Goal: Task Accomplishment & Management: Use online tool/utility

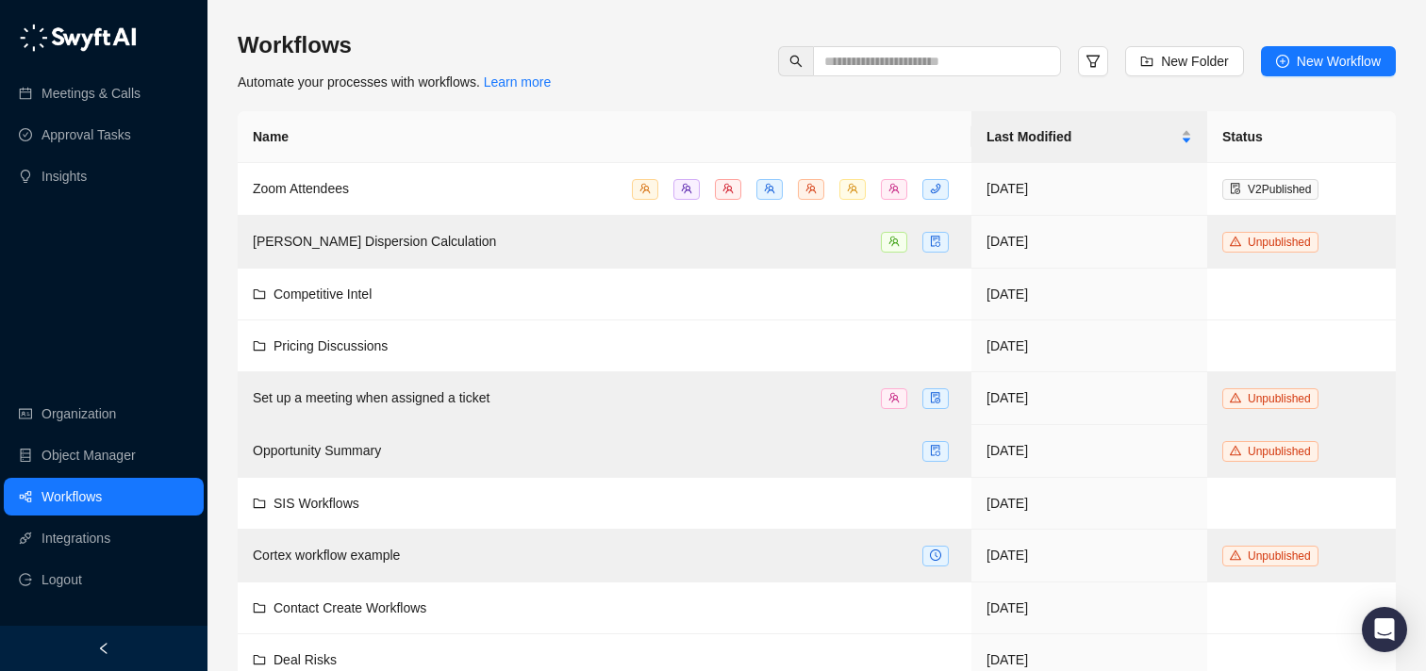
scroll to position [496, 0]
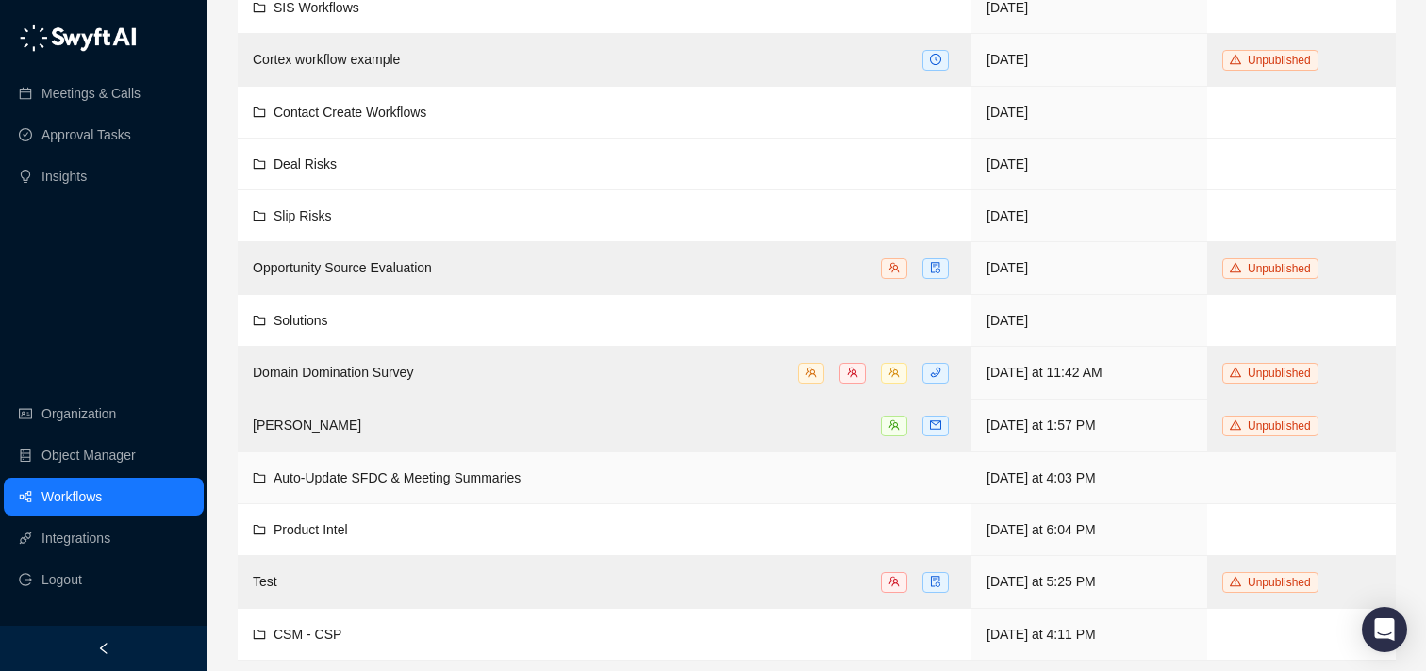
click at [434, 472] on span "Auto-Update SFDC & Meeting Summaries" at bounding box center [396, 478] width 247 height 15
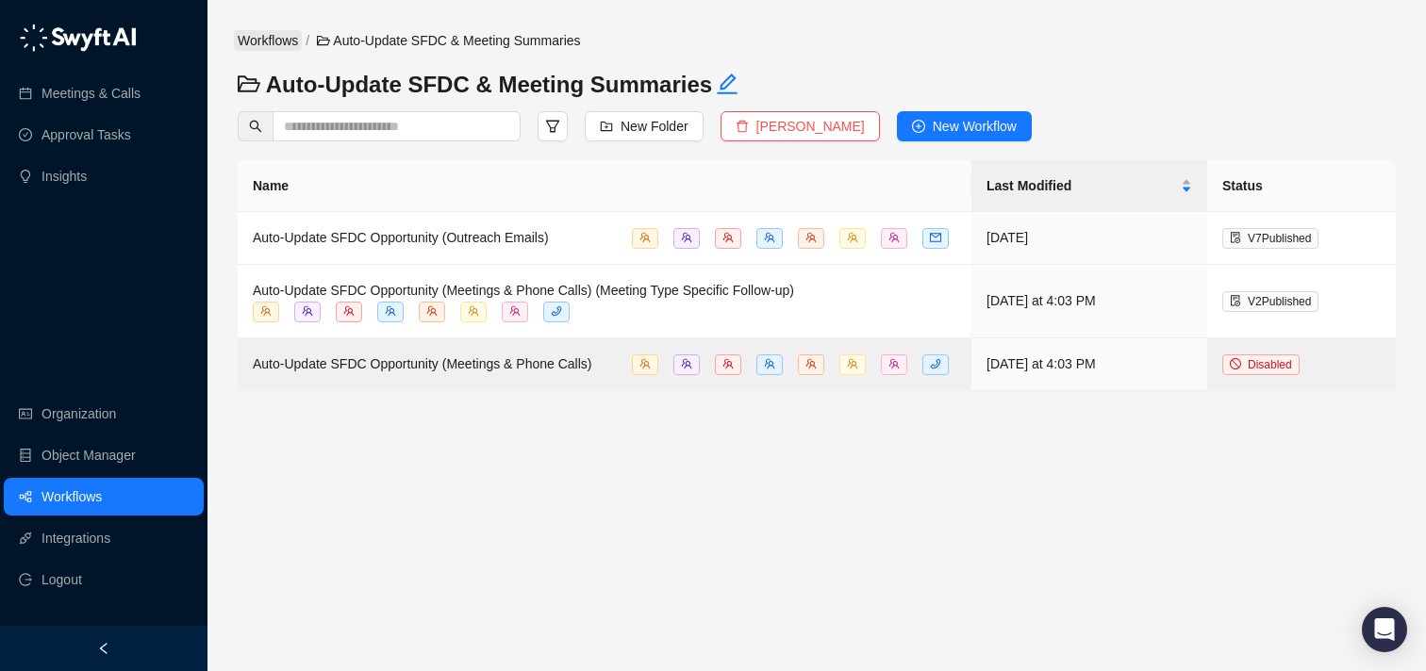
click at [282, 39] on link "Workflows" at bounding box center [268, 40] width 68 height 21
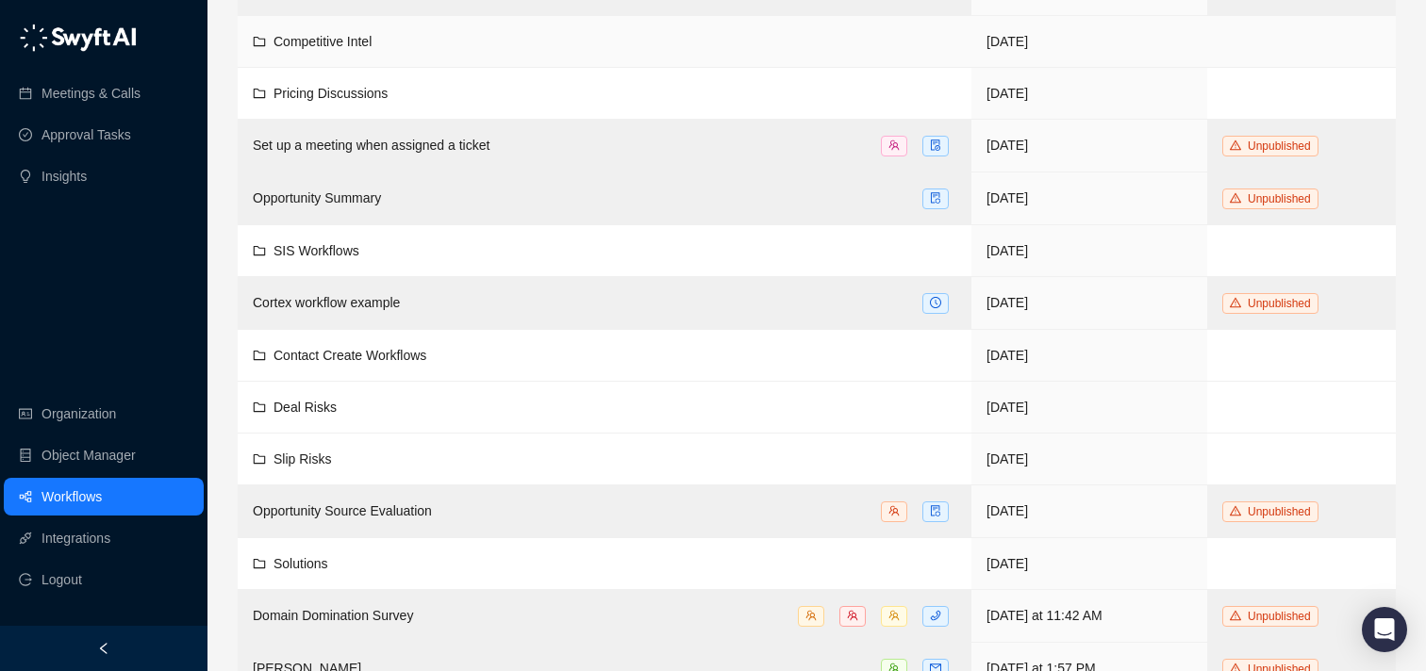
scroll to position [496, 0]
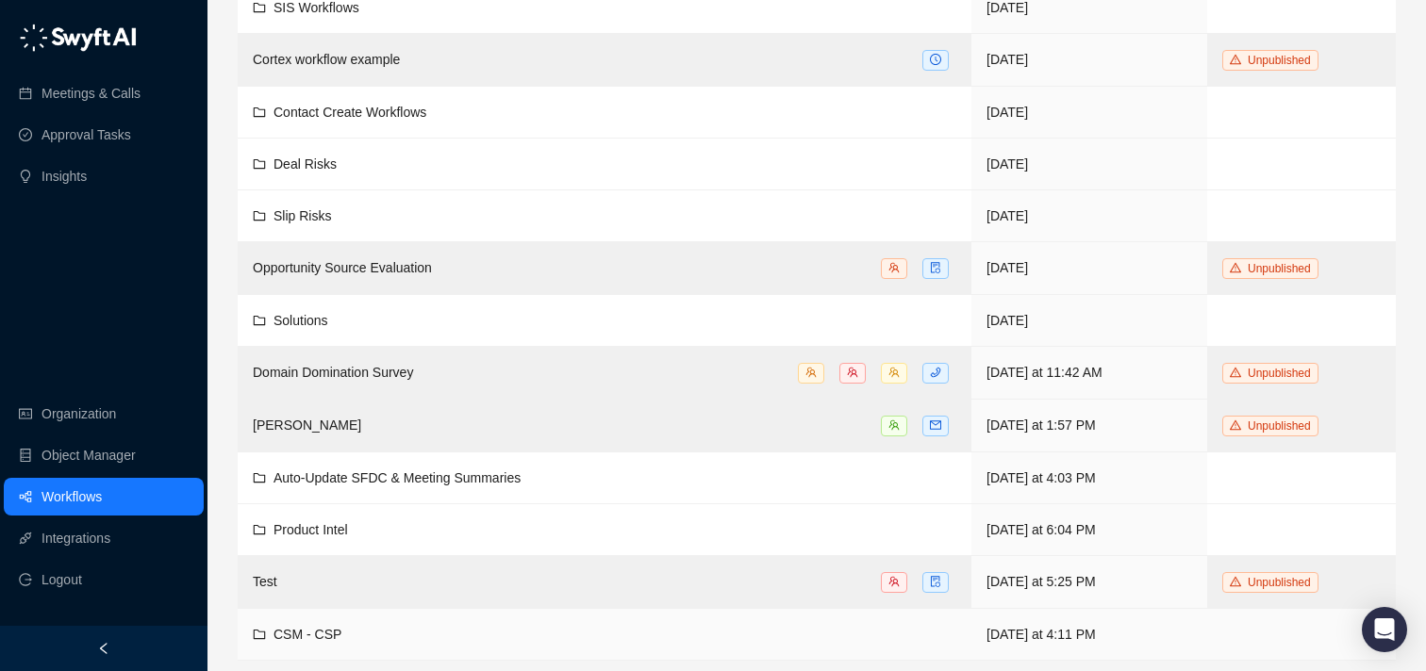
click at [325, 627] on span "CSM - CSP" at bounding box center [307, 634] width 68 height 15
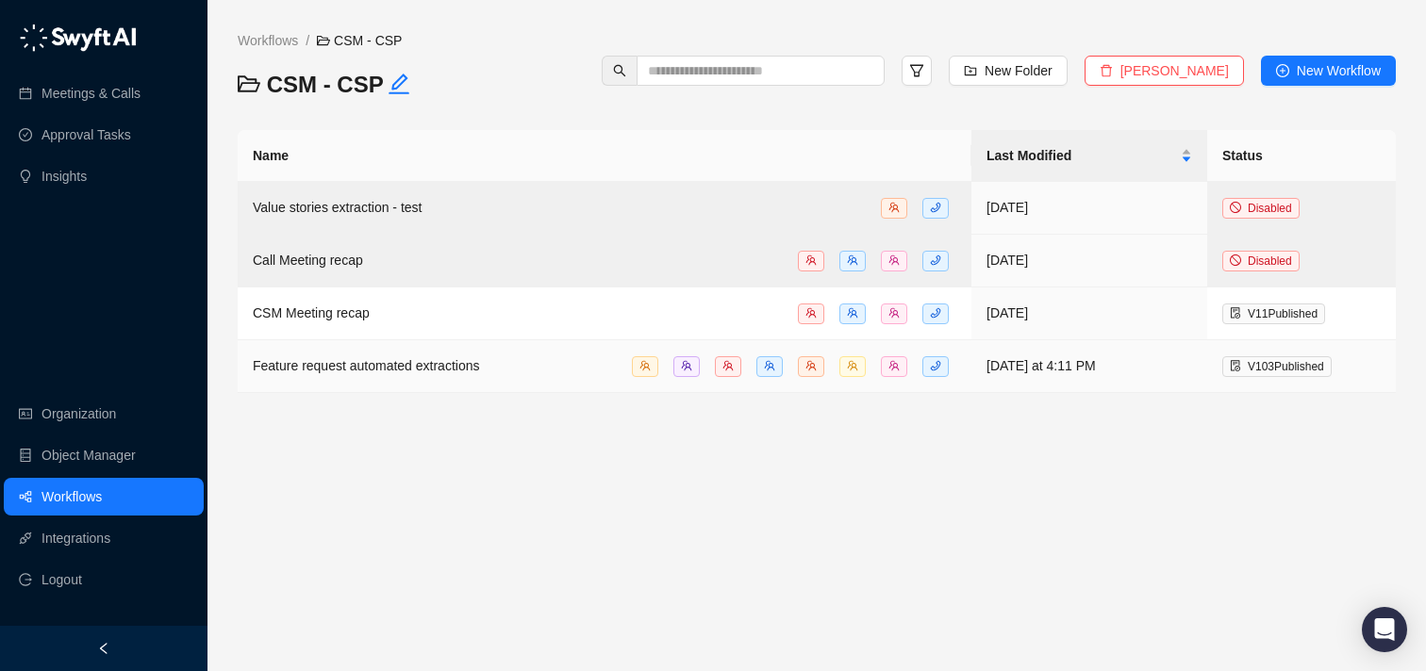
click at [449, 368] on span "Feature request automated extractions" at bounding box center [366, 365] width 226 height 15
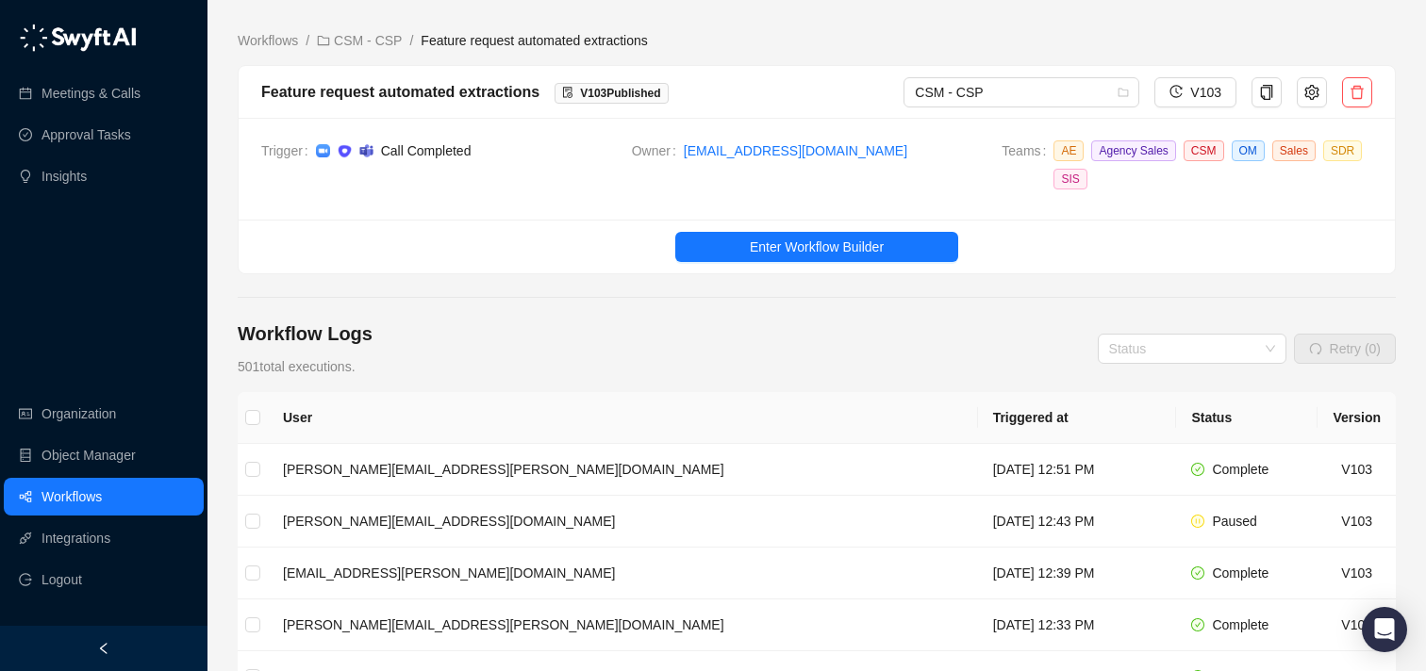
click at [765, 230] on ul "Enter Workflow Builder" at bounding box center [817, 247] width 1156 height 54
click at [763, 241] on span "Enter Workflow Builder" at bounding box center [817, 247] width 134 height 21
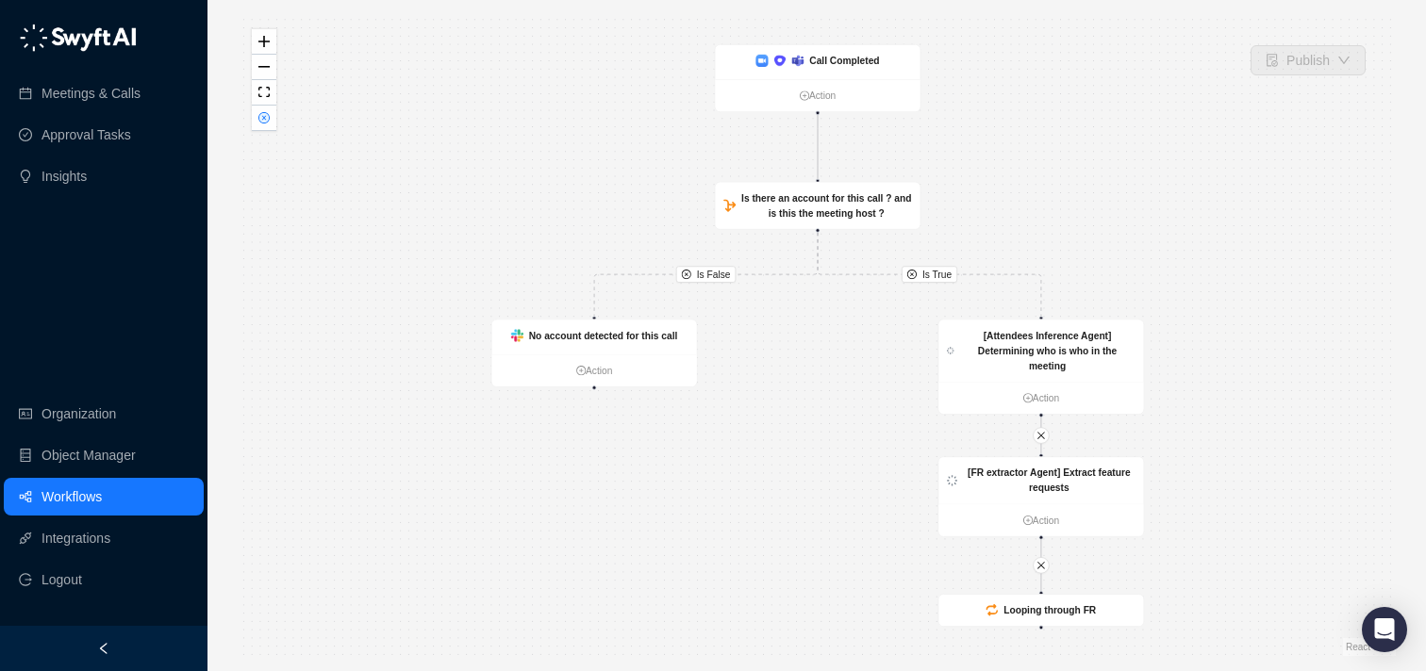
drag, startPoint x: 762, startPoint y: 320, endPoint x: 544, endPoint y: 31, distance: 361.6
click at [544, 31] on div "Is True Is False [FR extractor Agent] Extract feature requests Action Call Comp…" at bounding box center [817, 335] width 1158 height 641
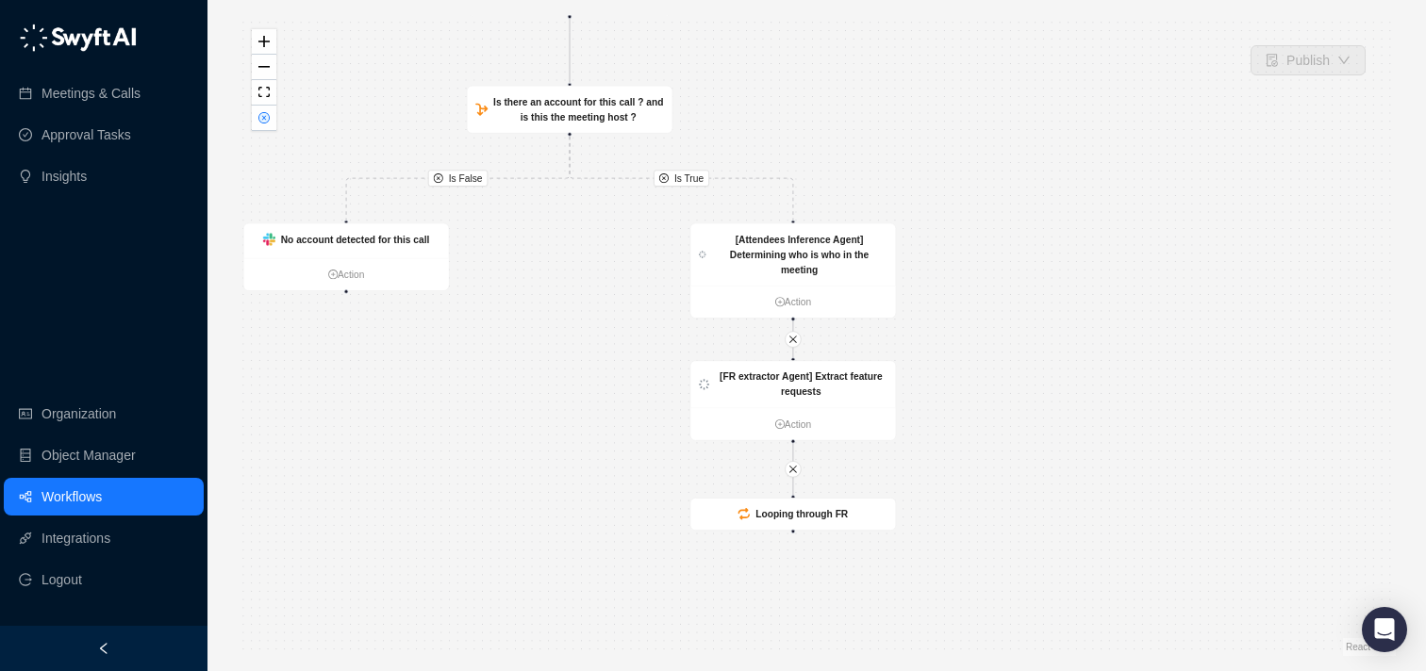
drag, startPoint x: 575, startPoint y: 245, endPoint x: 546, endPoint y: 431, distance: 188.1
click at [546, 431] on div "Is True Is False [FR extractor Agent] Extract feature requests Action Call Comp…" at bounding box center [817, 335] width 1158 height 641
click at [860, 521] on div "Looping through FR" at bounding box center [792, 515] width 205 height 32
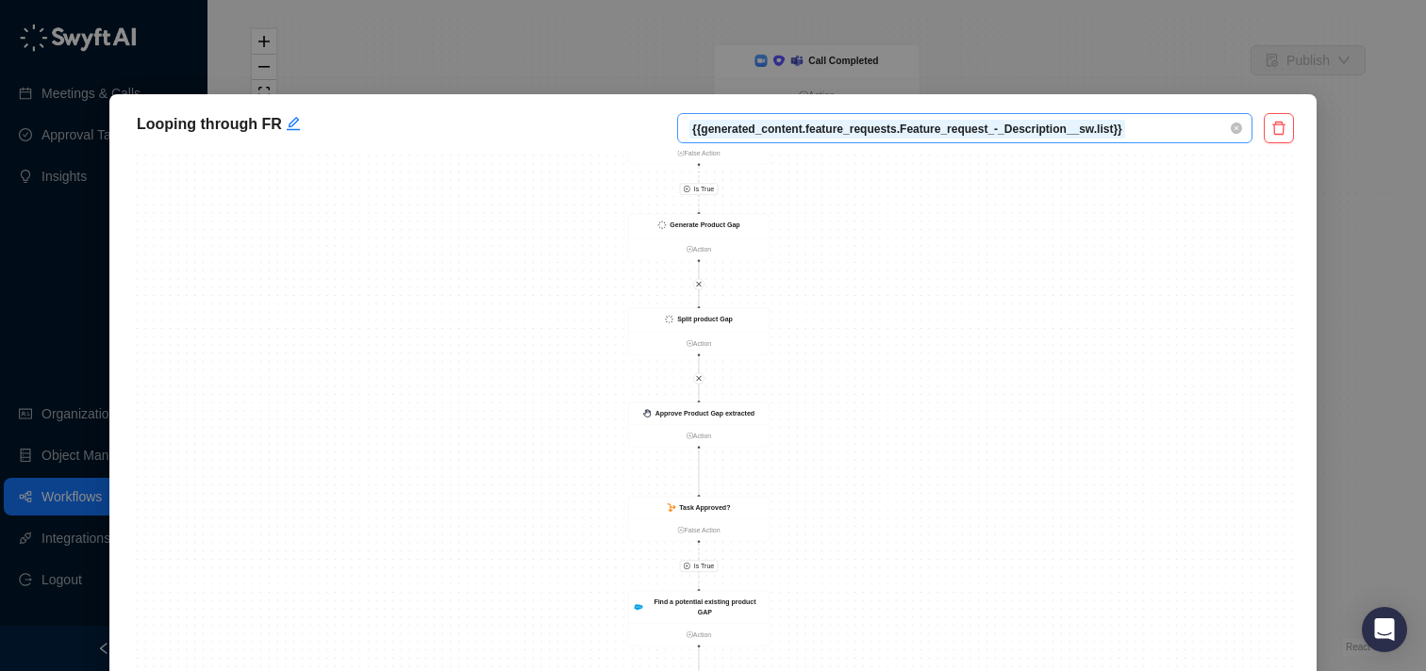
drag, startPoint x: 856, startPoint y: 328, endPoint x: 842, endPoint y: 135, distance: 193.8
click at [842, 135] on div "Looping through FR {{generated_content.feature_requests.Feature_request_-_Descr…" at bounding box center [712, 414] width 1207 height 641
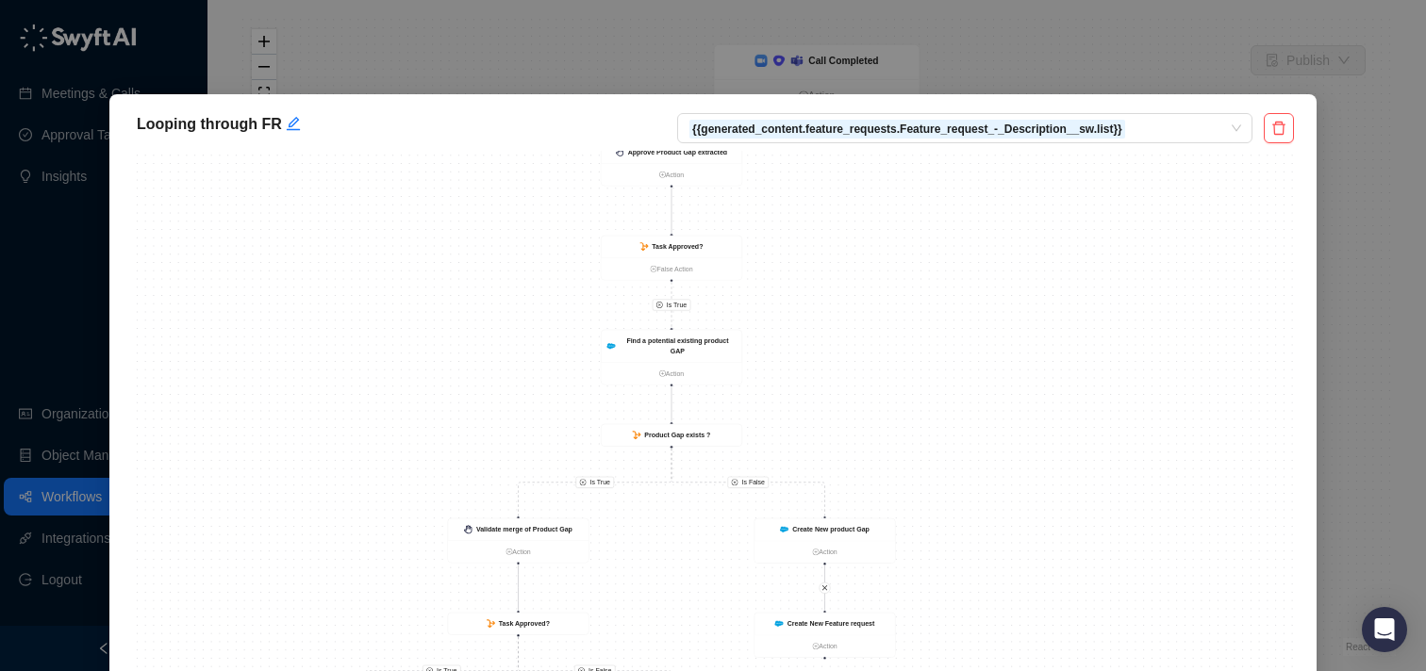
drag, startPoint x: 936, startPoint y: 403, endPoint x: 912, endPoint y: 52, distance: 351.7
click at [912, 53] on div "Looping through FR {{generated_content.feature_requests.Feature_request_-_Descr…" at bounding box center [713, 335] width 1426 height 671
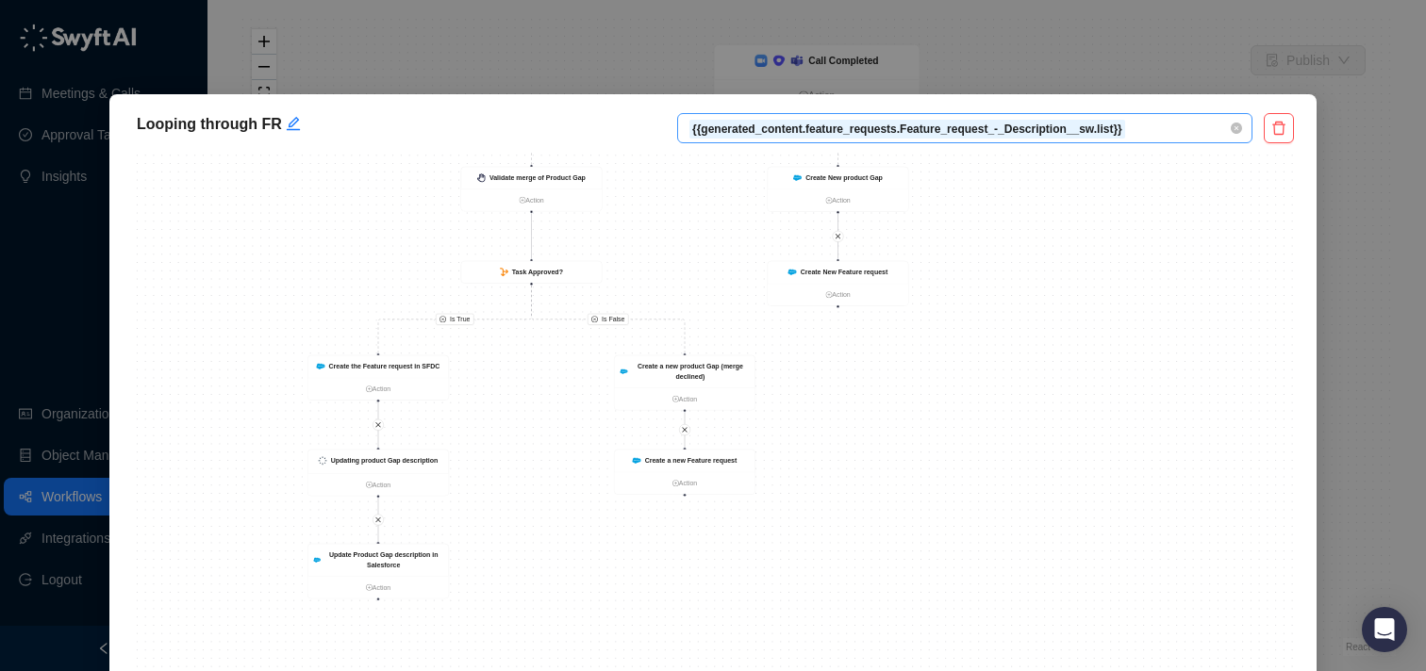
drag, startPoint x: 1019, startPoint y: 422, endPoint x: 1047, endPoint y: 140, distance: 284.2
click at [1047, 140] on div "Looping through FR {{generated_content.feature_requests.Feature_request_-_Descr…" at bounding box center [712, 414] width 1207 height 641
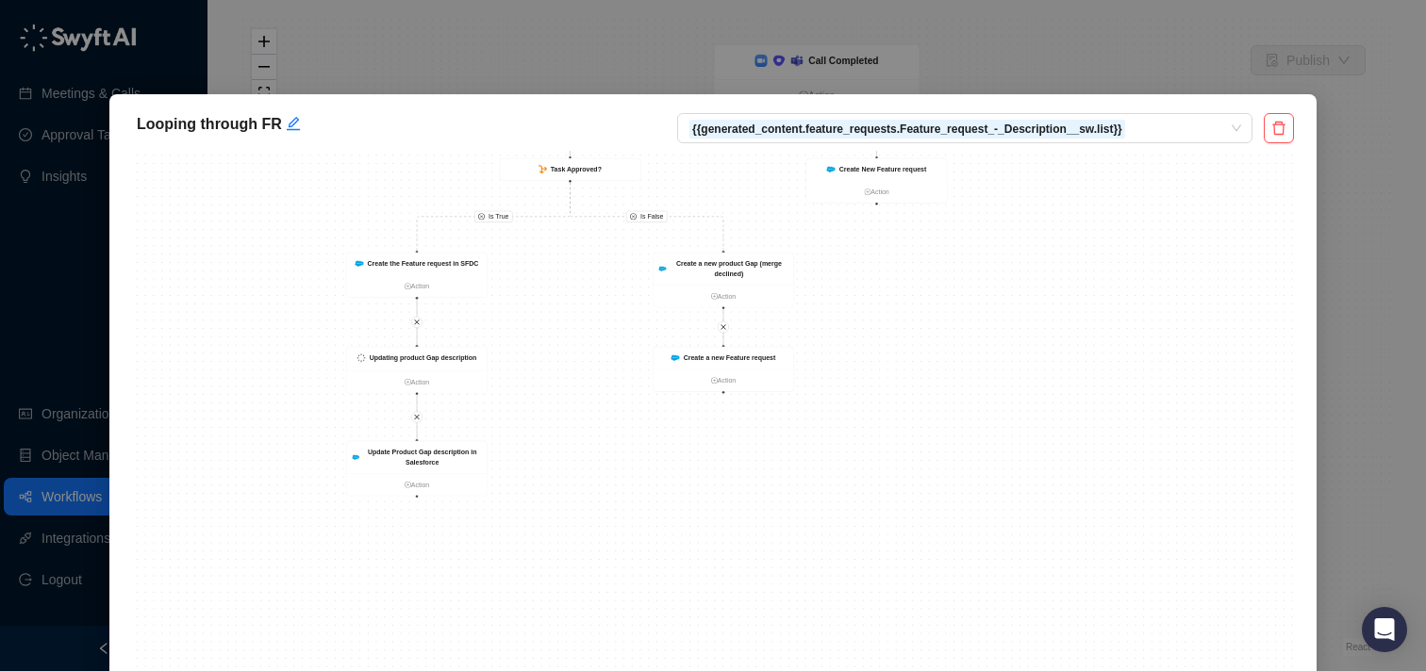
drag, startPoint x: 1067, startPoint y: 297, endPoint x: 1092, endPoint y: 234, distance: 67.8
click at [1092, 234] on div "Is True Is False Is True Is True Is True Is False Is True Is False Is True Is T…" at bounding box center [713, 434] width 1162 height 566
click at [1354, 168] on div "Looping through FR {{generated_content.feature_requests.Feature_request_-_Descr…" at bounding box center [713, 335] width 1426 height 671
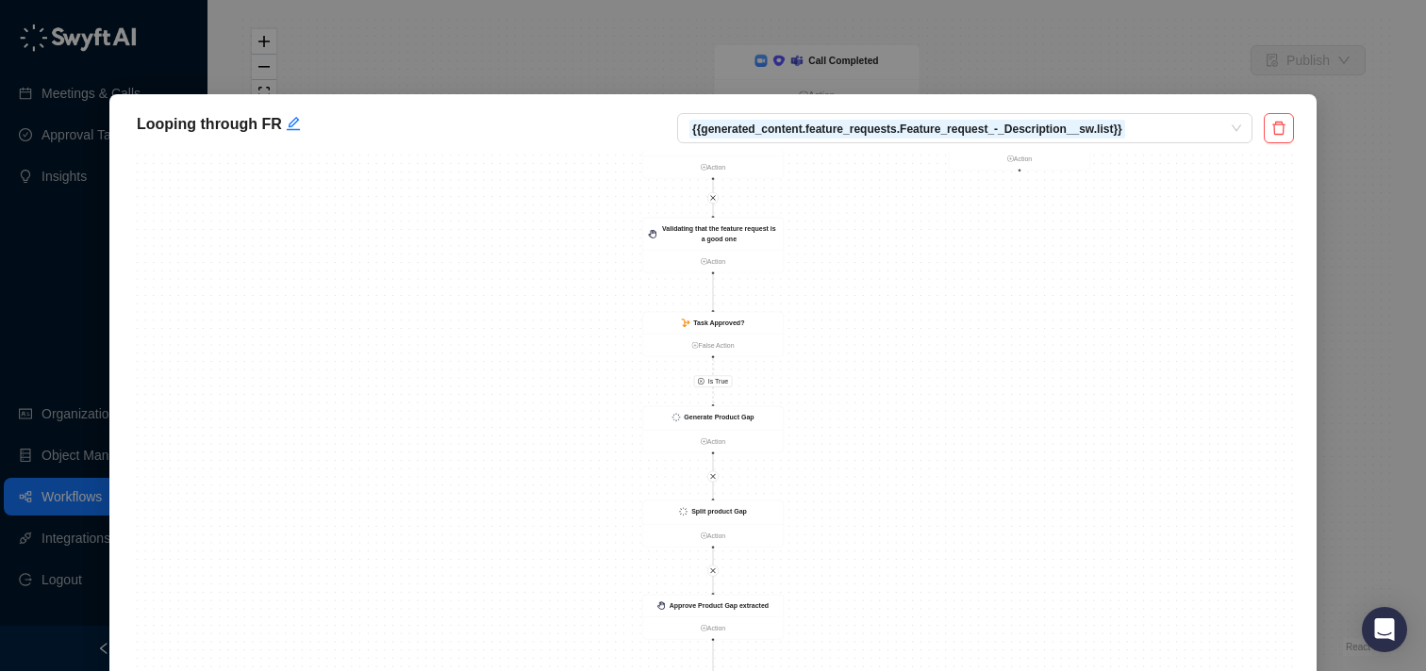
click at [286, 81] on div "Looping through FR {{generated_content.feature_requests.Feature_request_-_Descr…" at bounding box center [713, 335] width 1426 height 671
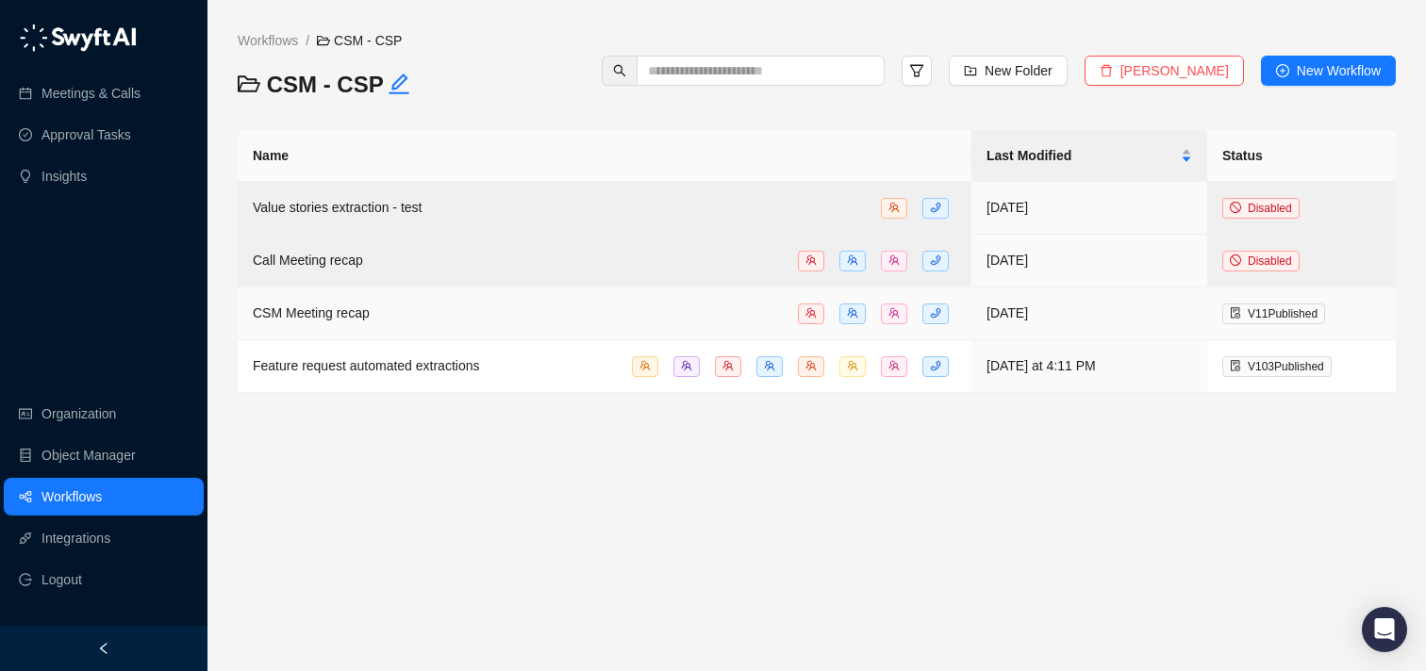
click at [479, 304] on div "CSM Meeting recap" at bounding box center [604, 314] width 703 height 22
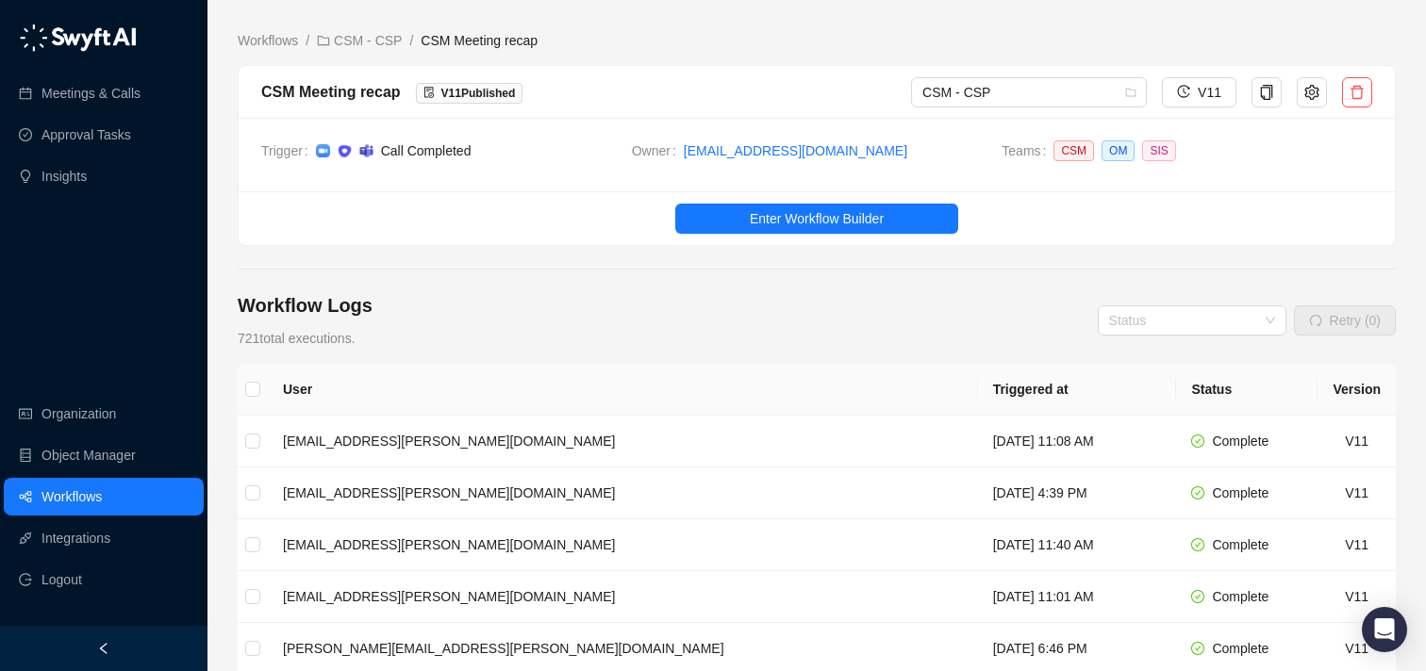
scroll to position [17, 0]
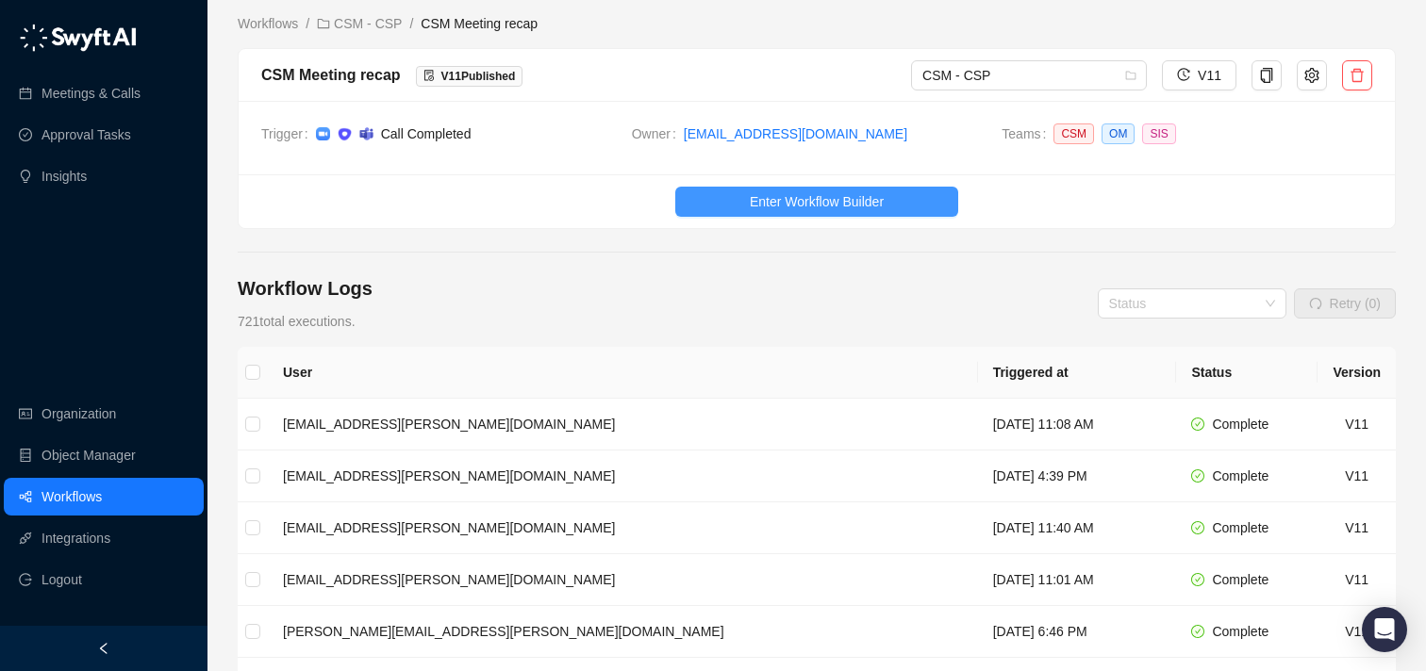
click at [751, 191] on span "Enter Workflow Builder" at bounding box center [817, 201] width 134 height 21
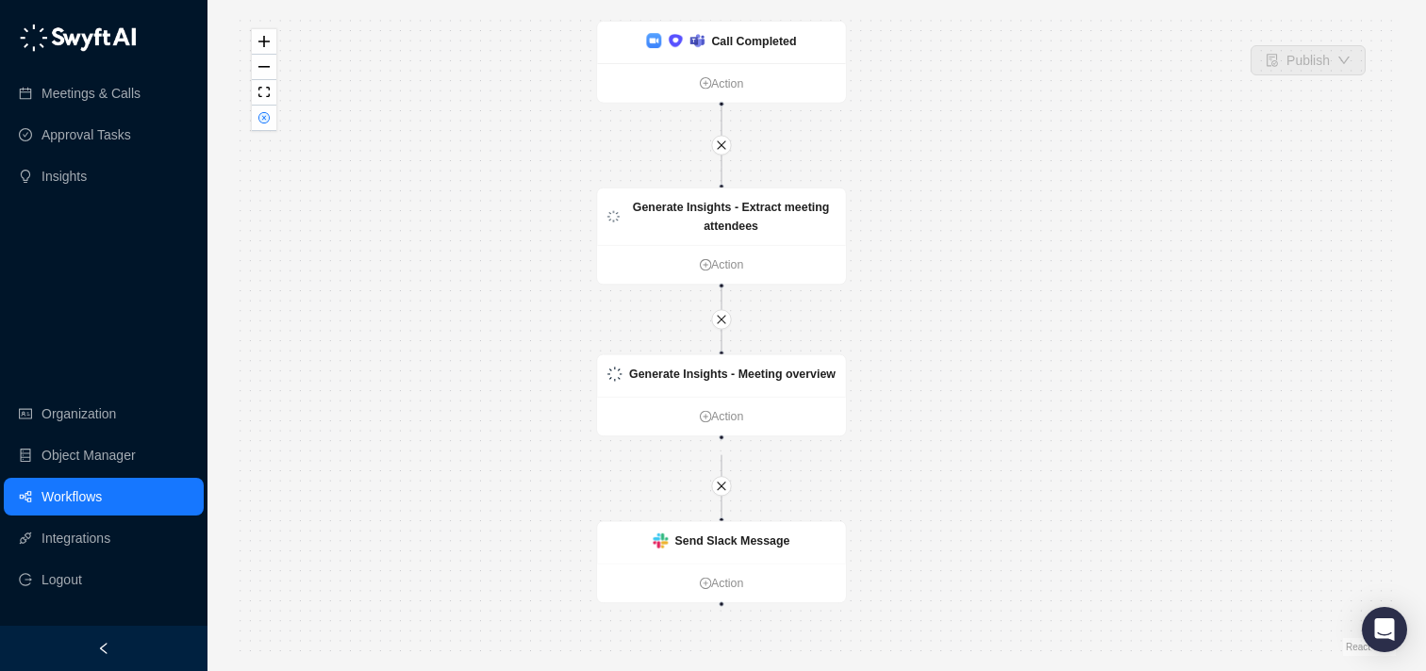
drag, startPoint x: 637, startPoint y: 192, endPoint x: 567, endPoint y: 168, distance: 74.0
click at [567, 168] on div "Send Slack Message Action Call Completed Action Generate Insights - Extract mee…" at bounding box center [817, 335] width 1158 height 641
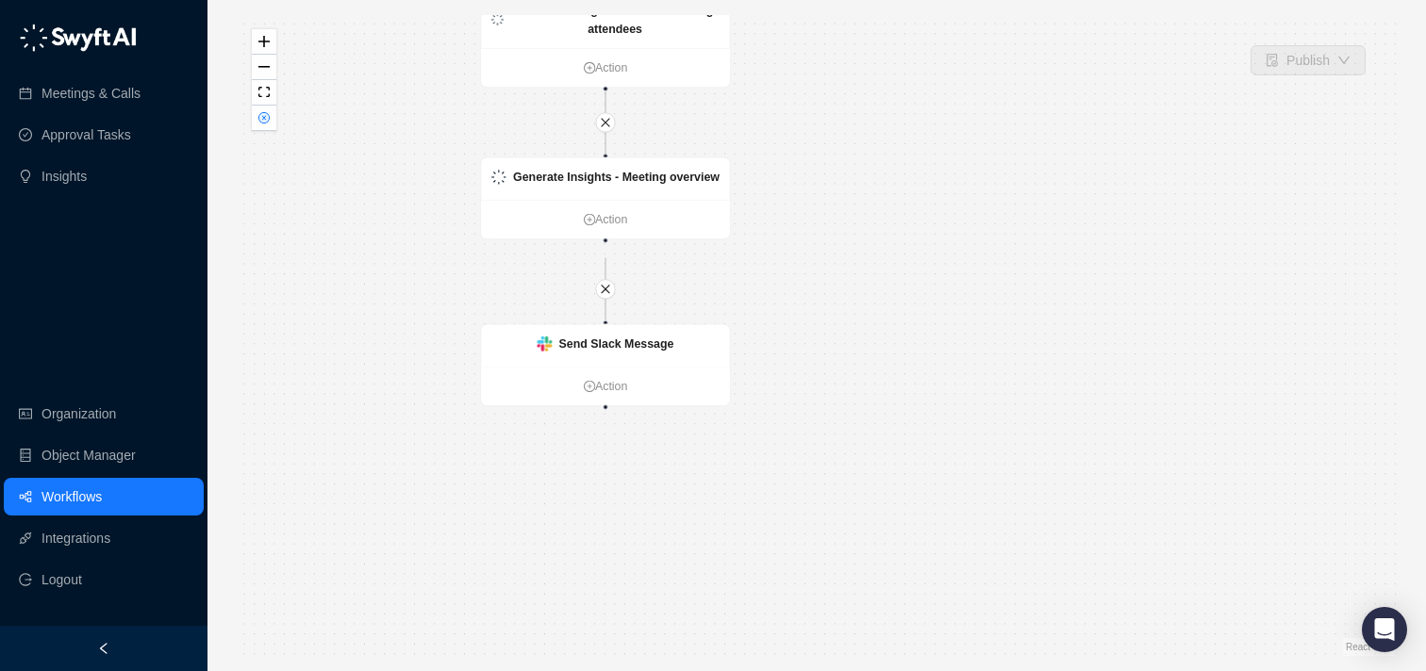
drag, startPoint x: 925, startPoint y: 354, endPoint x: 809, endPoint y: 157, distance: 228.7
click at [809, 157] on div "Send Slack Message Action Call Completed Action Generate Insights - Extract mee…" at bounding box center [817, 335] width 1158 height 641
drag, startPoint x: 809, startPoint y: 157, endPoint x: 809, endPoint y: 228, distance: 70.7
click at [809, 228] on div "Send Slack Message Action Call Completed Action Generate Insights - Extract mee…" at bounding box center [817, 335] width 1158 height 641
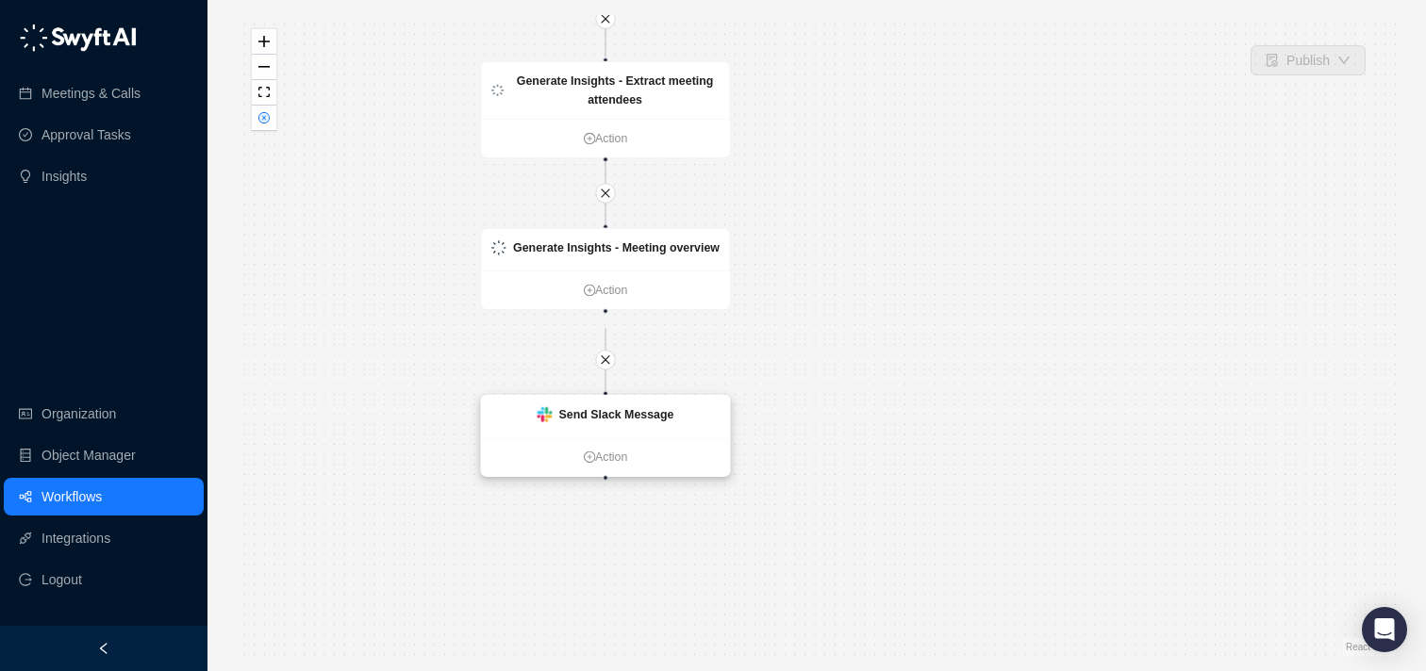
click at [688, 402] on div "Send Slack Message" at bounding box center [605, 415] width 249 height 41
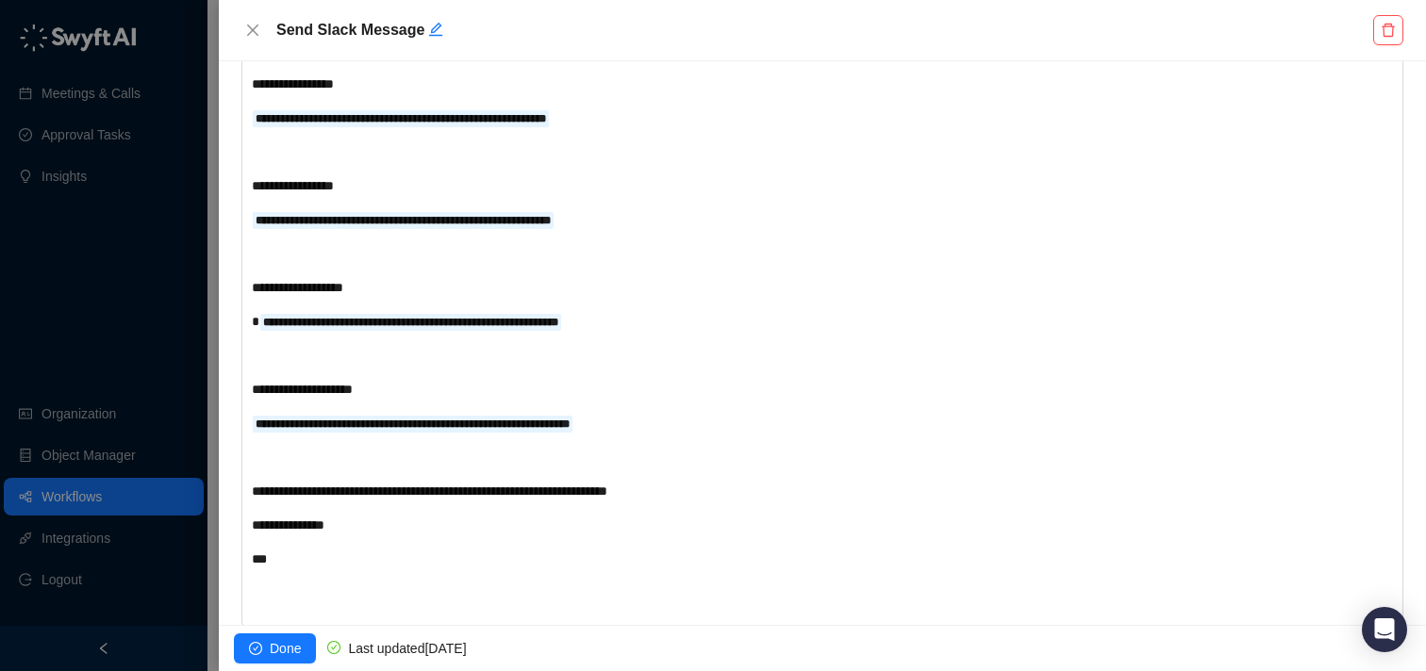
scroll to position [522, 0]
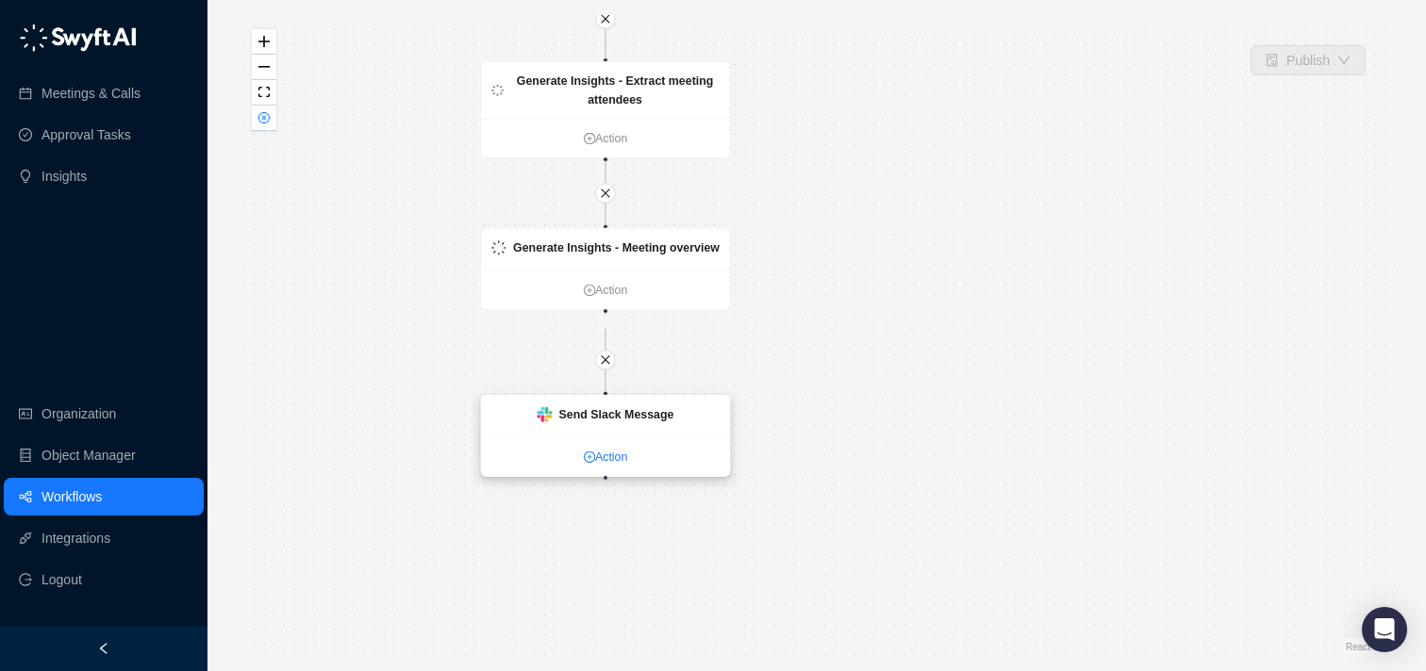
click at [604, 455] on link "Action" at bounding box center [605, 457] width 249 height 18
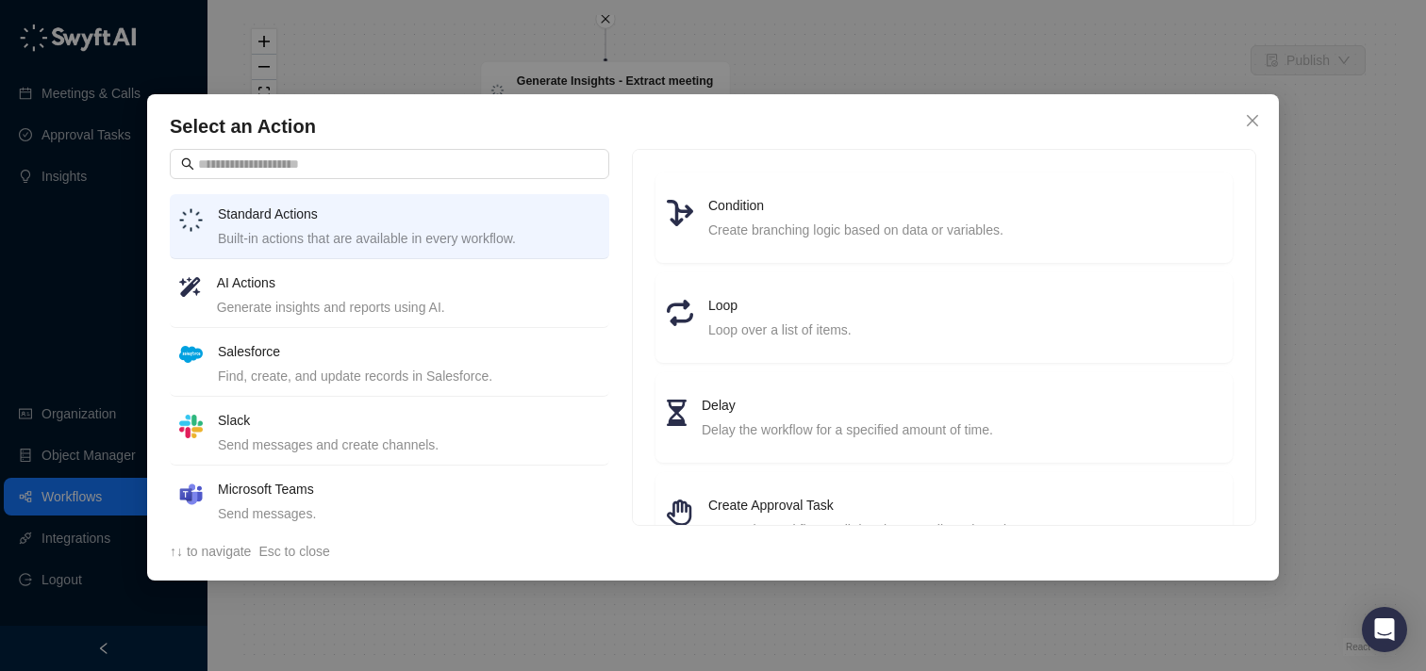
click at [488, 418] on h4 "Slack" at bounding box center [409, 420] width 382 height 21
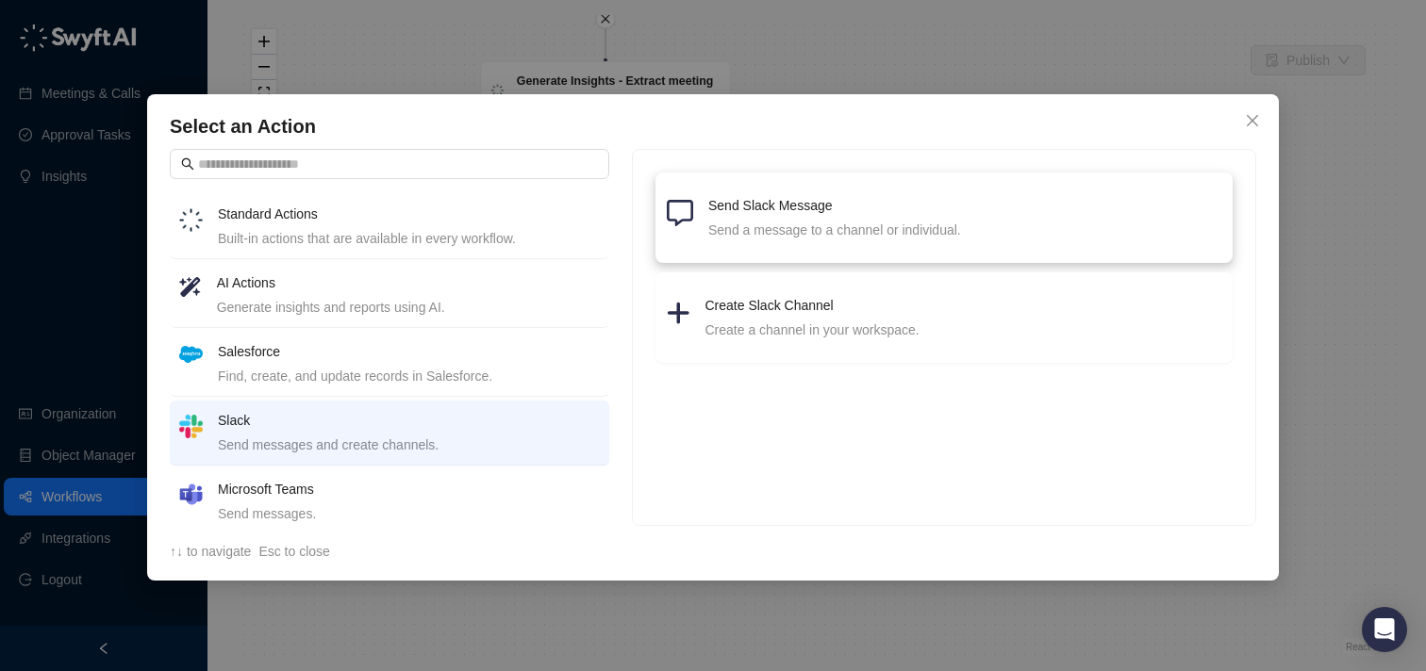
click at [733, 234] on div "Send a message to a channel or individual." at bounding box center [964, 230] width 513 height 21
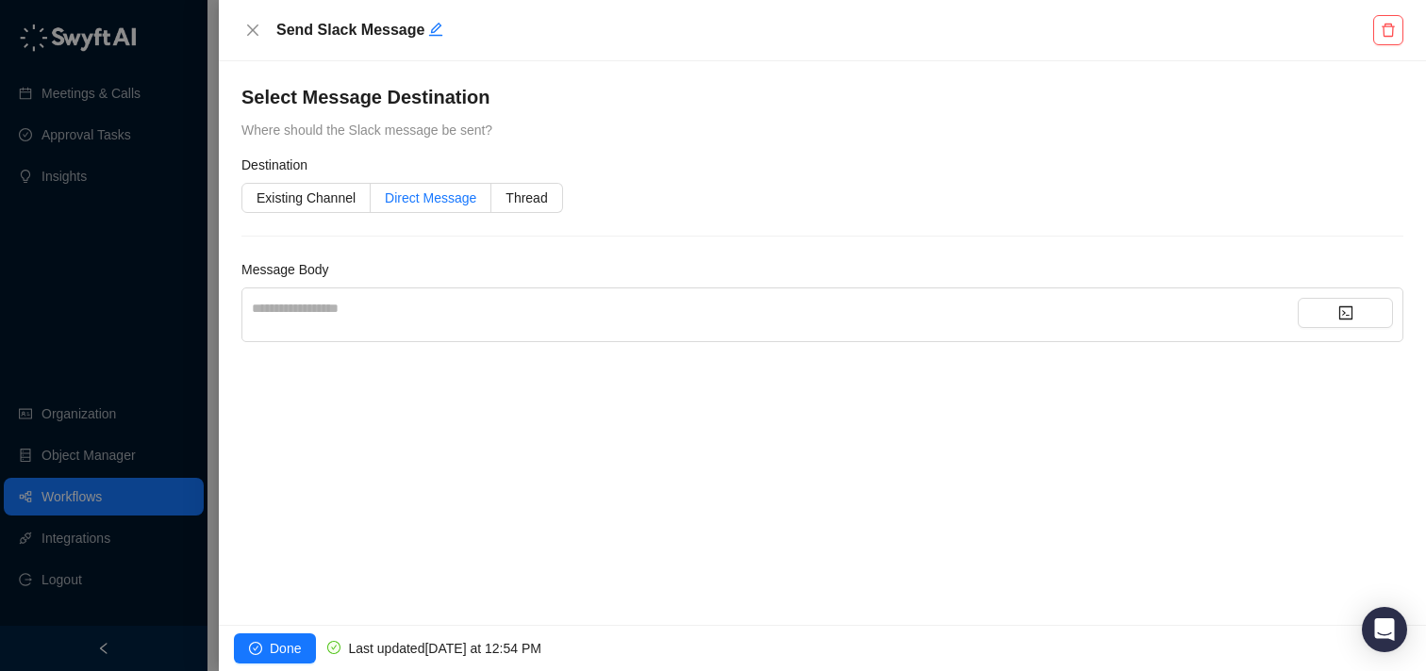
click at [464, 207] on label "Direct Message" at bounding box center [431, 198] width 121 height 30
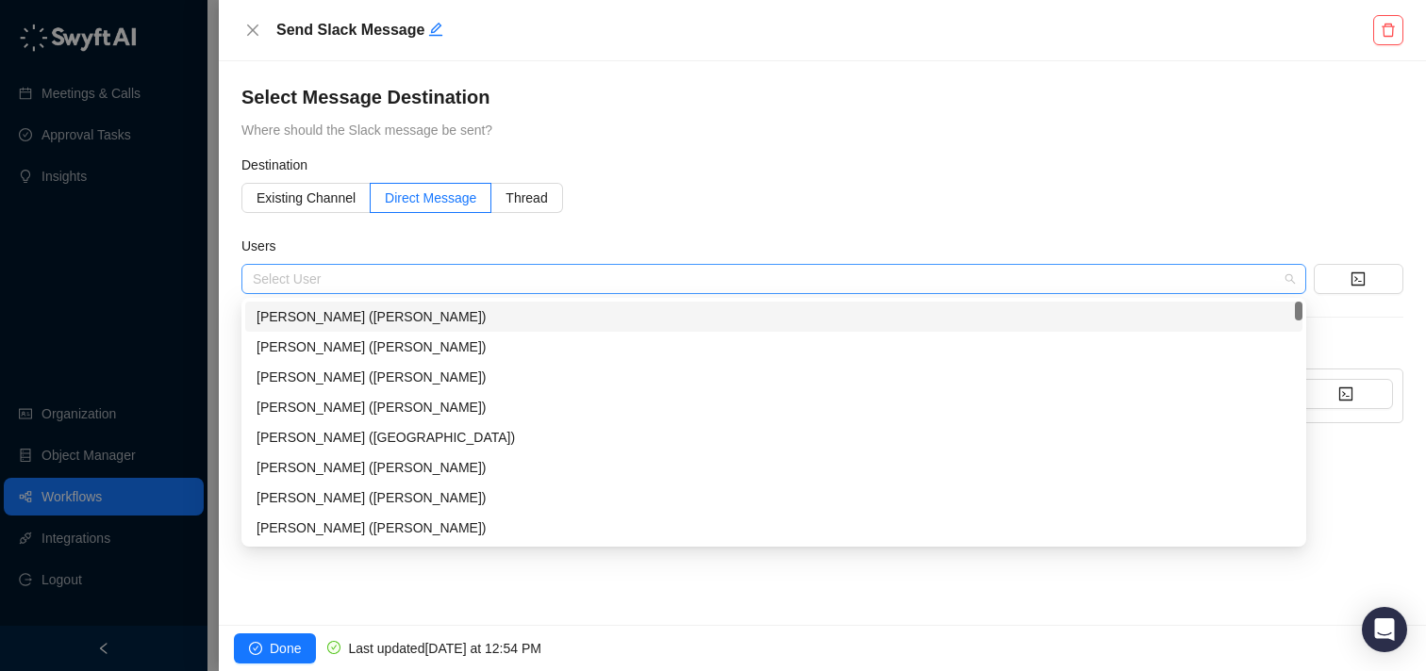
click at [452, 280] on div at bounding box center [763, 280] width 1037 height 14
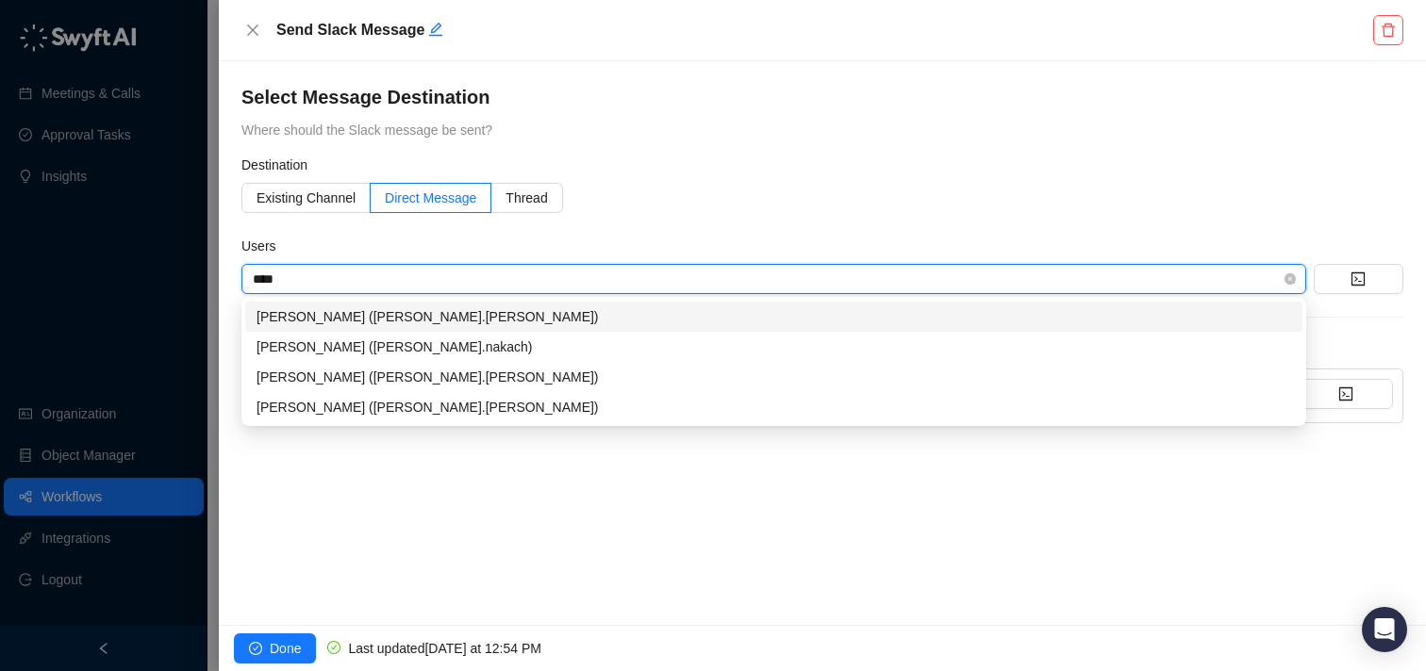
type input "*****"
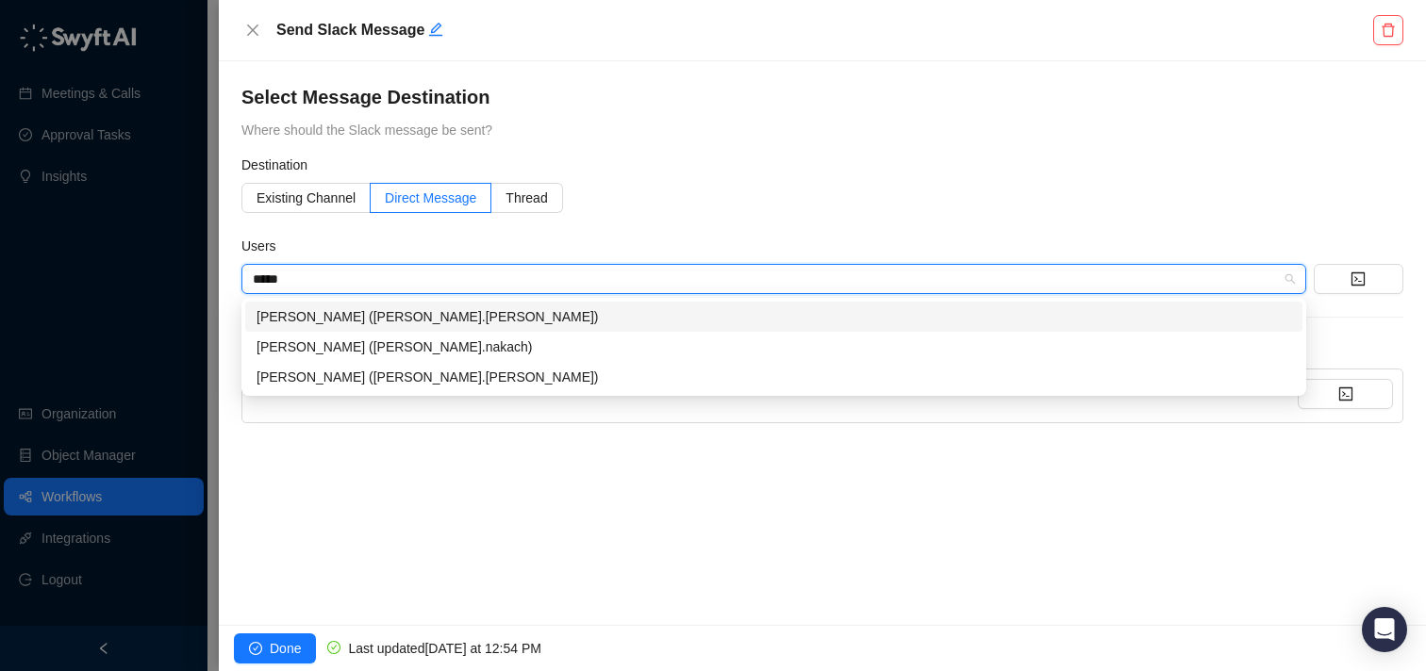
click at [450, 309] on div "[PERSON_NAME] ([PERSON_NAME].[PERSON_NAME])" at bounding box center [773, 316] width 1034 height 21
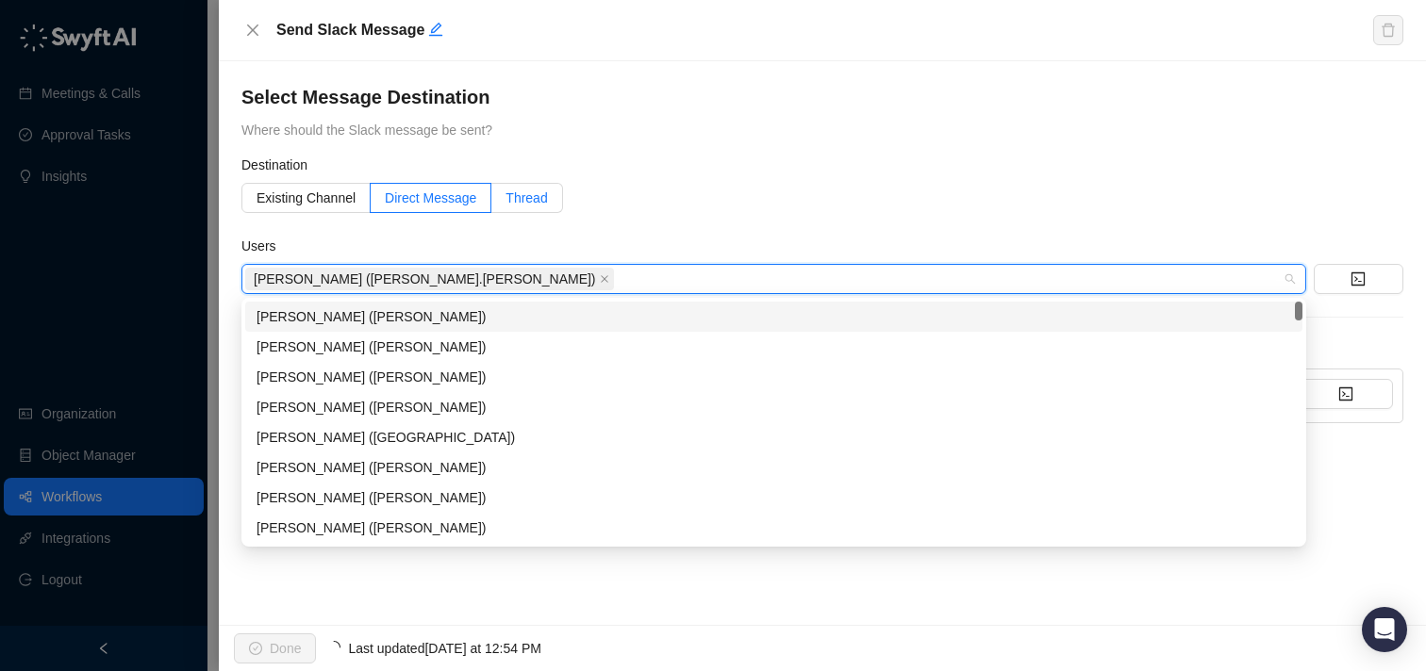
click at [562, 211] on label "Thread" at bounding box center [526, 198] width 71 height 30
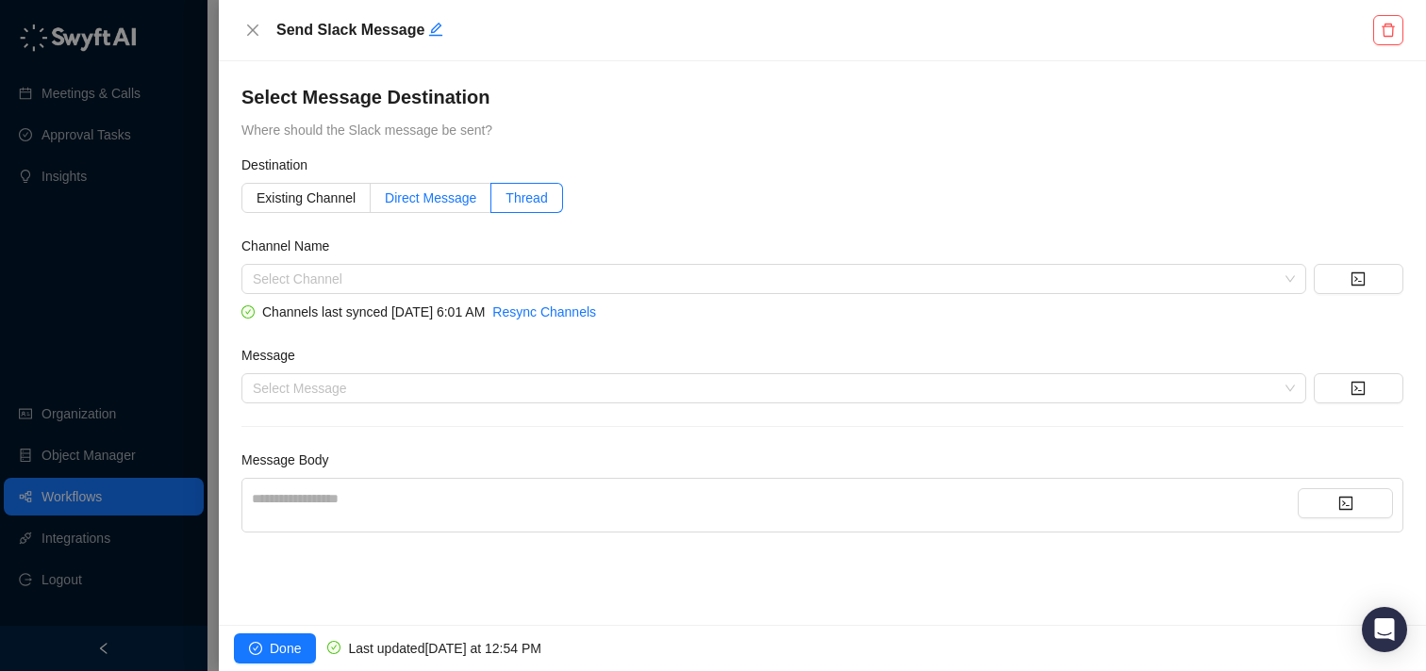
click at [457, 212] on label "Direct Message" at bounding box center [431, 198] width 121 height 30
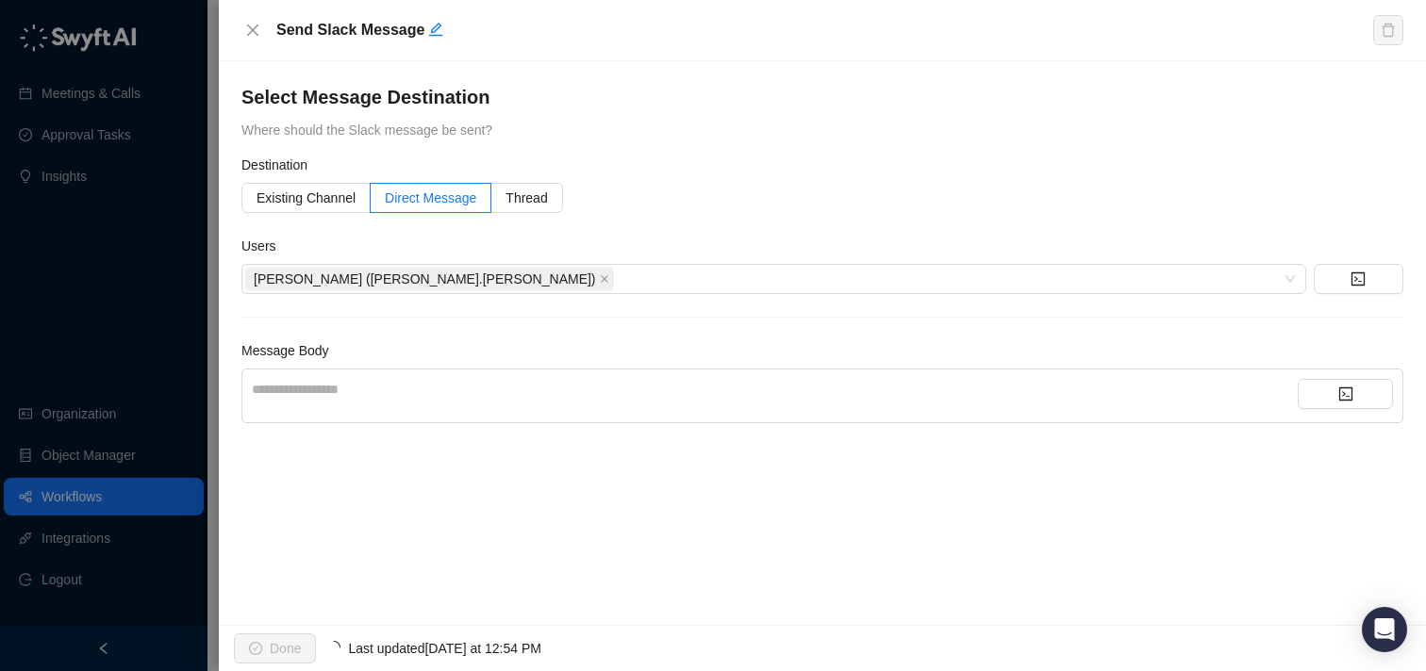
click at [462, 376] on div "**********" at bounding box center [822, 396] width 1162 height 55
click at [242, 28] on button "Close" at bounding box center [252, 30] width 23 height 23
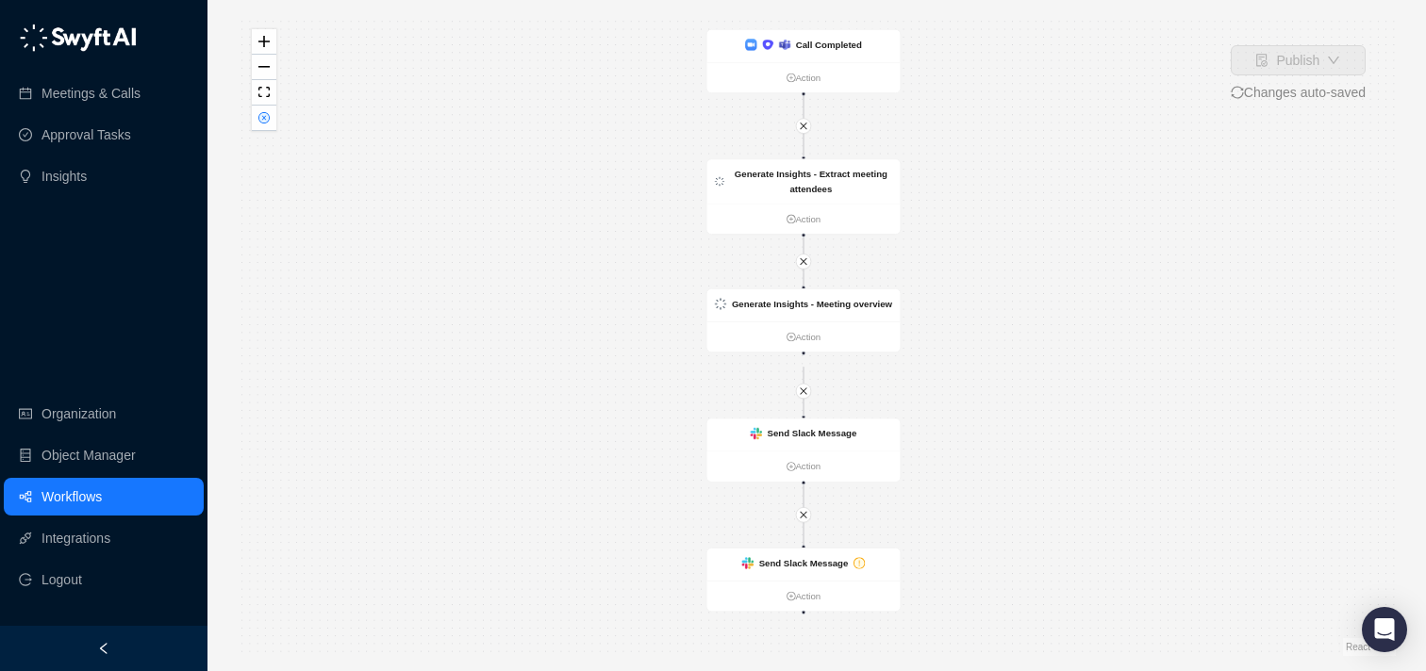
drag, startPoint x: 646, startPoint y: 418, endPoint x: 555, endPoint y: 277, distance: 167.1
click at [555, 277] on div "Send Slack Message Action Send Slack Message Action Call Completed Action Gener…" at bounding box center [817, 335] width 1158 height 641
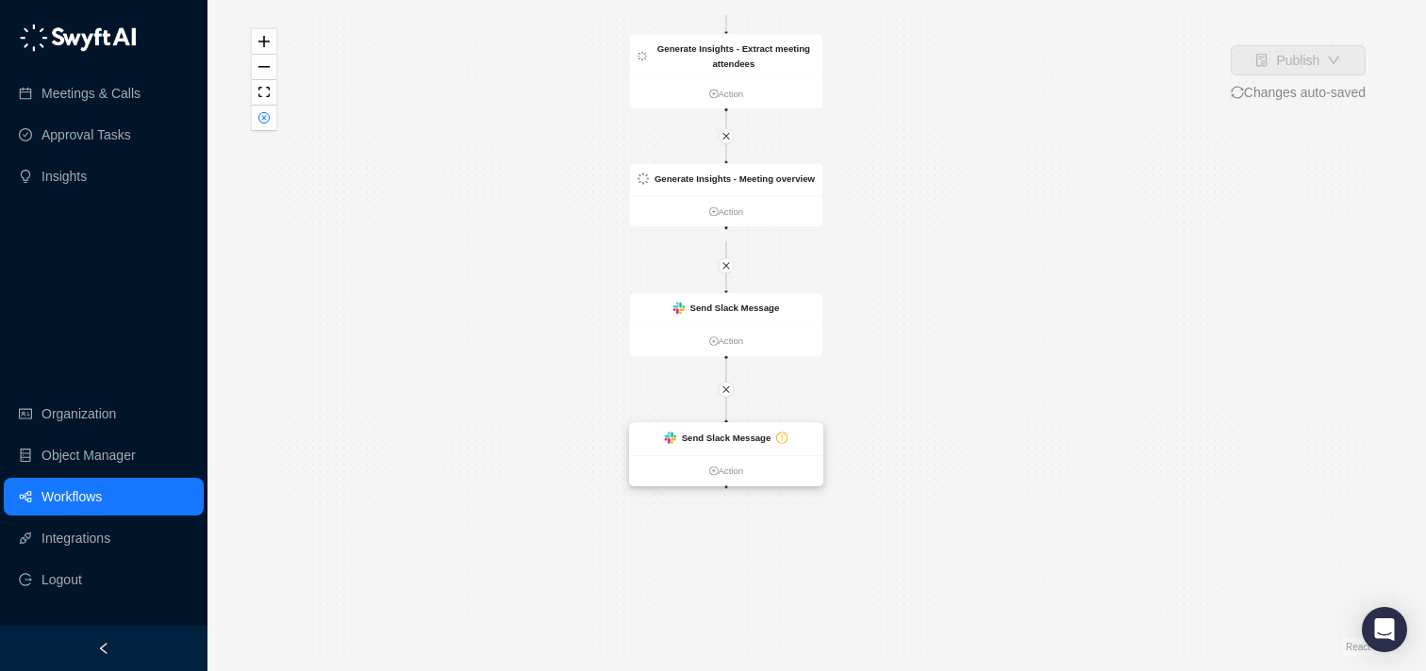
click at [800, 449] on div "Send Slack Message" at bounding box center [726, 439] width 193 height 32
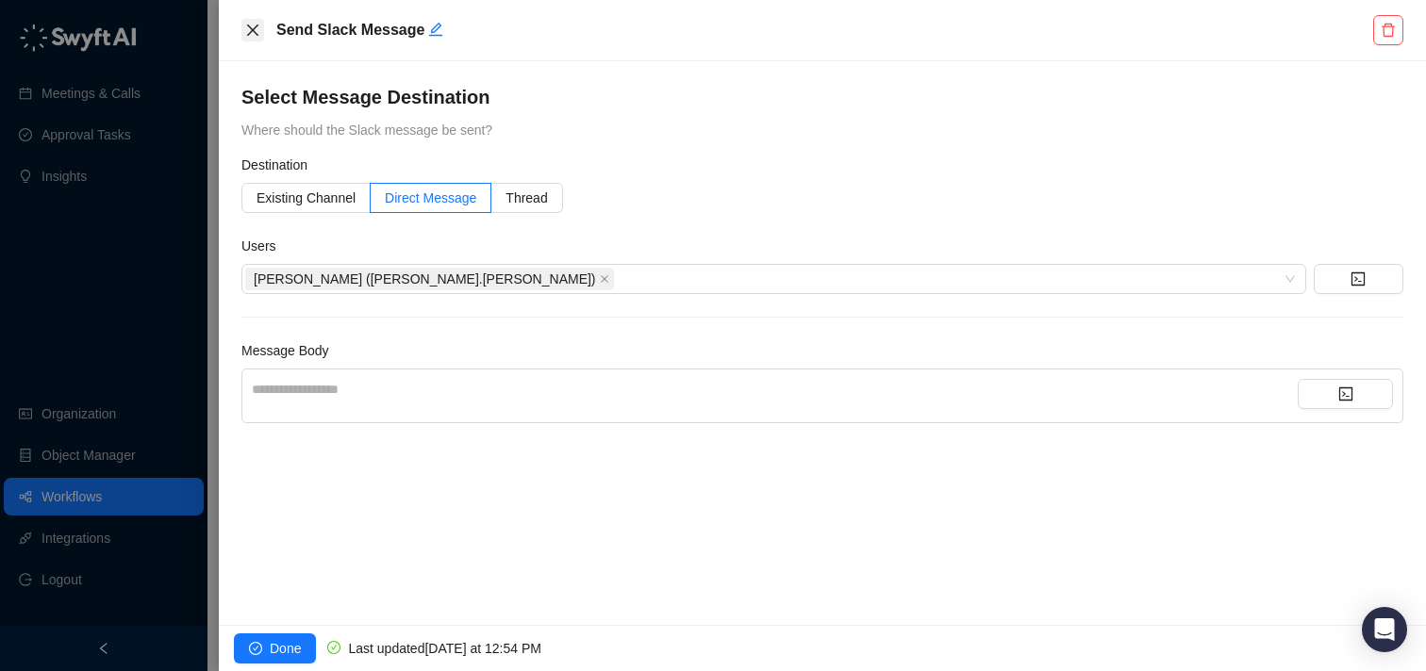
click at [252, 25] on icon "close" at bounding box center [252, 30] width 15 height 15
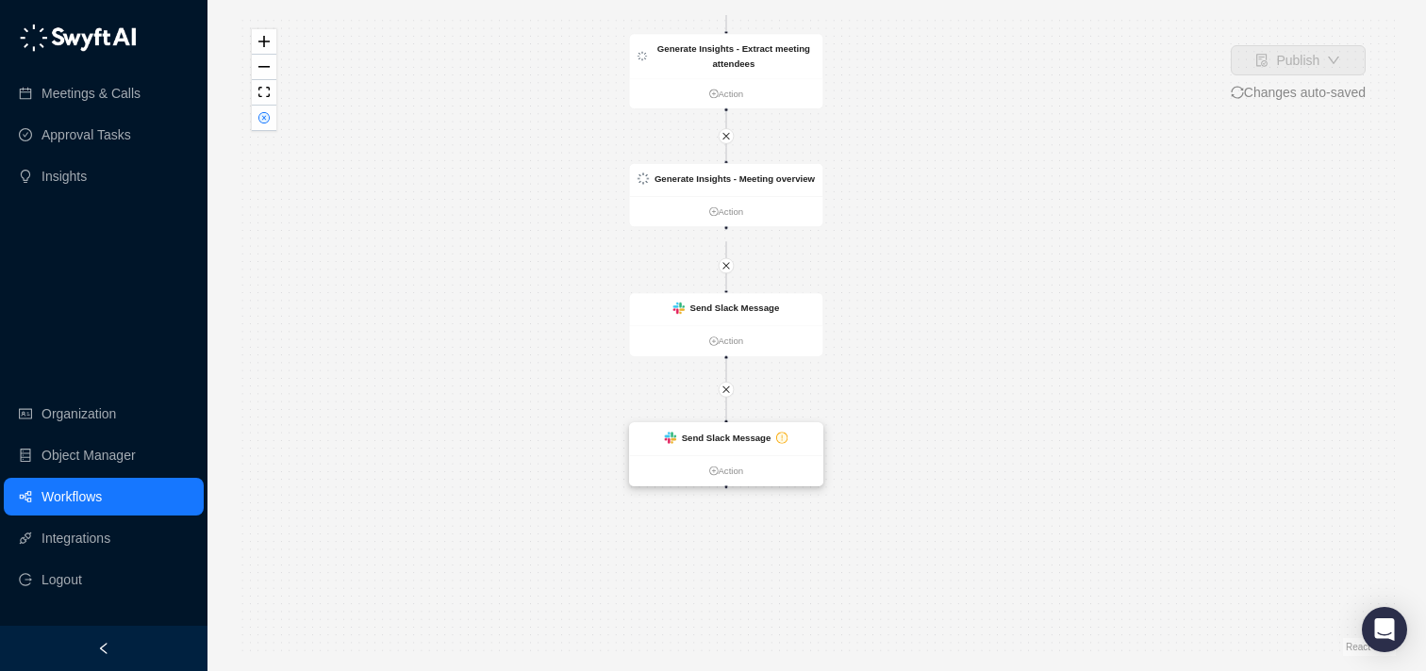
click at [801, 455] on ul "Action" at bounding box center [726, 470] width 193 height 30
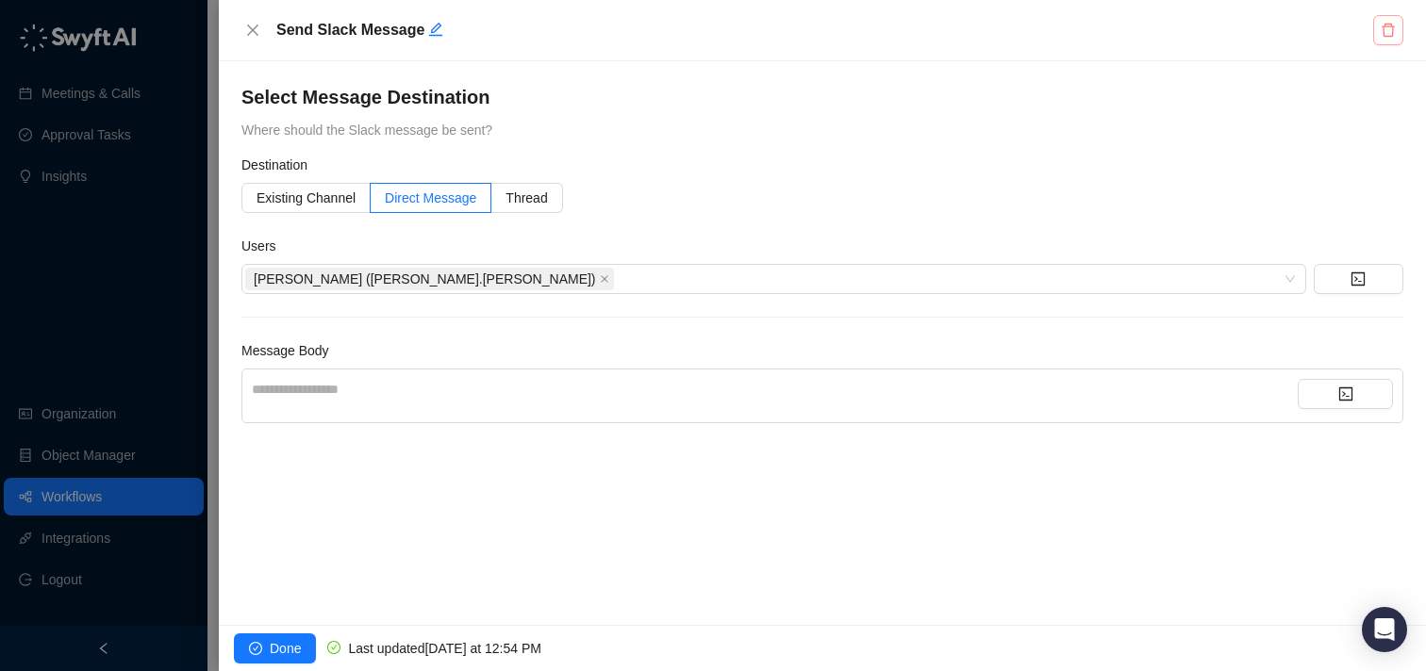
click at [1397, 35] on button "button" at bounding box center [1388, 30] width 30 height 30
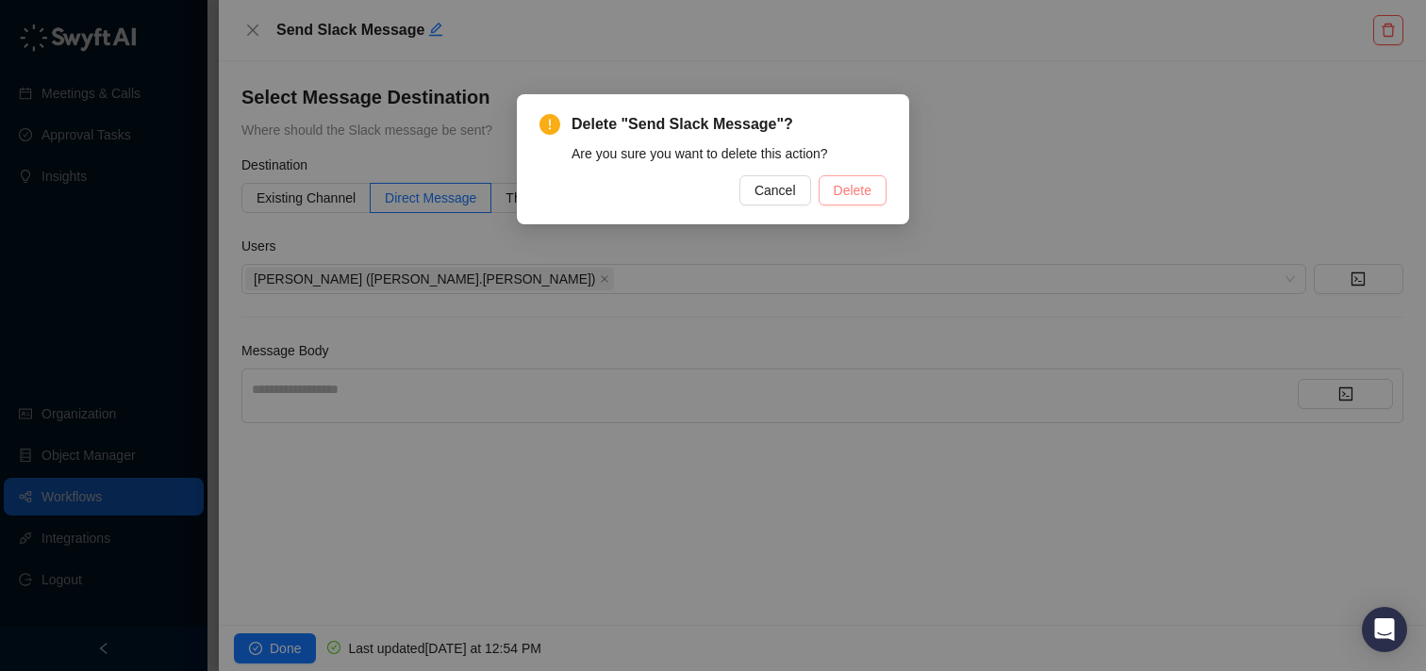
click at [827, 186] on button "Delete" at bounding box center [853, 190] width 68 height 30
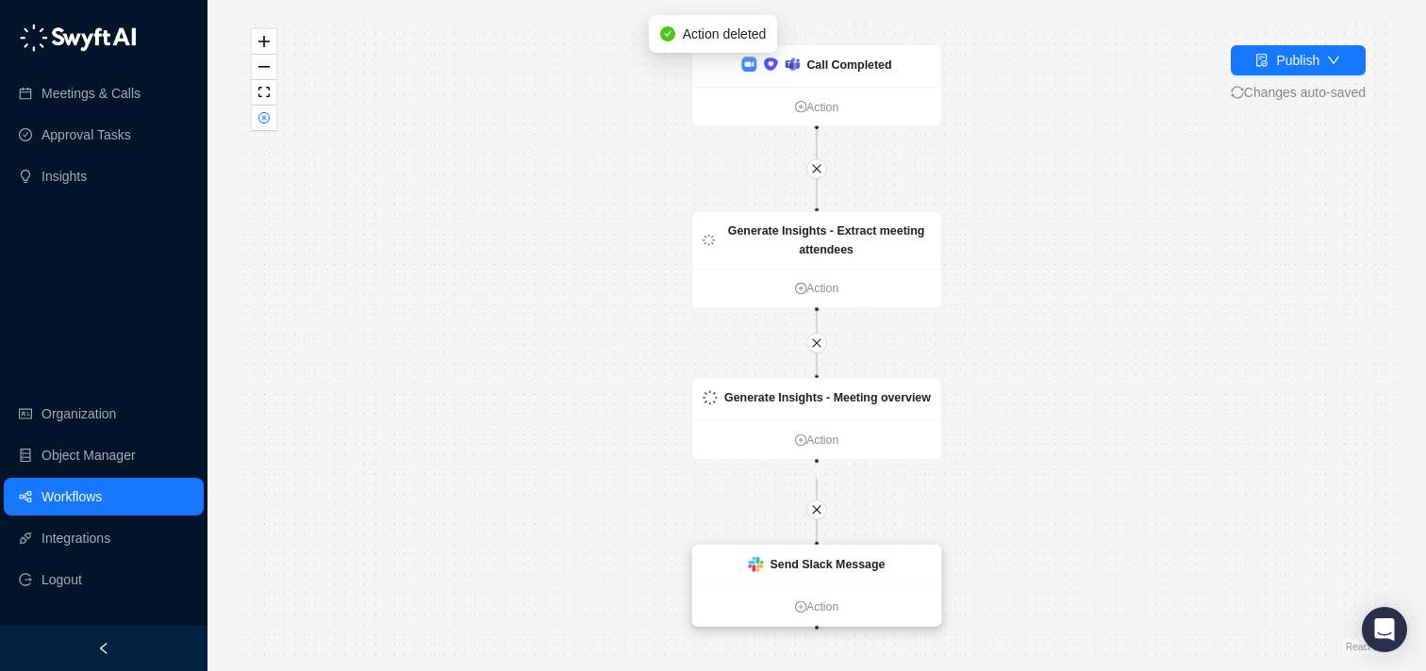
click at [873, 562] on strong "Send Slack Message" at bounding box center [827, 564] width 115 height 13
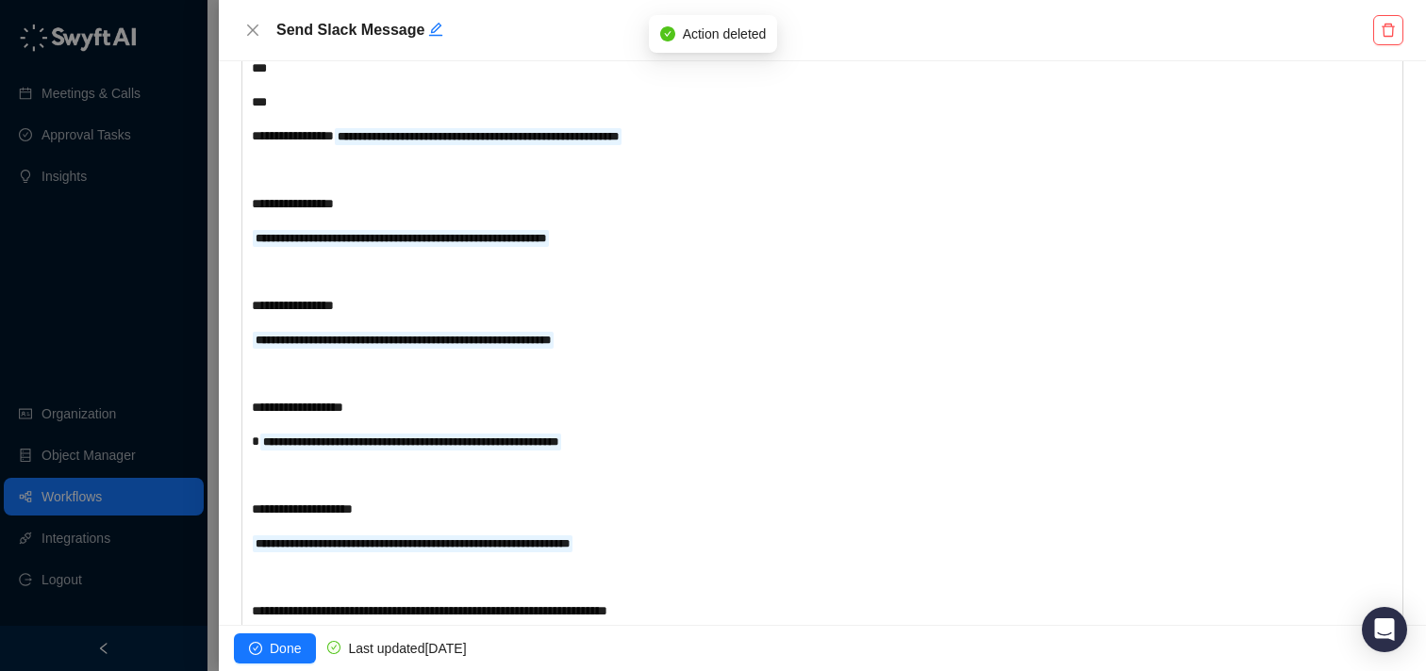
scroll to position [522, 0]
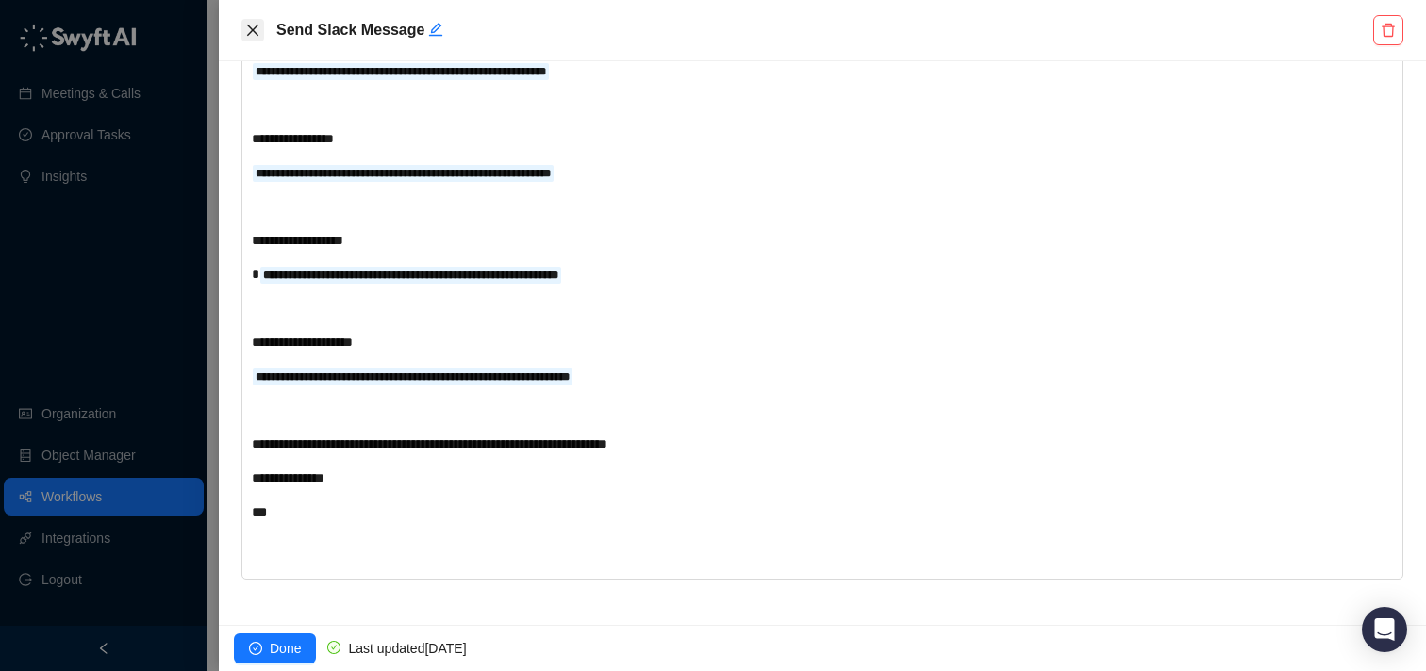
click at [256, 31] on icon "close" at bounding box center [252, 30] width 15 height 15
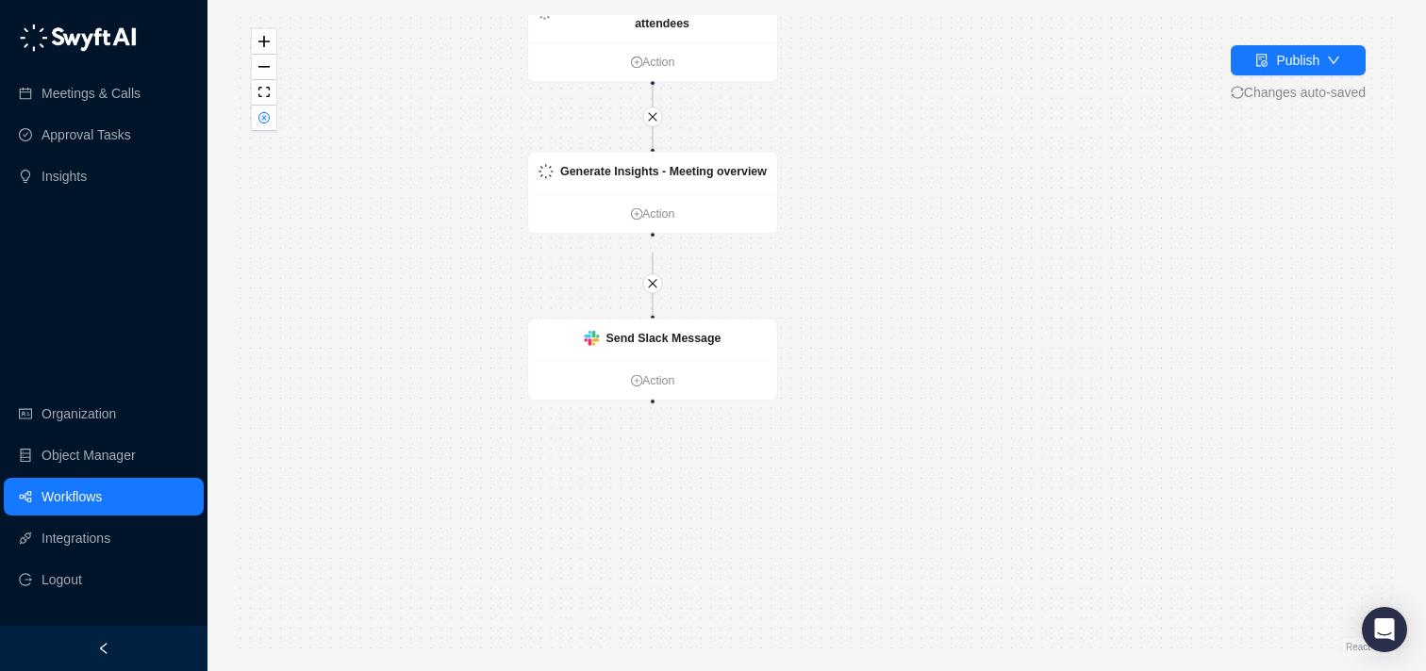
drag, startPoint x: 1065, startPoint y: 498, endPoint x: 901, endPoint y: 272, distance: 279.5
click at [901, 272] on div "Send Slack Message Action Call Completed Action Generate Insights - Extract mee…" at bounding box center [817, 335] width 1158 height 641
click at [650, 380] on link "Action" at bounding box center [652, 381] width 249 height 18
click at [731, 351] on div "Send Slack Message" at bounding box center [652, 339] width 249 height 41
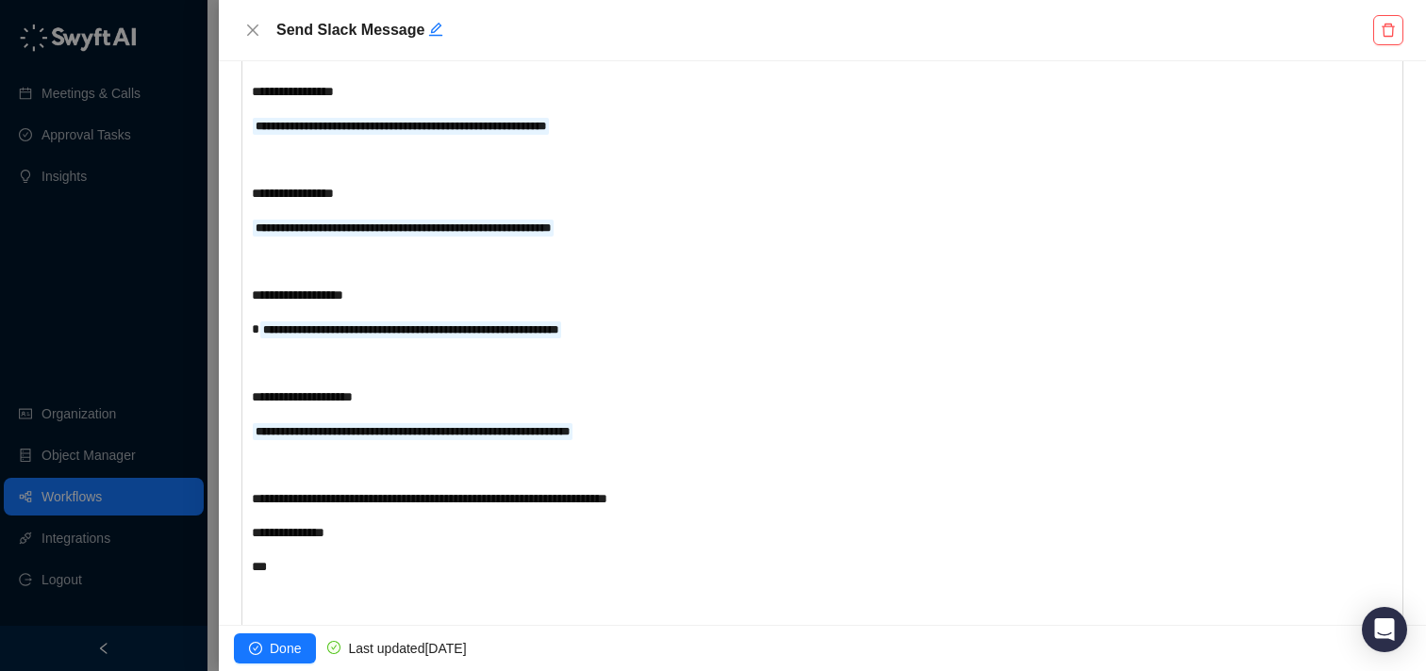
scroll to position [522, 0]
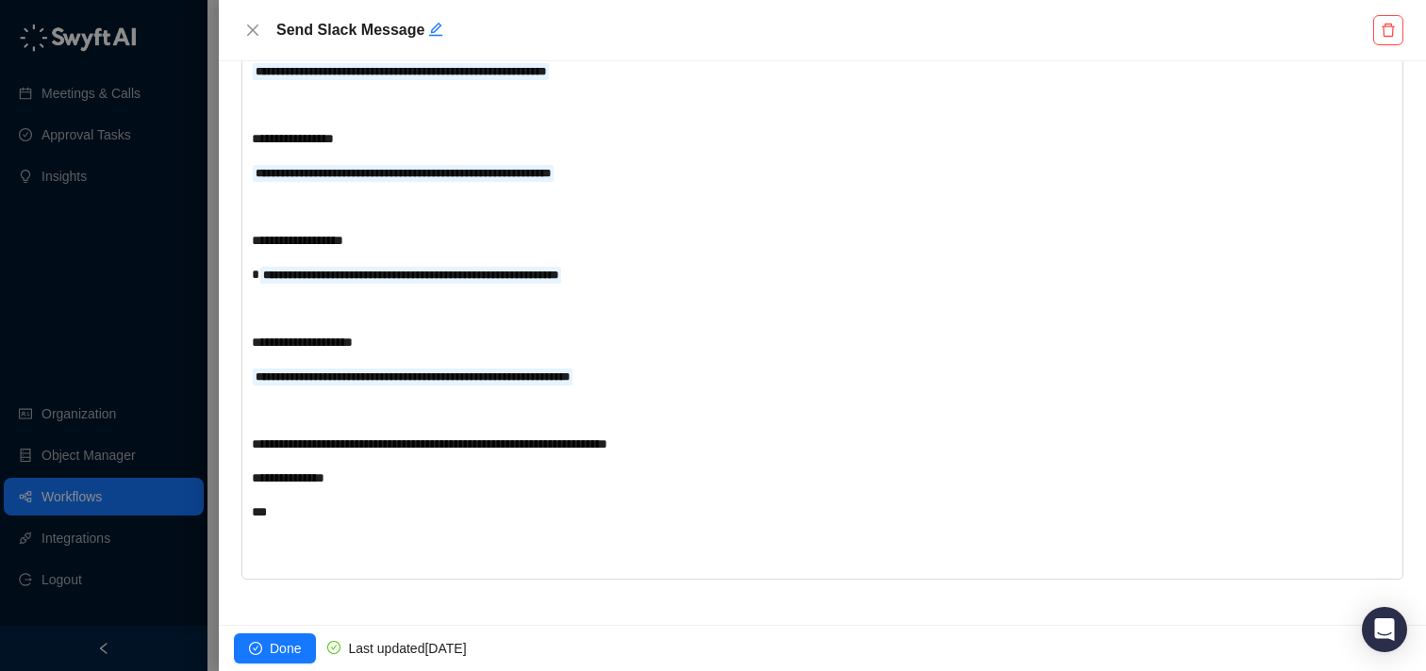
click at [774, 267] on div "**********" at bounding box center [775, 274] width 1046 height 21
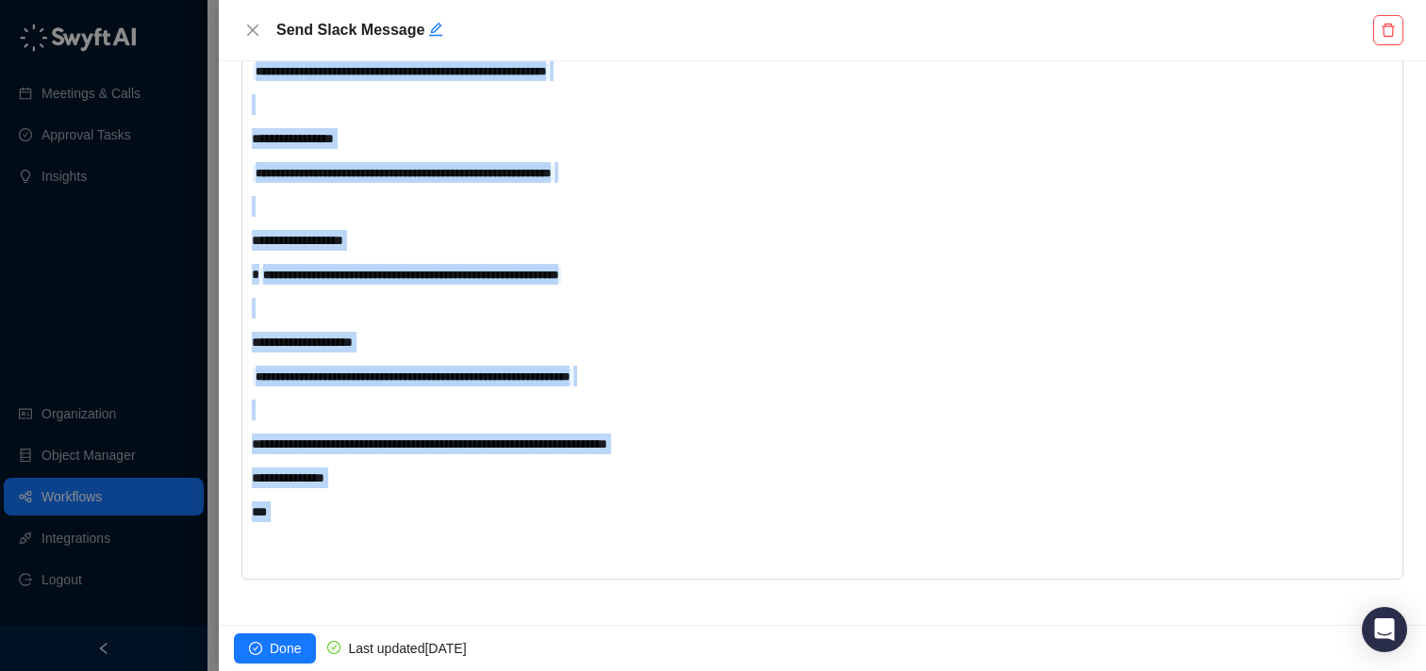
copy div "**********"
click at [257, 31] on icon "close" at bounding box center [252, 30] width 15 height 15
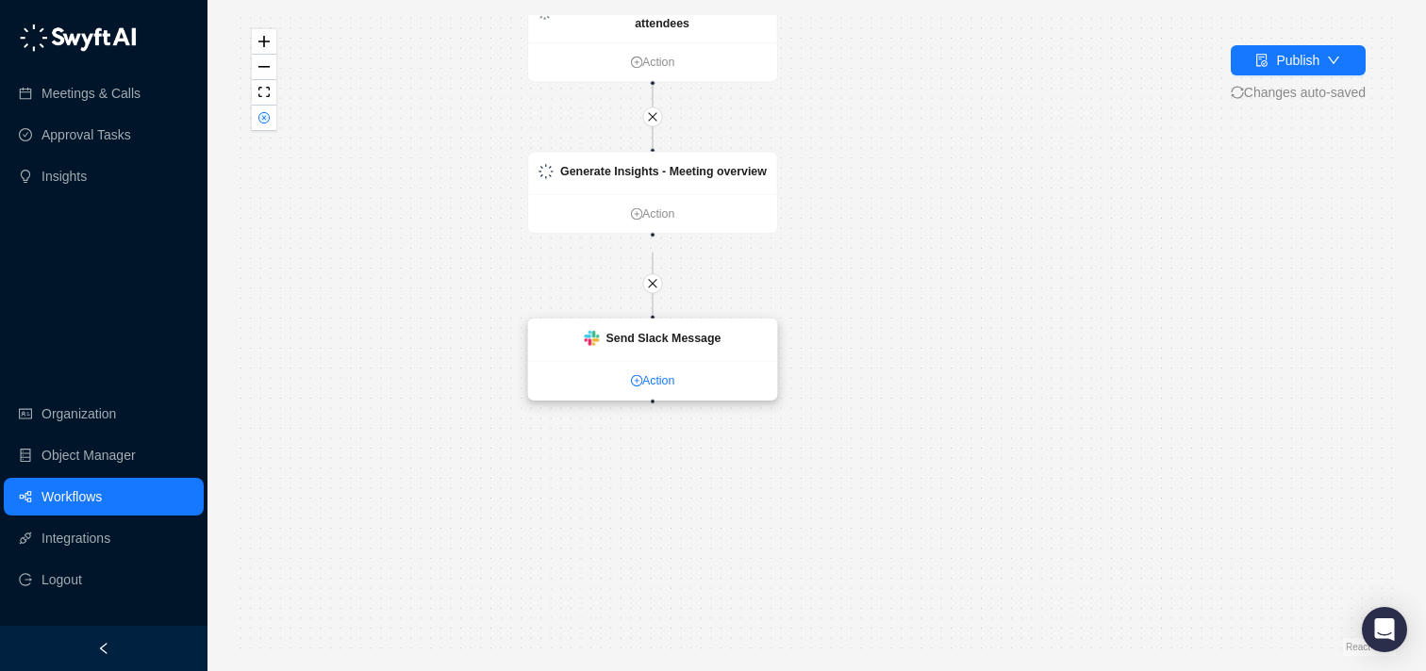
click at [673, 389] on ul "Action" at bounding box center [652, 381] width 249 height 40
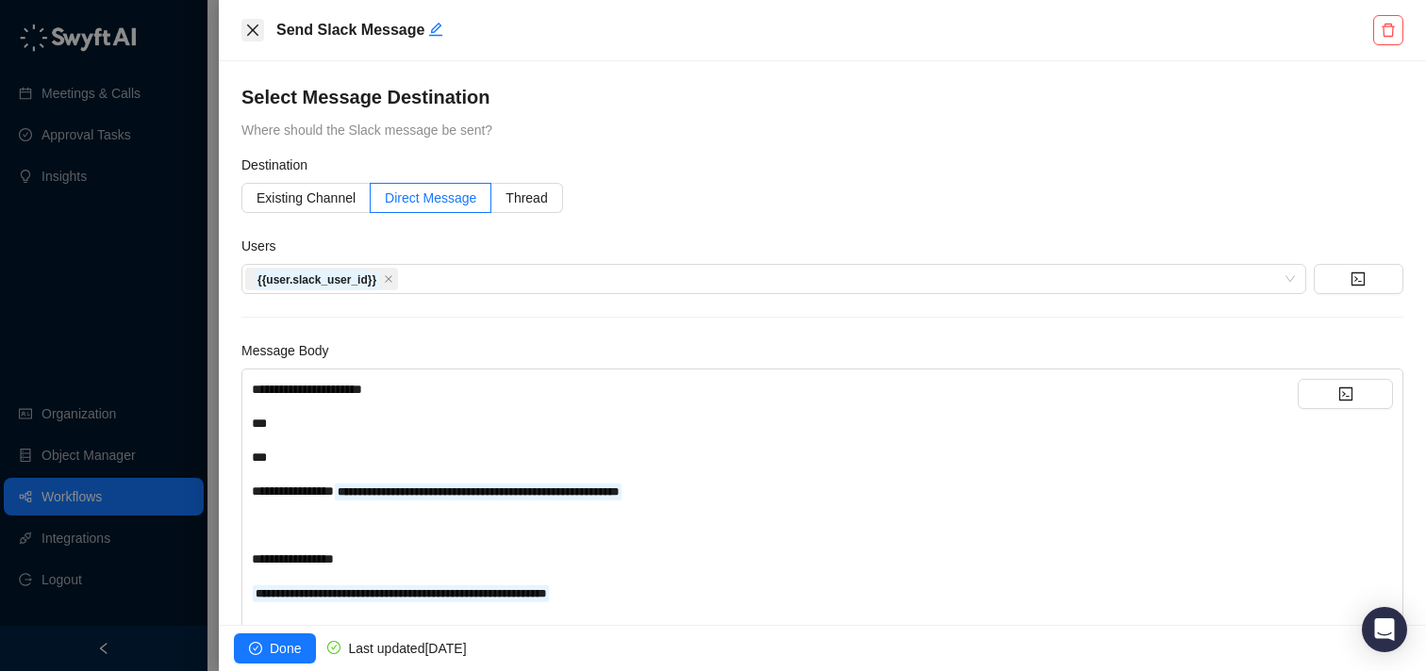
click at [251, 34] on icon "close" at bounding box center [252, 30] width 15 height 15
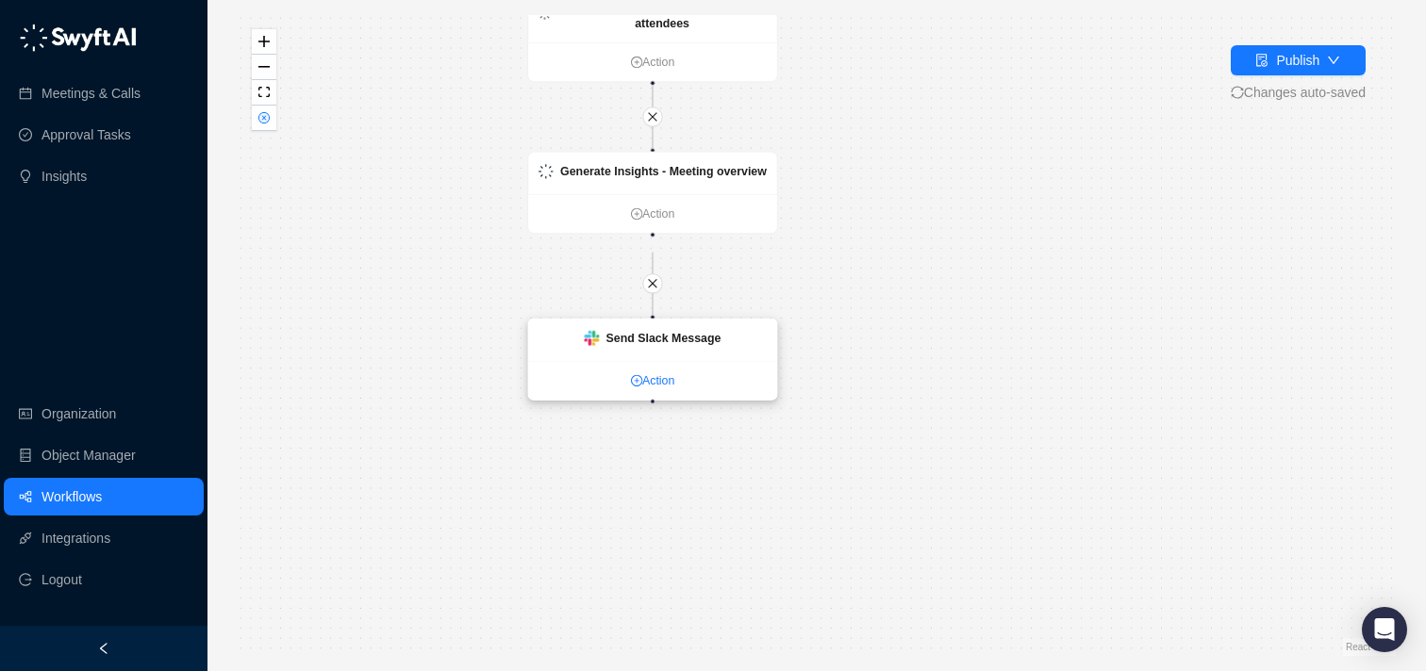
click at [639, 383] on link "Action" at bounding box center [652, 381] width 249 height 18
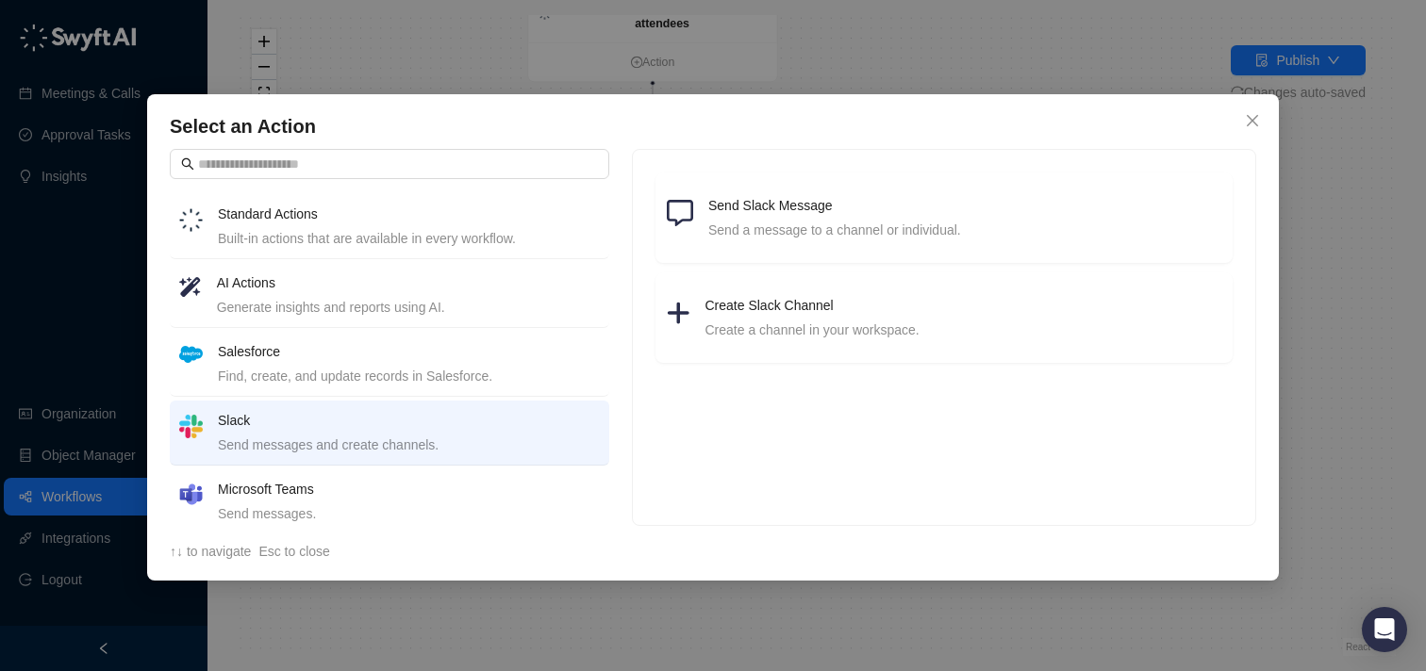
click at [474, 389] on li "Salesforce Find, create, and update records in Salesforce." at bounding box center [389, 364] width 439 height 65
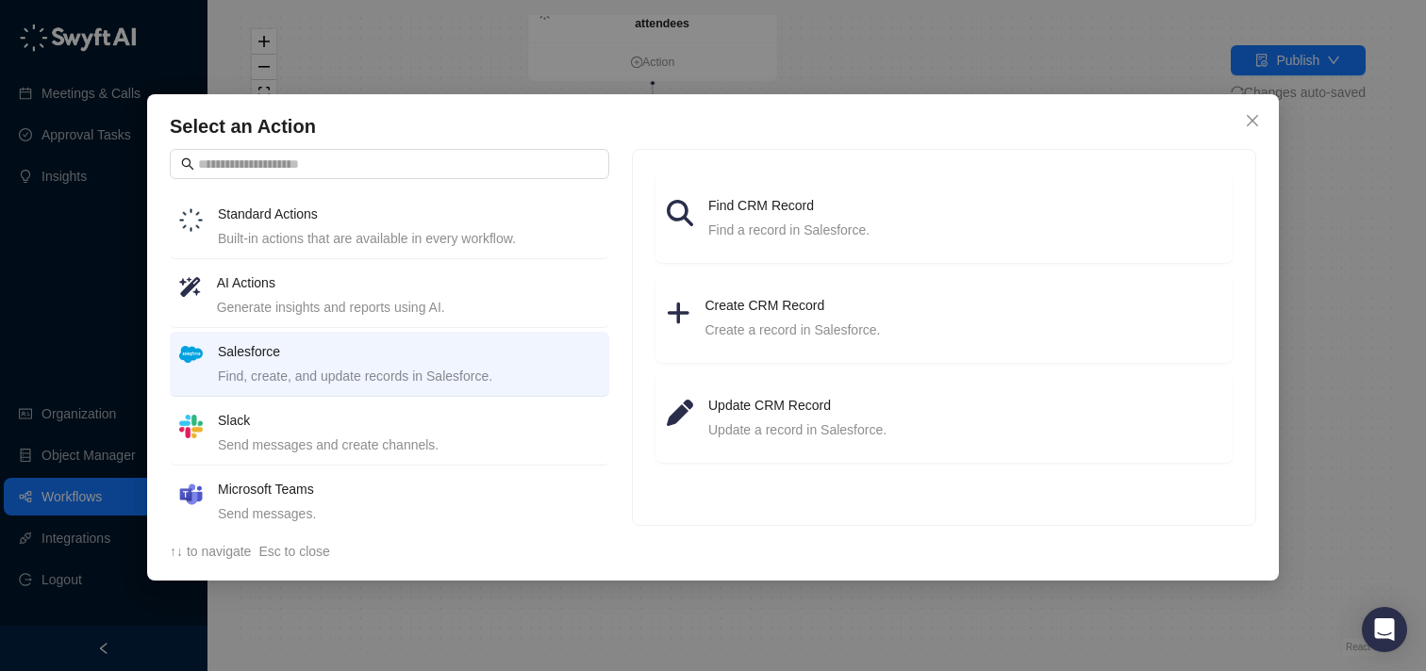
click at [472, 422] on h4 "Slack" at bounding box center [409, 420] width 382 height 21
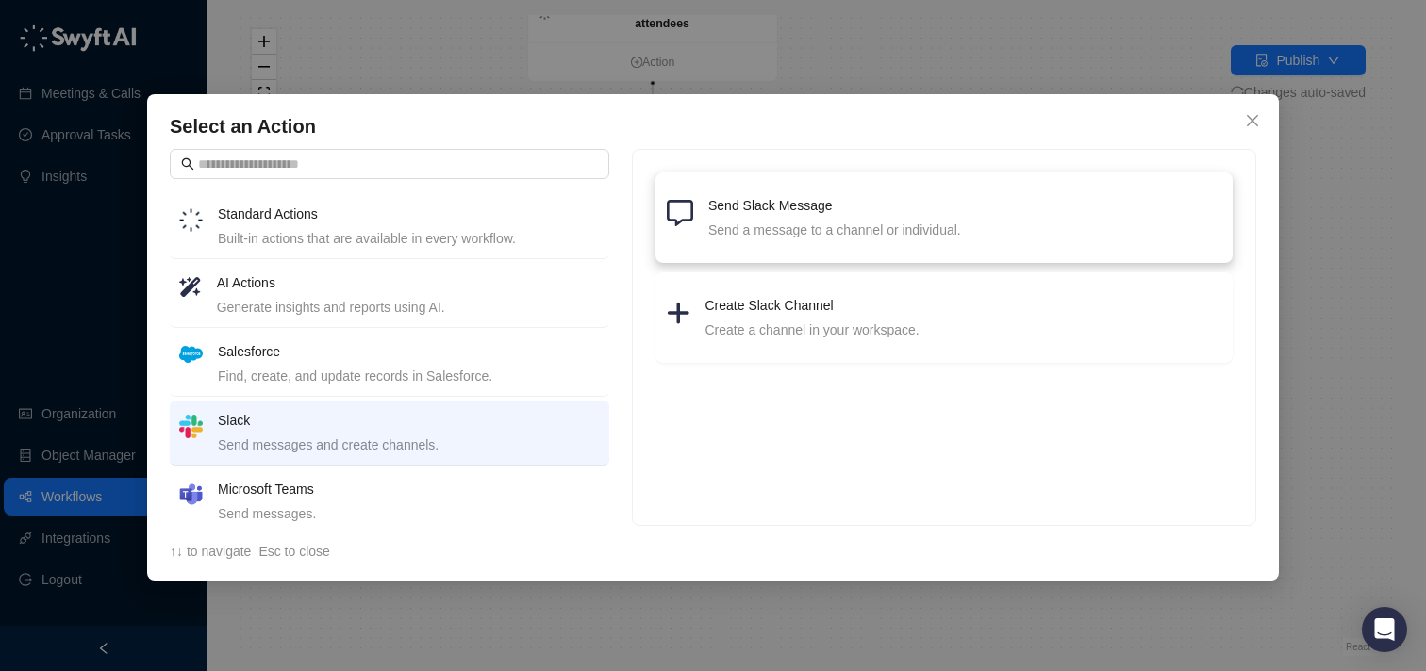
click at [851, 207] on h4 "Send Slack Message" at bounding box center [964, 205] width 513 height 21
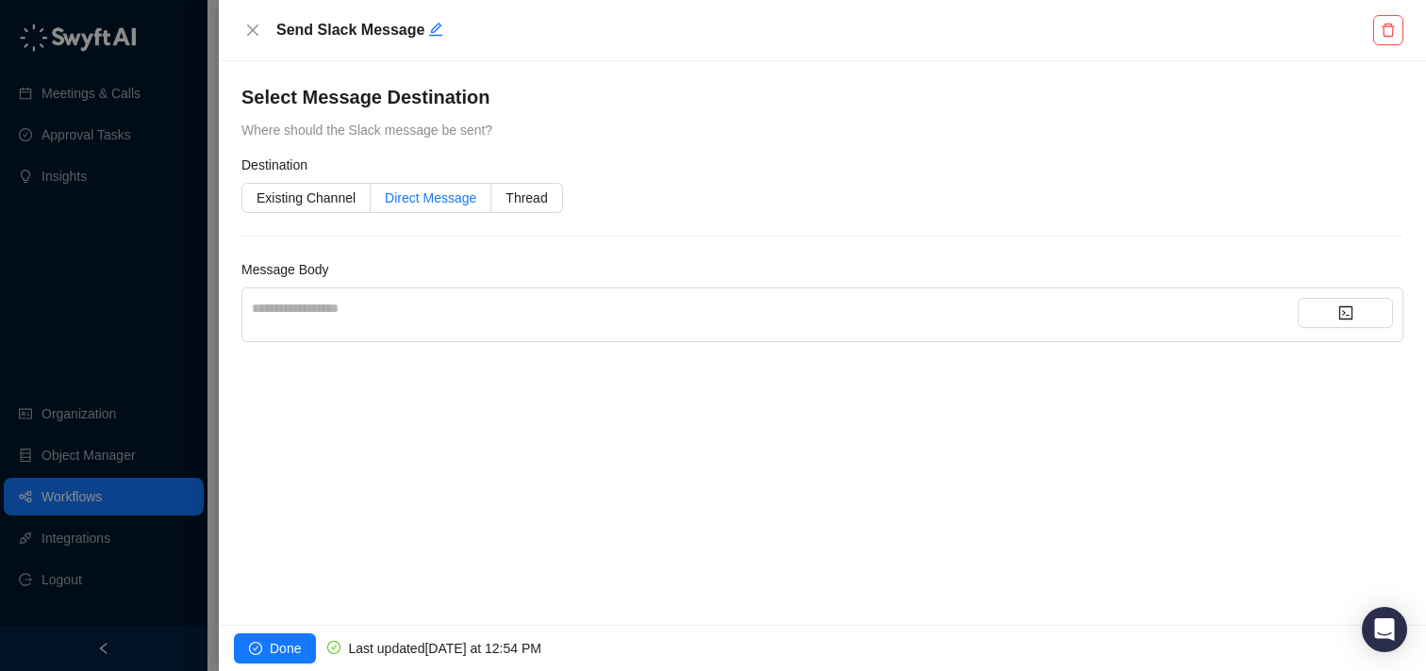
click at [402, 194] on span "Direct Message" at bounding box center [430, 197] width 91 height 15
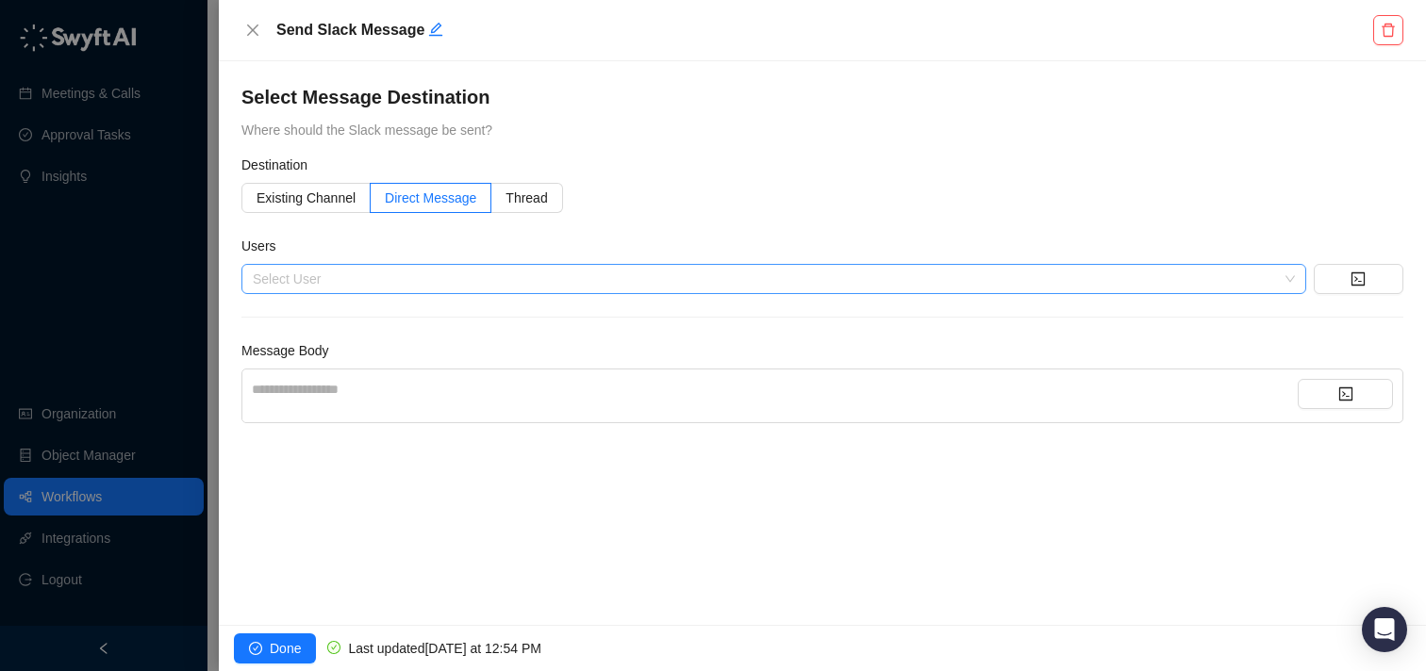
click at [402, 270] on div "Select User" at bounding box center [773, 279] width 1065 height 30
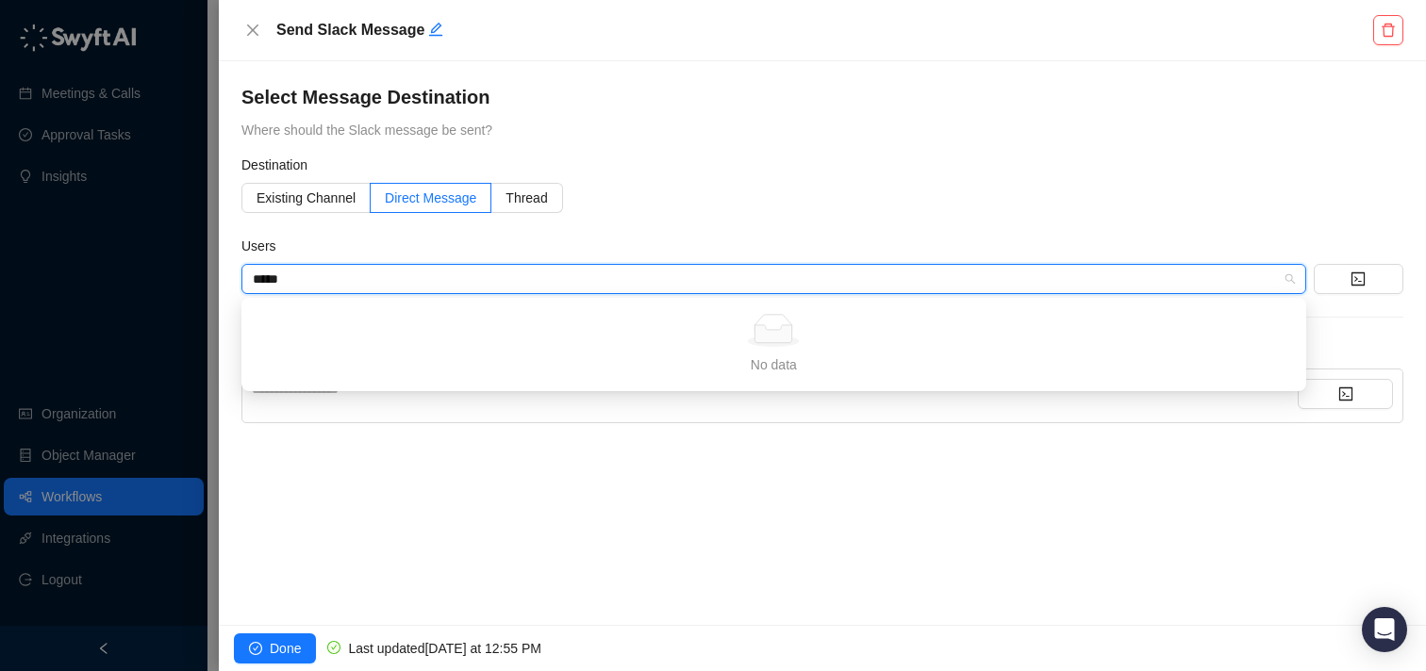
type input "****"
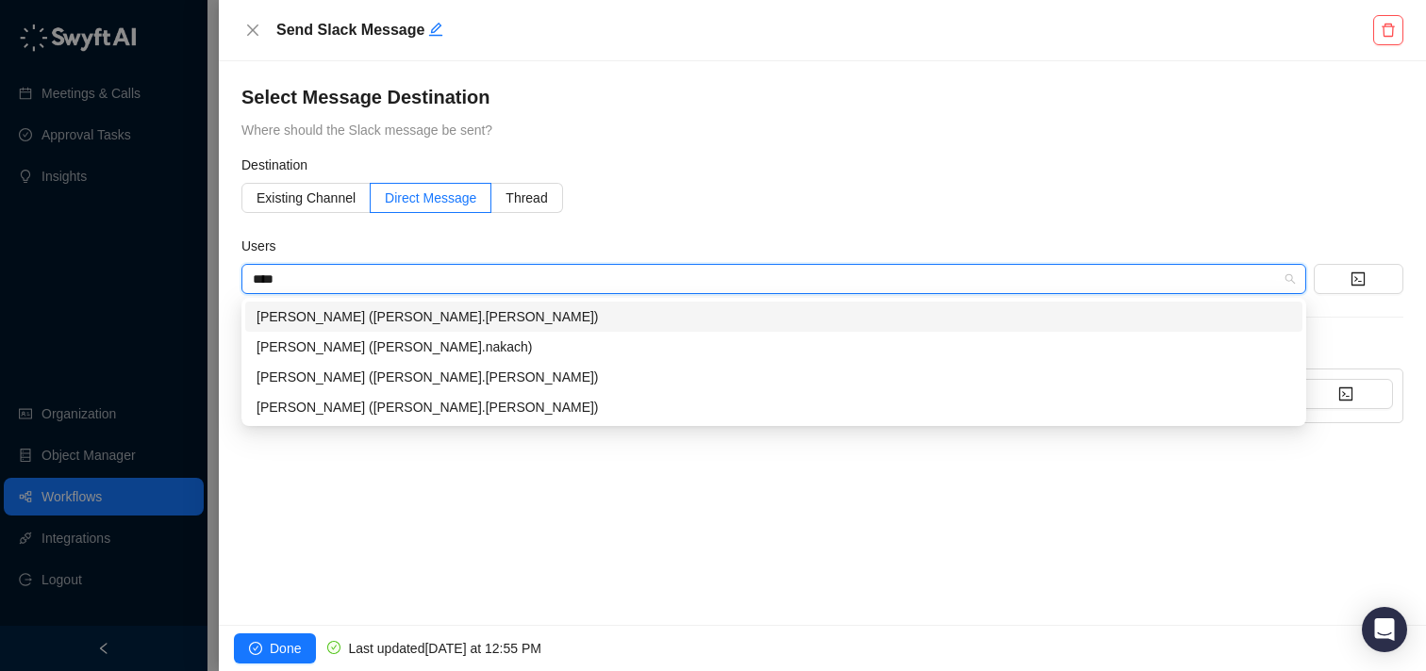
click at [350, 322] on div "[PERSON_NAME] ([PERSON_NAME].[PERSON_NAME])" at bounding box center [773, 316] width 1034 height 21
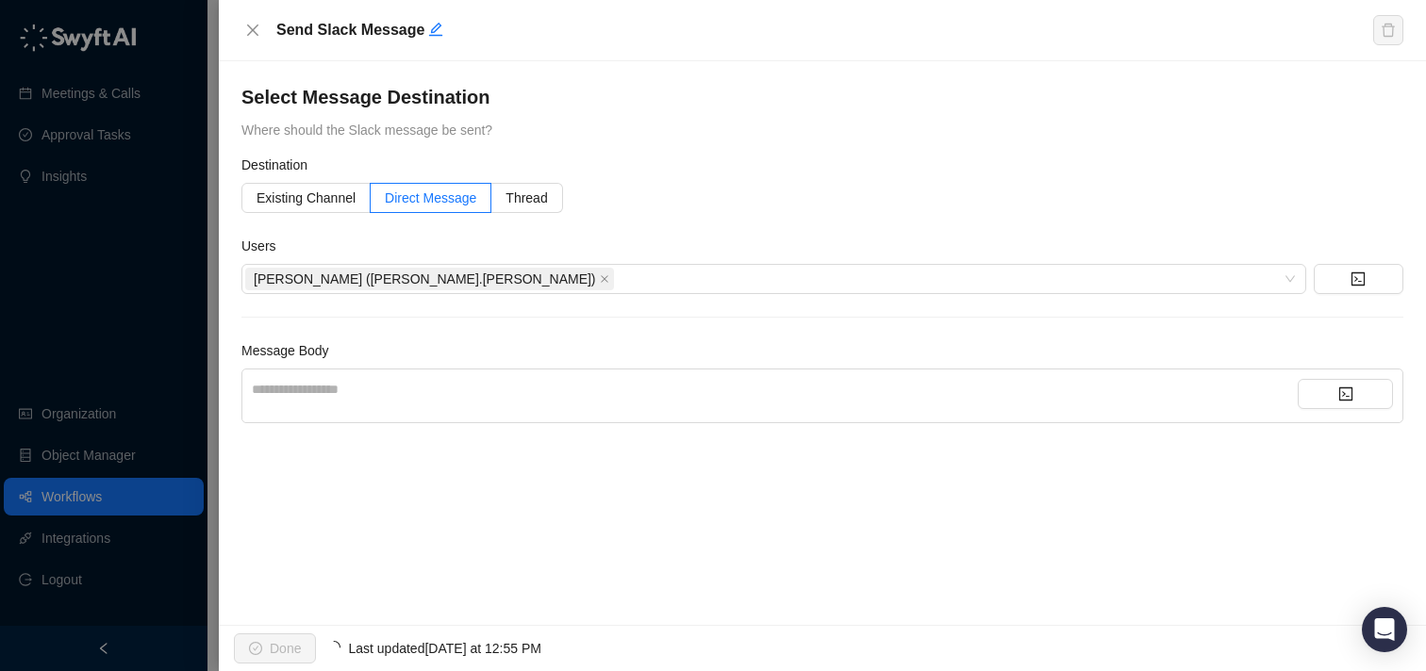
click at [574, 257] on div "Users" at bounding box center [822, 250] width 1162 height 28
click at [492, 408] on div "**********" at bounding box center [775, 396] width 1046 height 34
click at [423, 380] on div "**********" at bounding box center [775, 389] width 1046 height 21
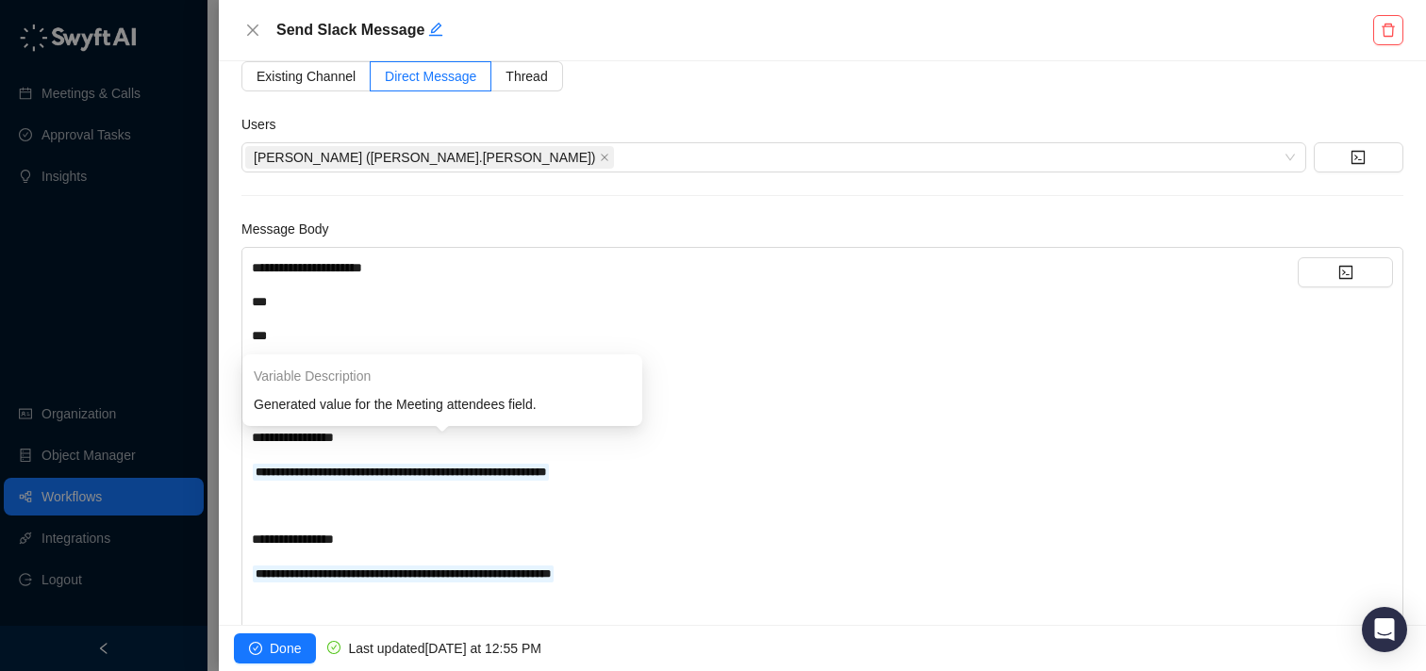
scroll to position [119, 0]
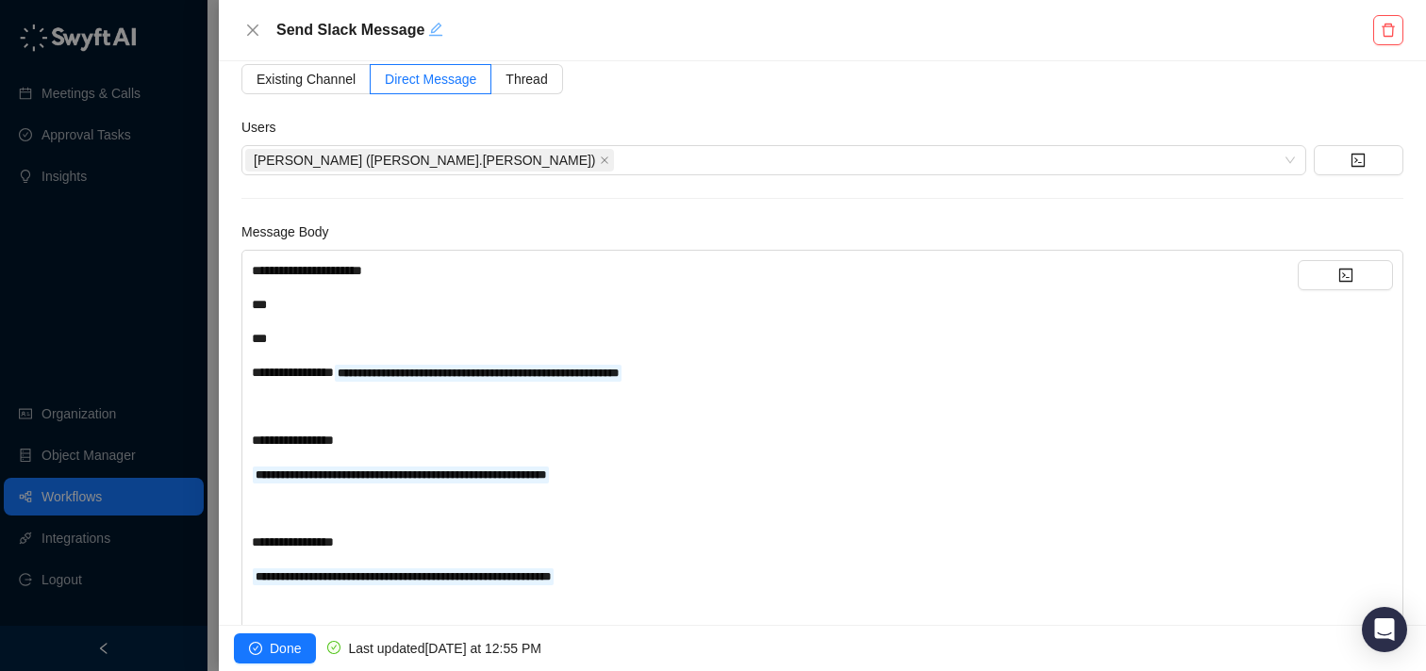
click at [438, 30] on icon "edit" at bounding box center [435, 29] width 15 height 15
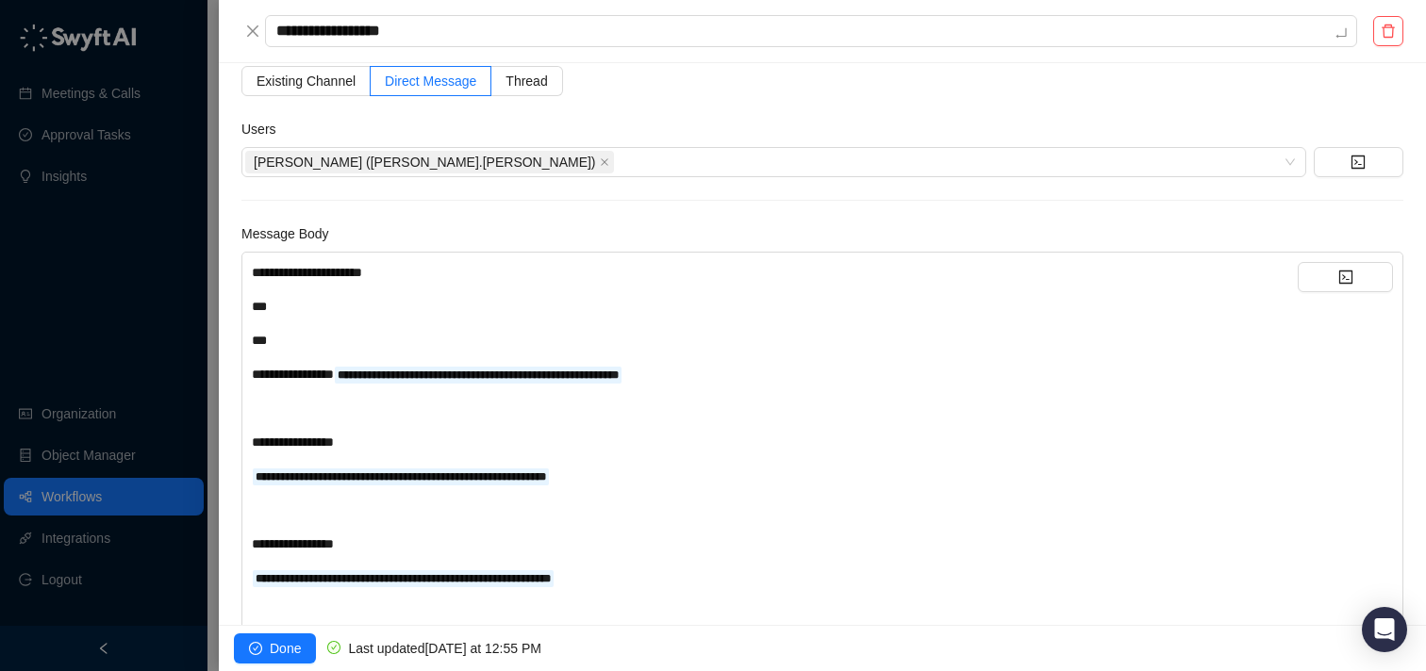
type textarea "**********"
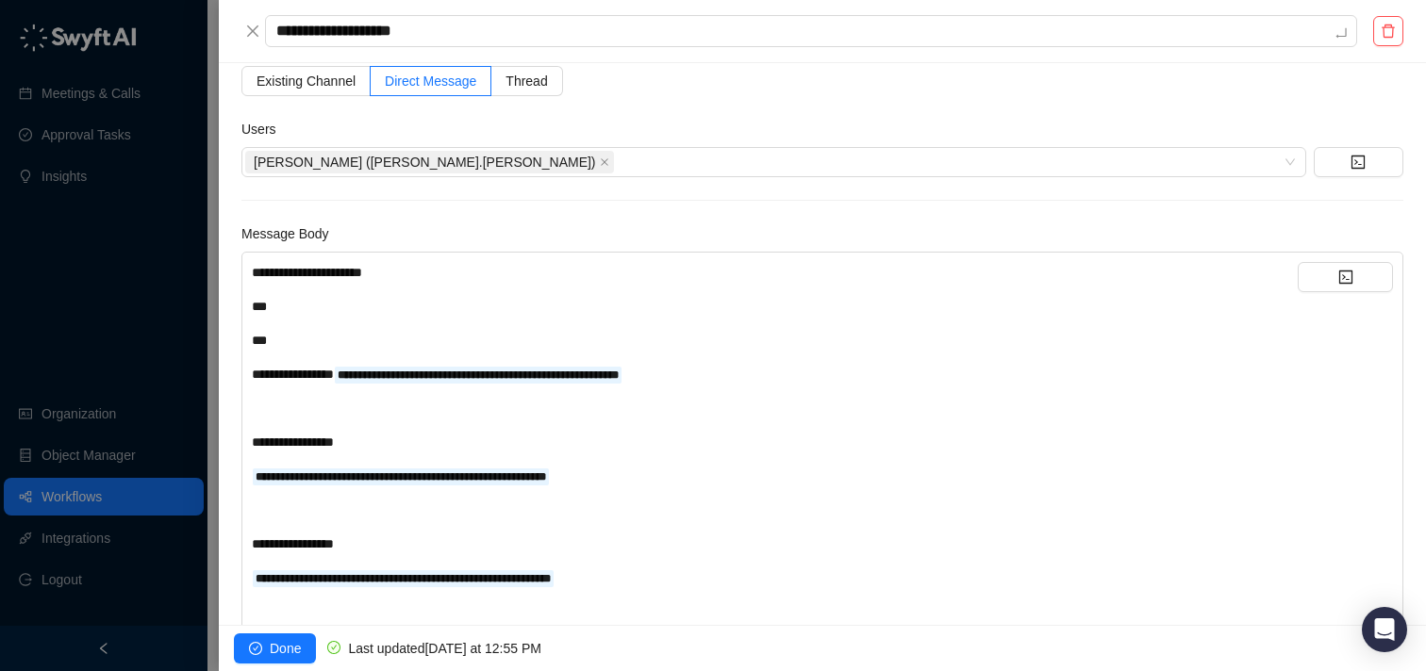
type textarea "**********"
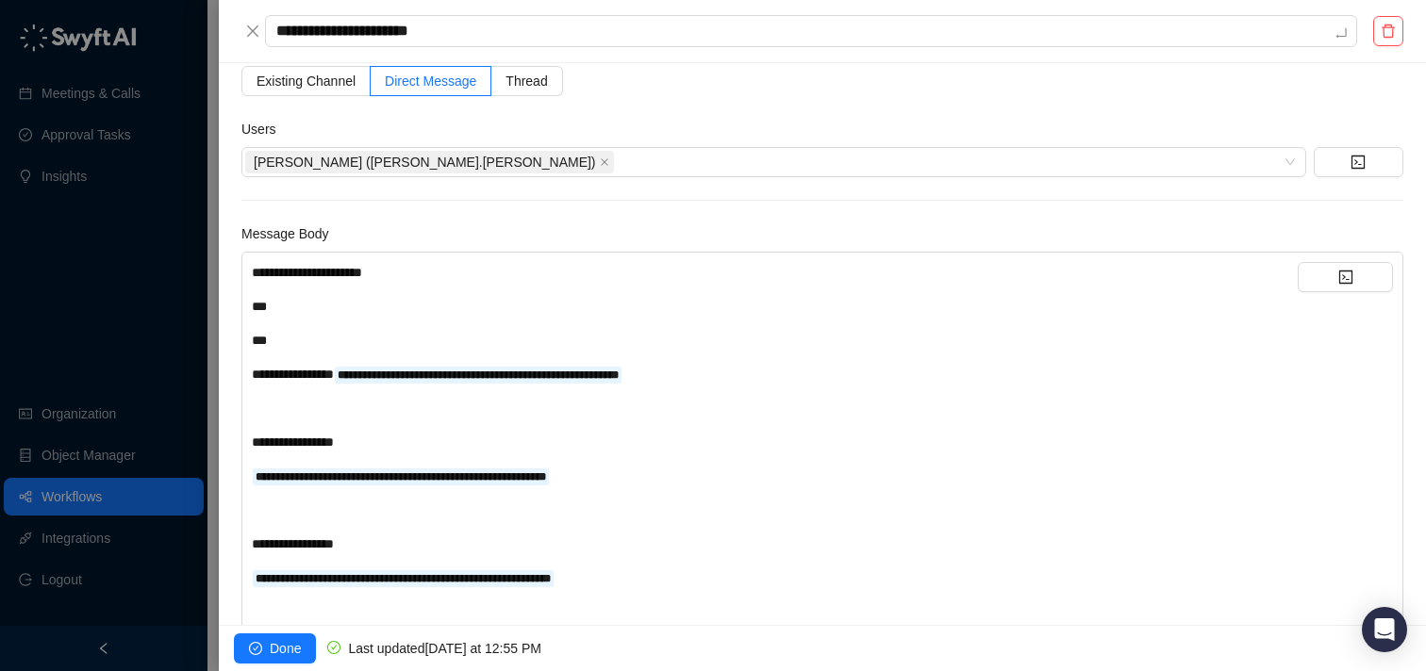
type textarea "**********"
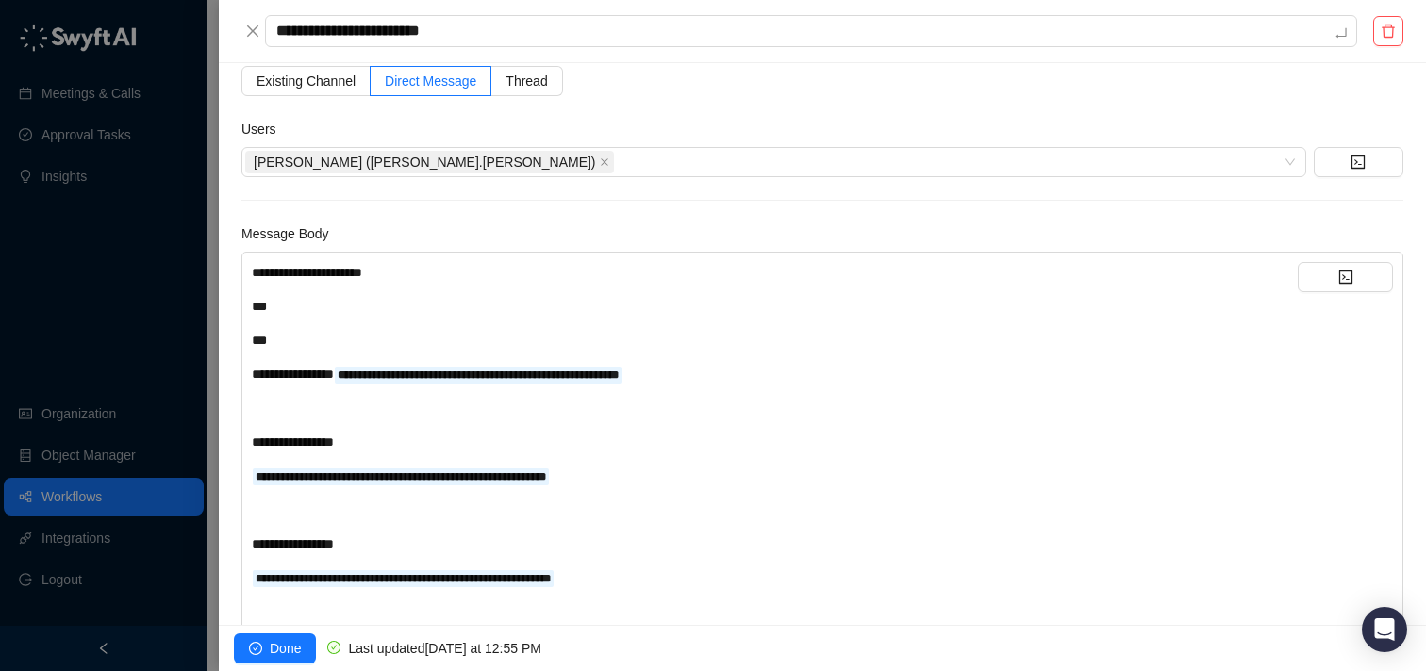
type textarea "**********"
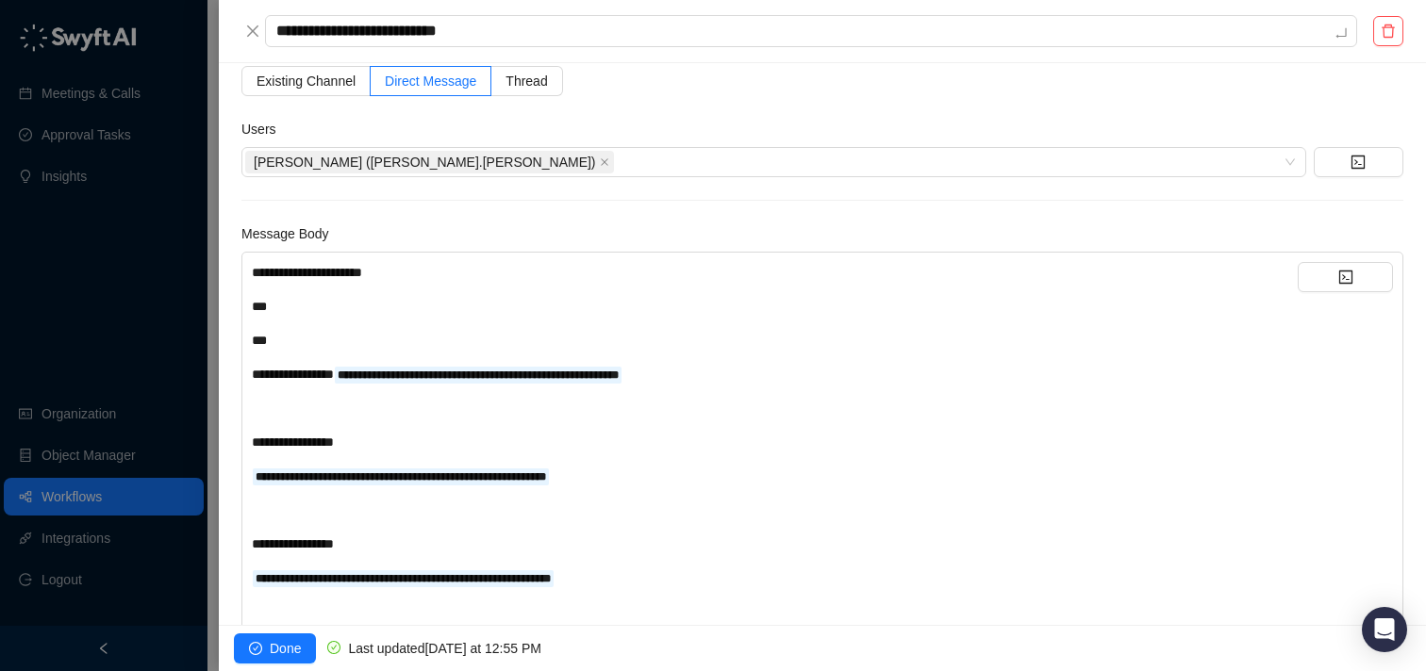
click at [670, 66] on div "Existing Channel Direct Message Thread" at bounding box center [822, 81] width 1162 height 30
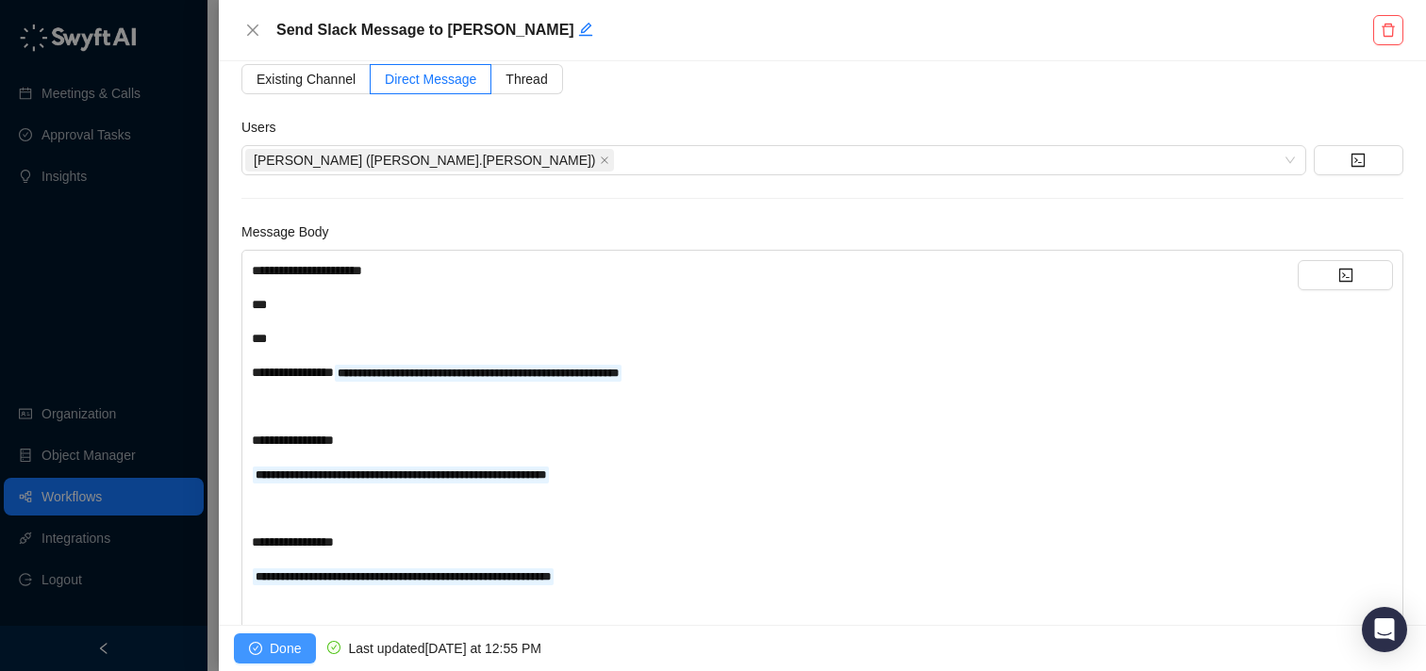
click at [294, 646] on span "Done" at bounding box center [285, 648] width 31 height 21
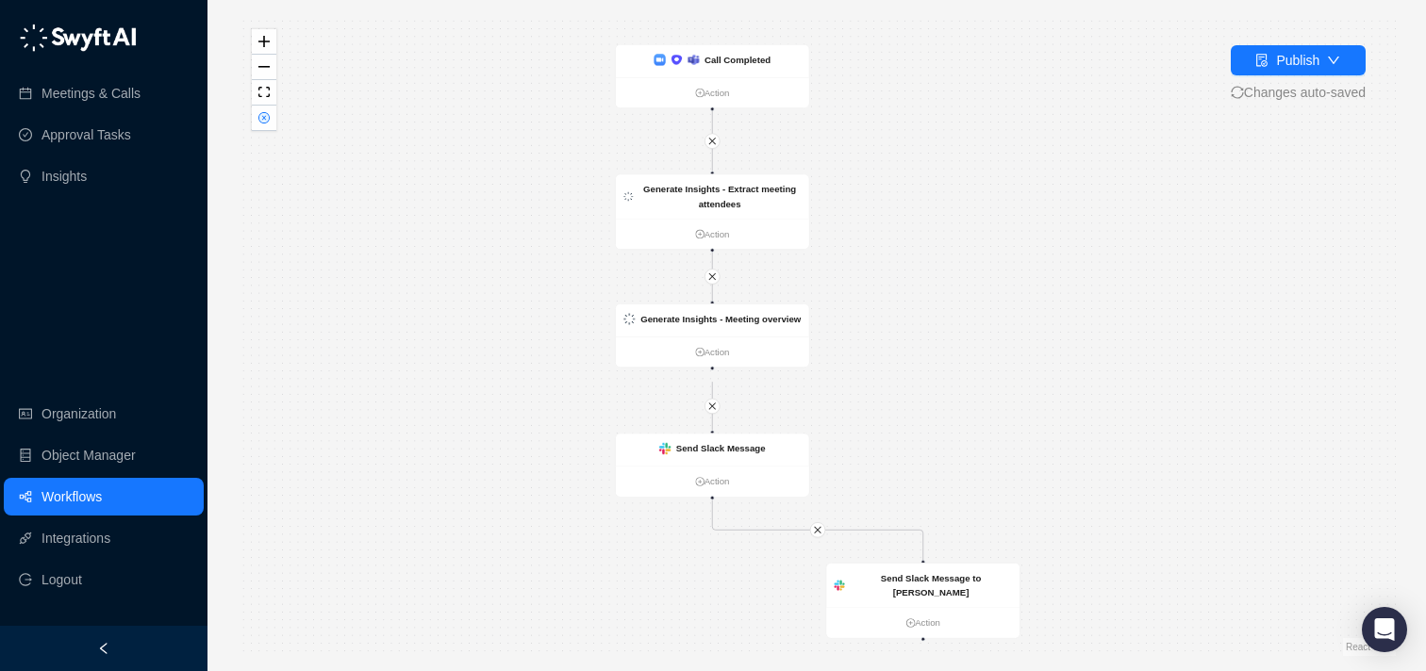
drag, startPoint x: 1081, startPoint y: 333, endPoint x: 1026, endPoint y: 302, distance: 62.9
click at [1026, 302] on div "Send Slack Message to [PERSON_NAME] Action Send Slack Message Action Call Compl…" at bounding box center [817, 335] width 1158 height 641
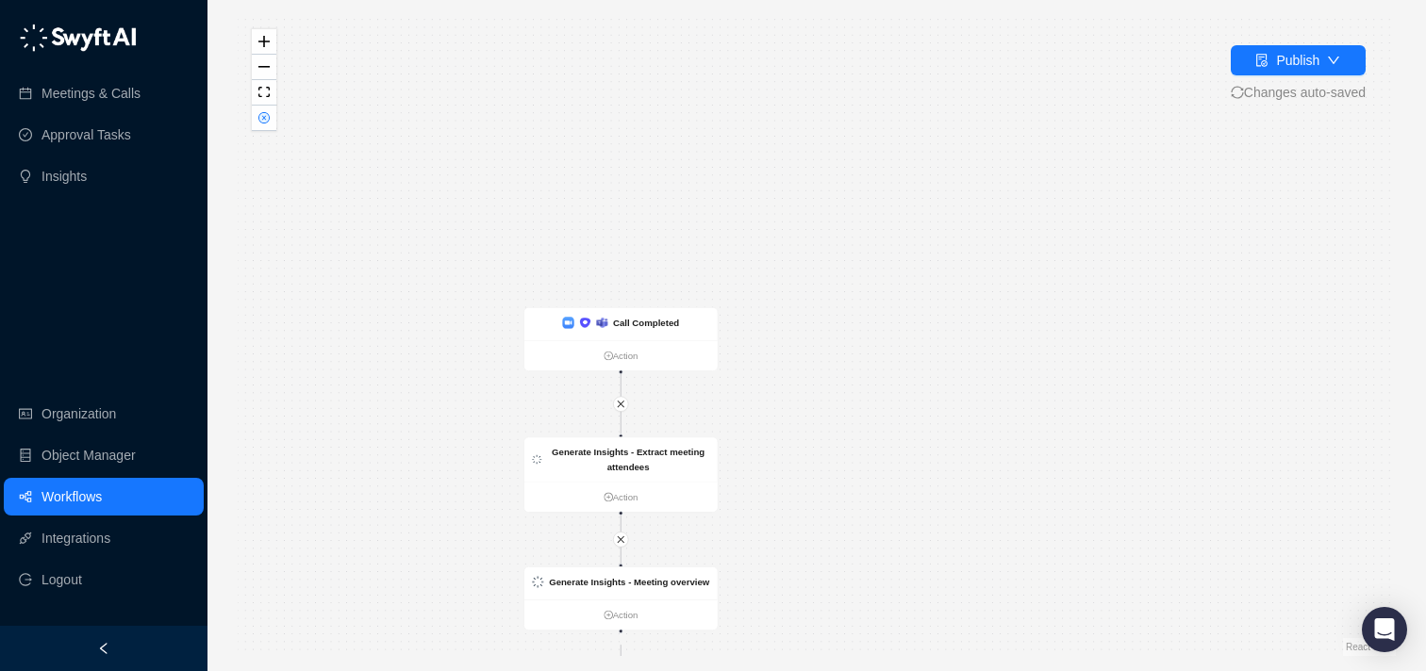
drag, startPoint x: 1008, startPoint y: 264, endPoint x: 968, endPoint y: 574, distance: 312.9
click at [968, 574] on div "Send Slack Message to [PERSON_NAME] Action Send Slack Message Action Call Compl…" at bounding box center [817, 335] width 1158 height 641
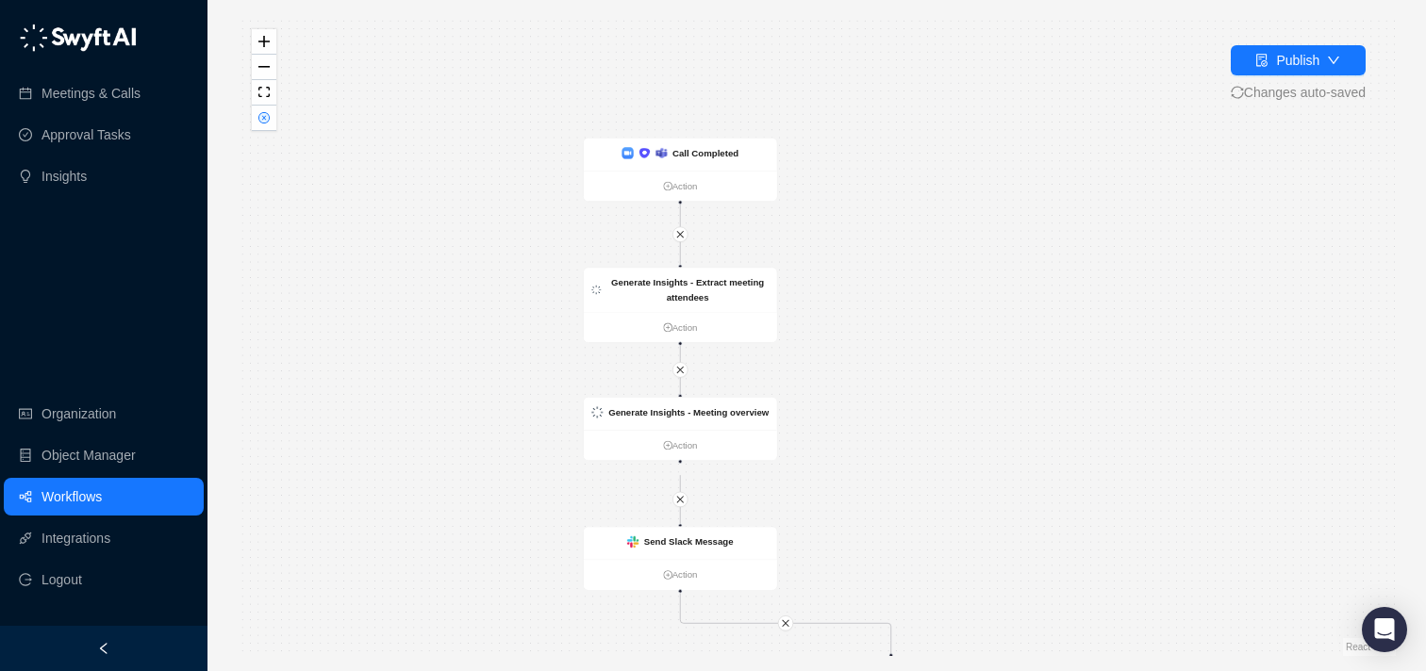
drag, startPoint x: 1052, startPoint y: 306, endPoint x: 1116, endPoint y: 123, distance: 193.5
click at [1116, 123] on div "Send Slack Message to [PERSON_NAME] Action Send Slack Message Action Call Compl…" at bounding box center [817, 335] width 1158 height 641
click at [1299, 63] on div "Publish" at bounding box center [1297, 60] width 43 height 21
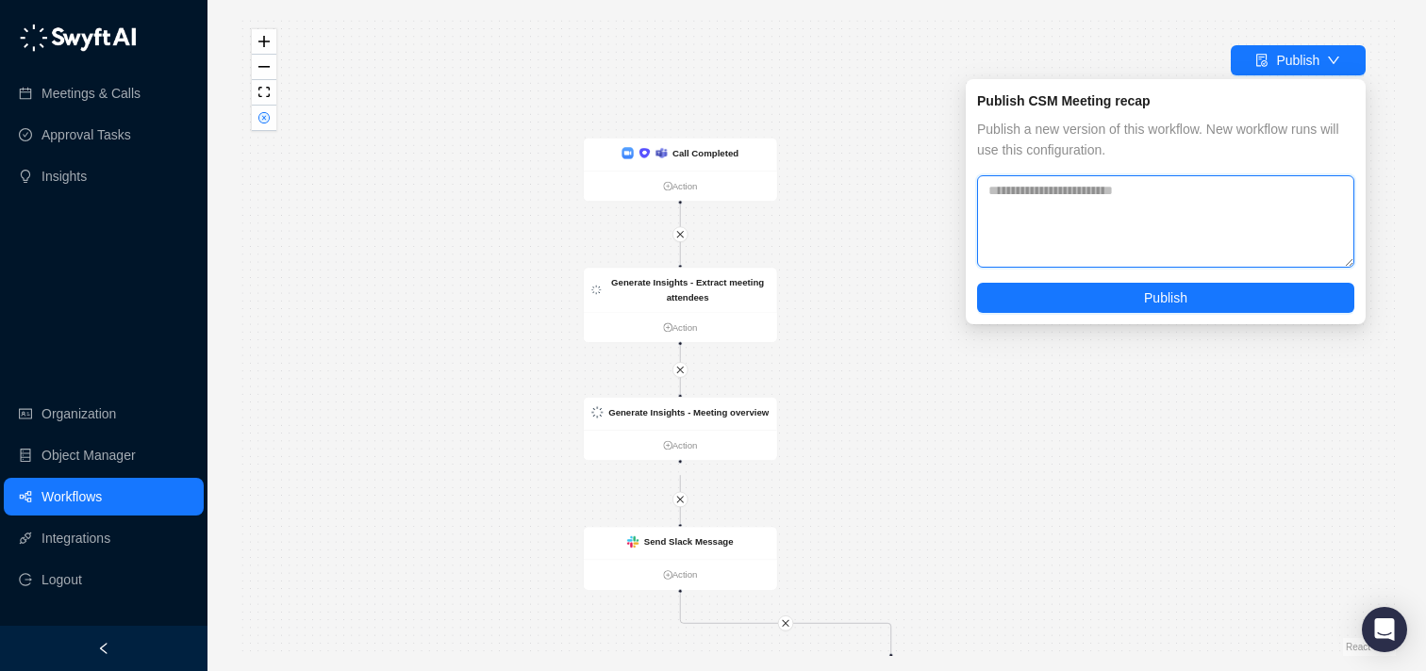
click at [1176, 208] on textarea at bounding box center [1165, 221] width 377 height 92
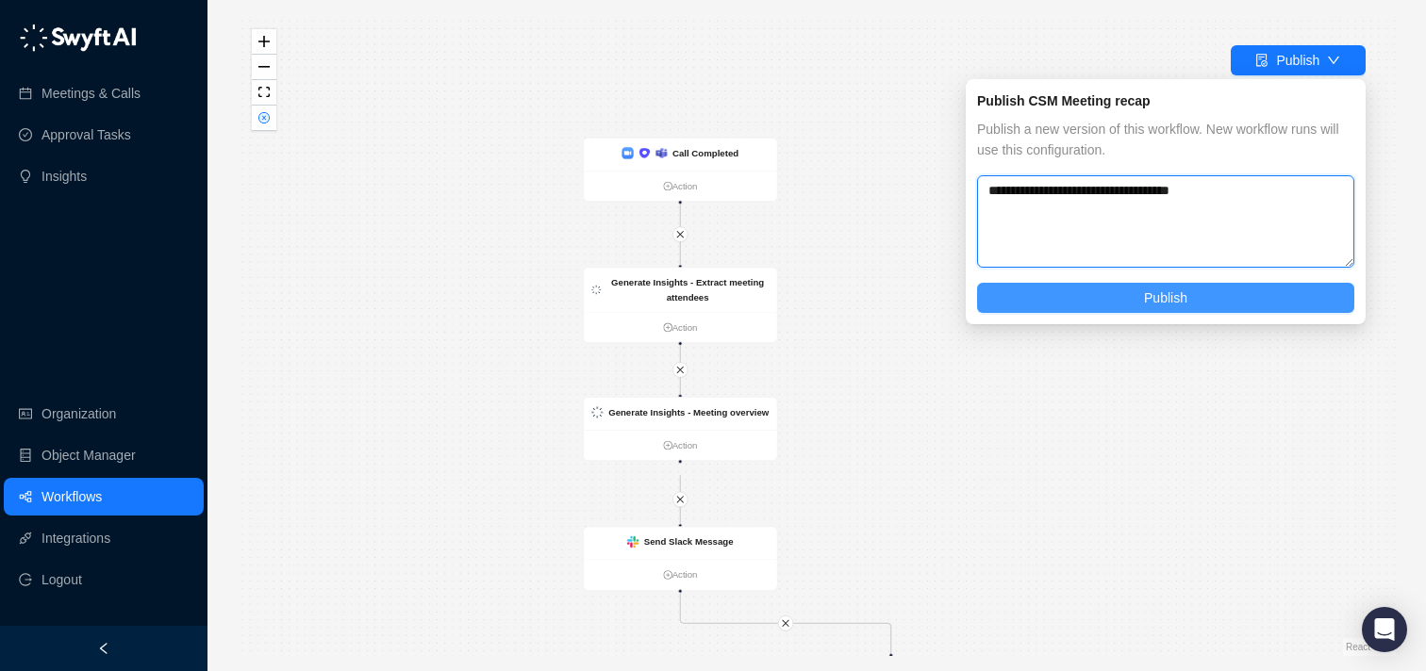
type textarea "**********"
click at [1173, 294] on span "Publish" at bounding box center [1165, 298] width 43 height 21
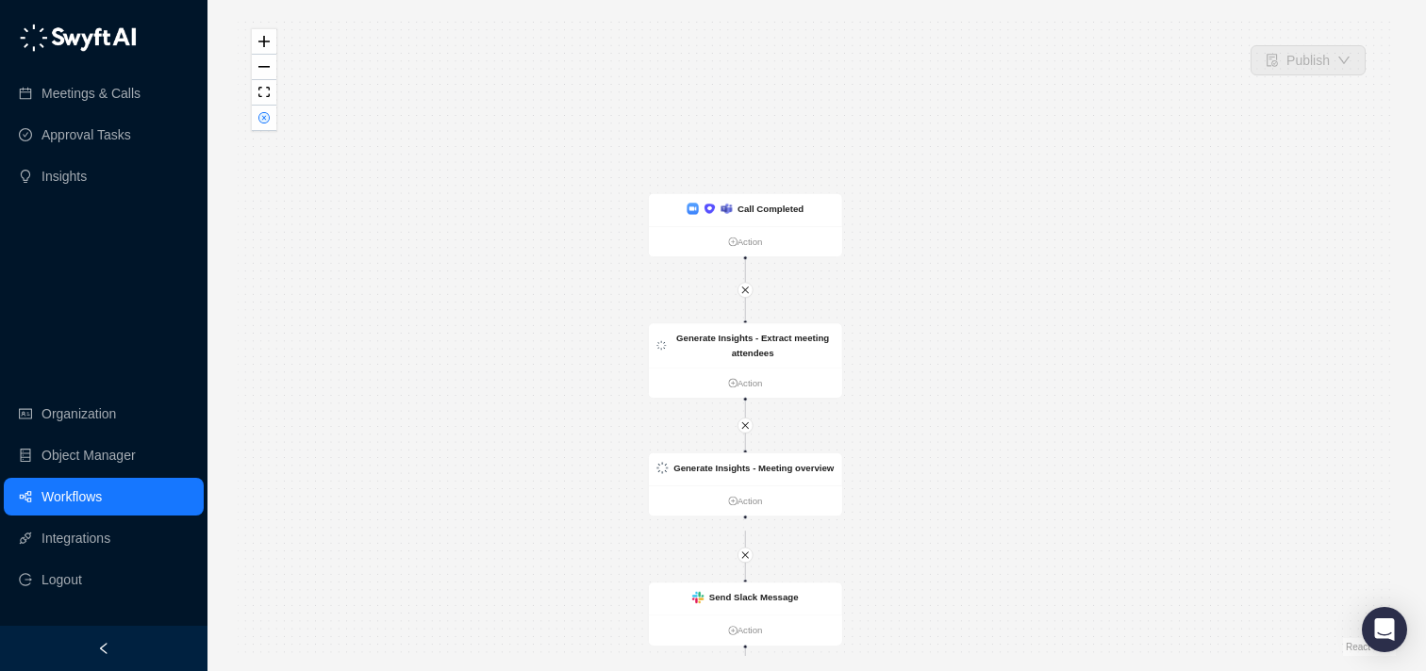
drag, startPoint x: 543, startPoint y: 91, endPoint x: 589, endPoint y: 256, distance: 170.5
click at [589, 256] on div "Send Slack Message to [PERSON_NAME] Action Send Slack Message Action Call Compl…" at bounding box center [817, 335] width 1158 height 641
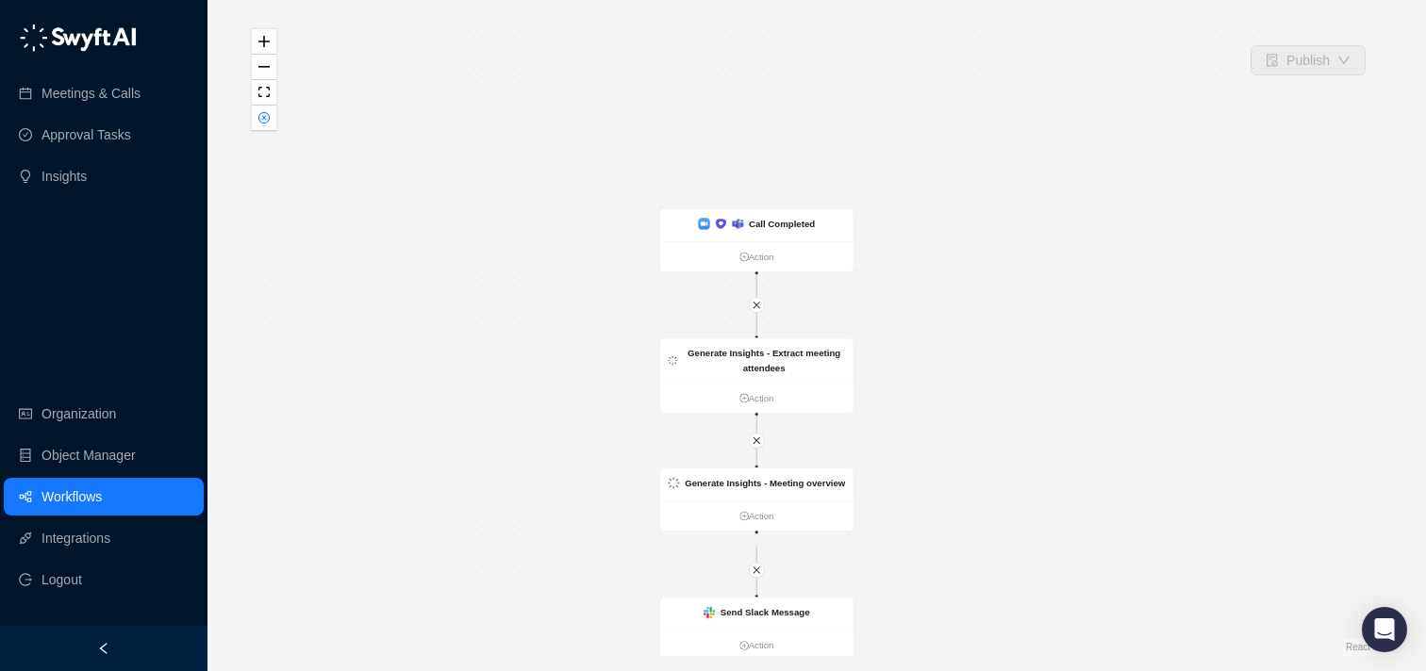
click at [484, 220] on div "Send Slack Message to [PERSON_NAME] Action Send Slack Message Action Call Compl…" at bounding box center [817, 335] width 1158 height 641
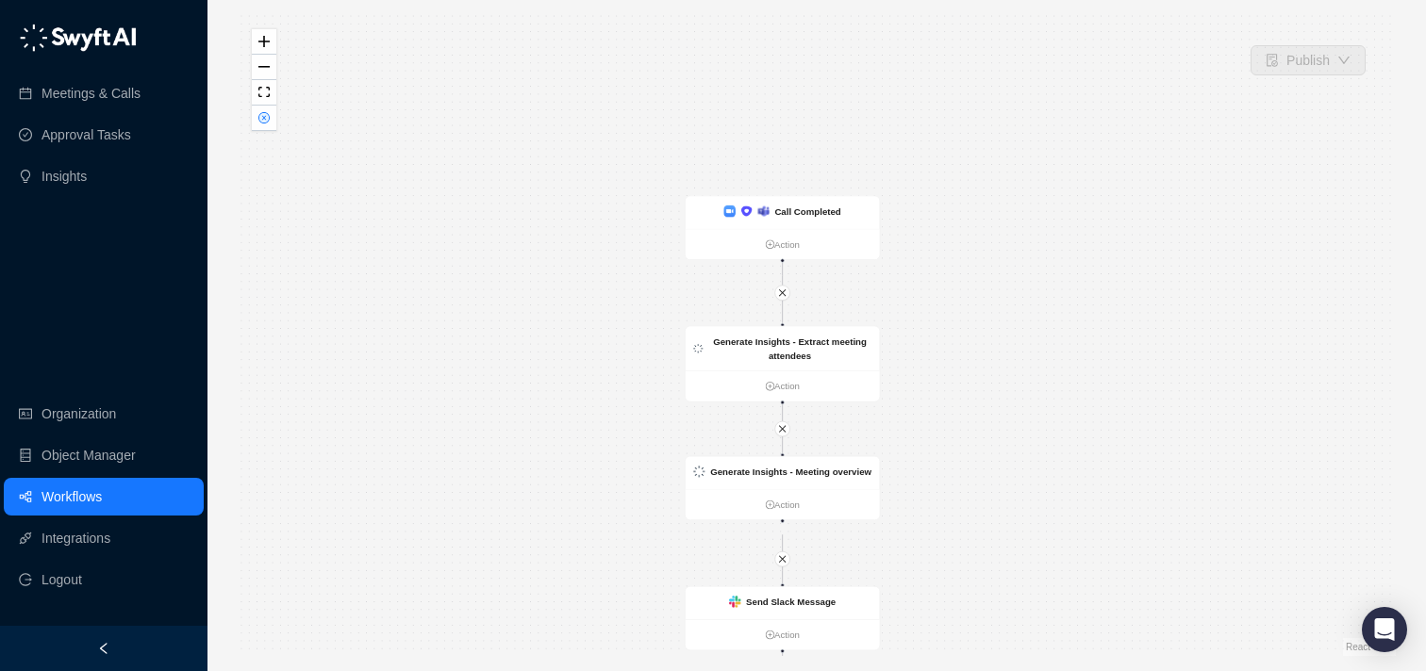
click at [108, 646] on icon "left" at bounding box center [103, 648] width 13 height 13
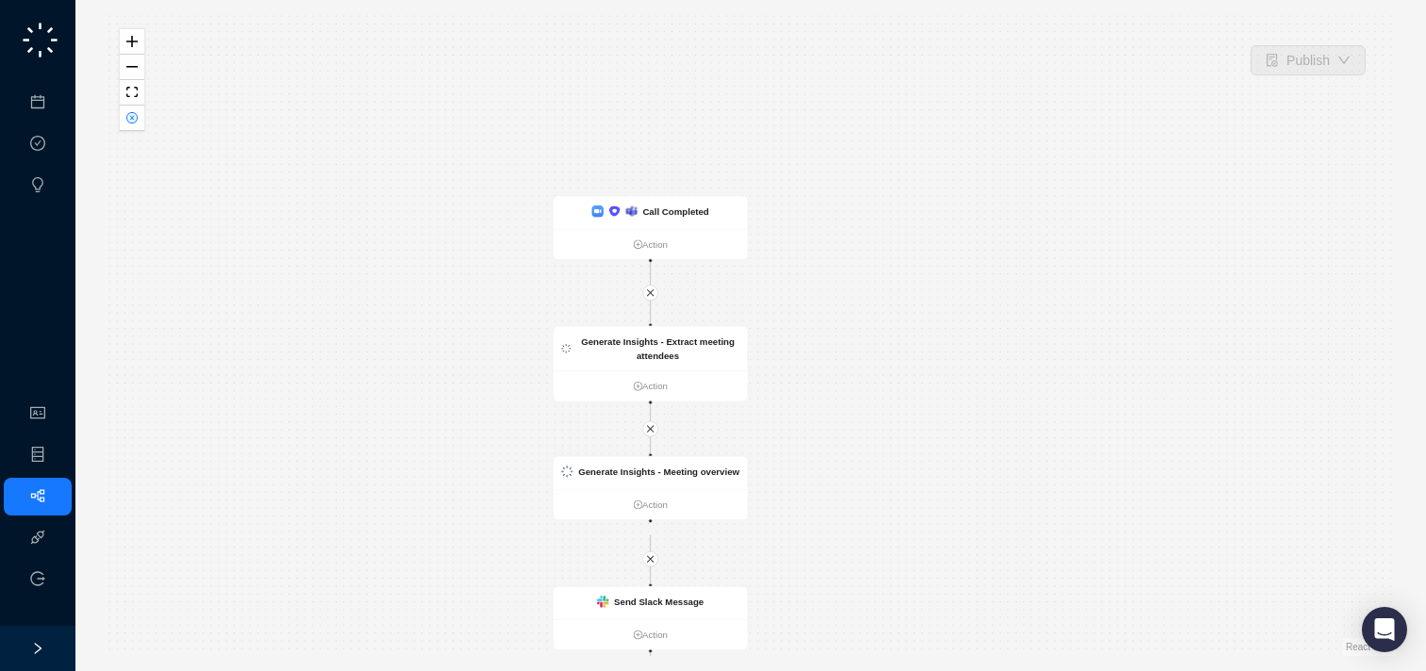
click at [38, 653] on icon "right" at bounding box center [37, 648] width 13 height 13
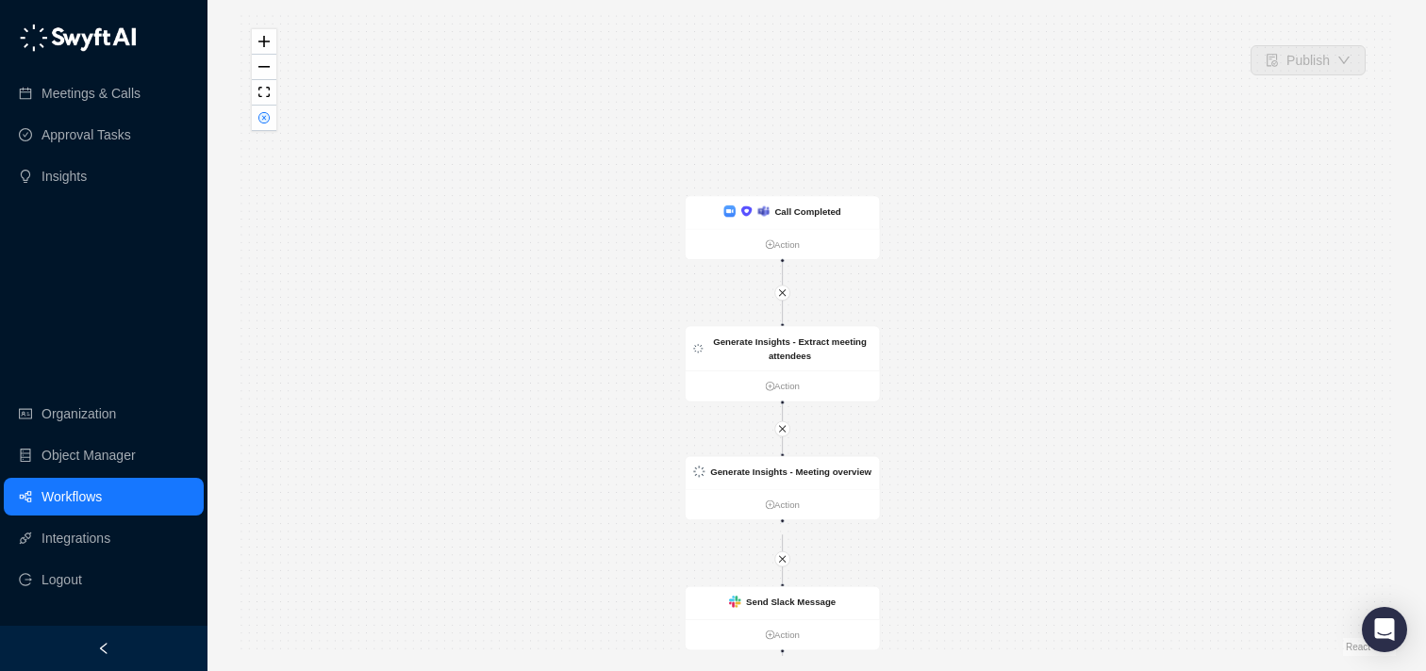
click at [101, 508] on link "Workflows" at bounding box center [71, 497] width 60 height 38
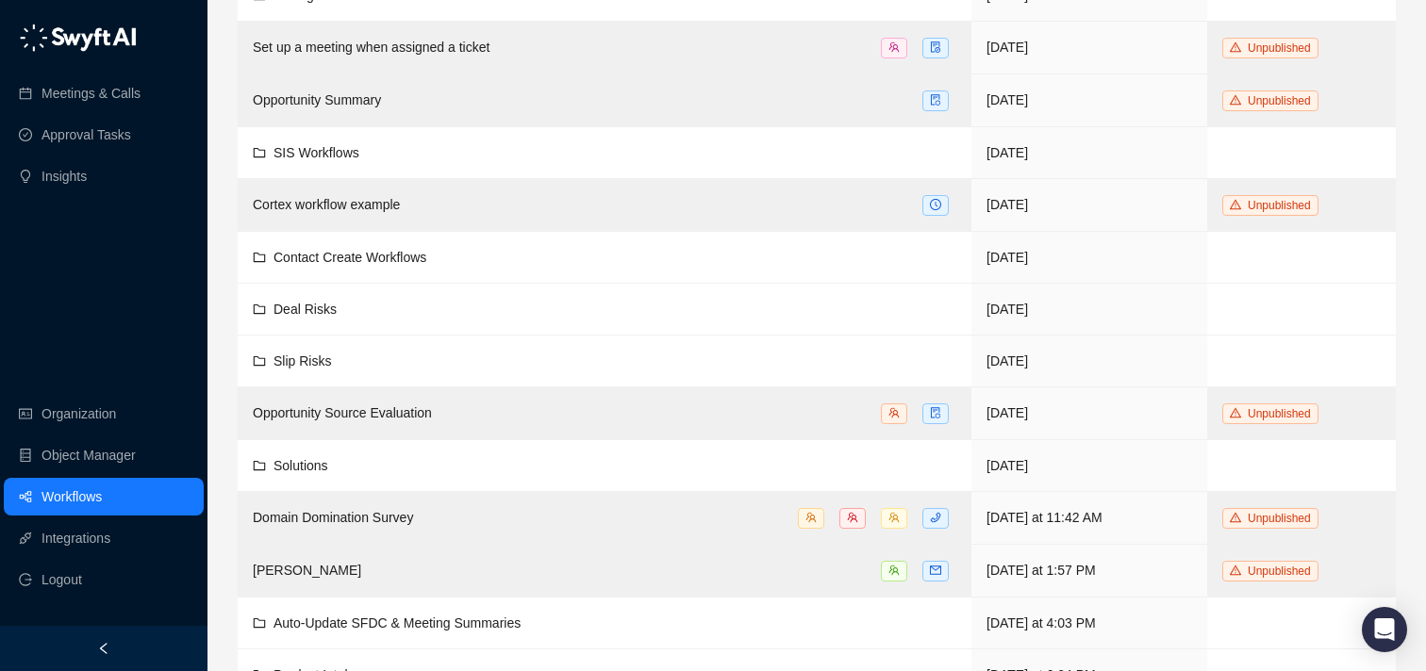
scroll to position [496, 0]
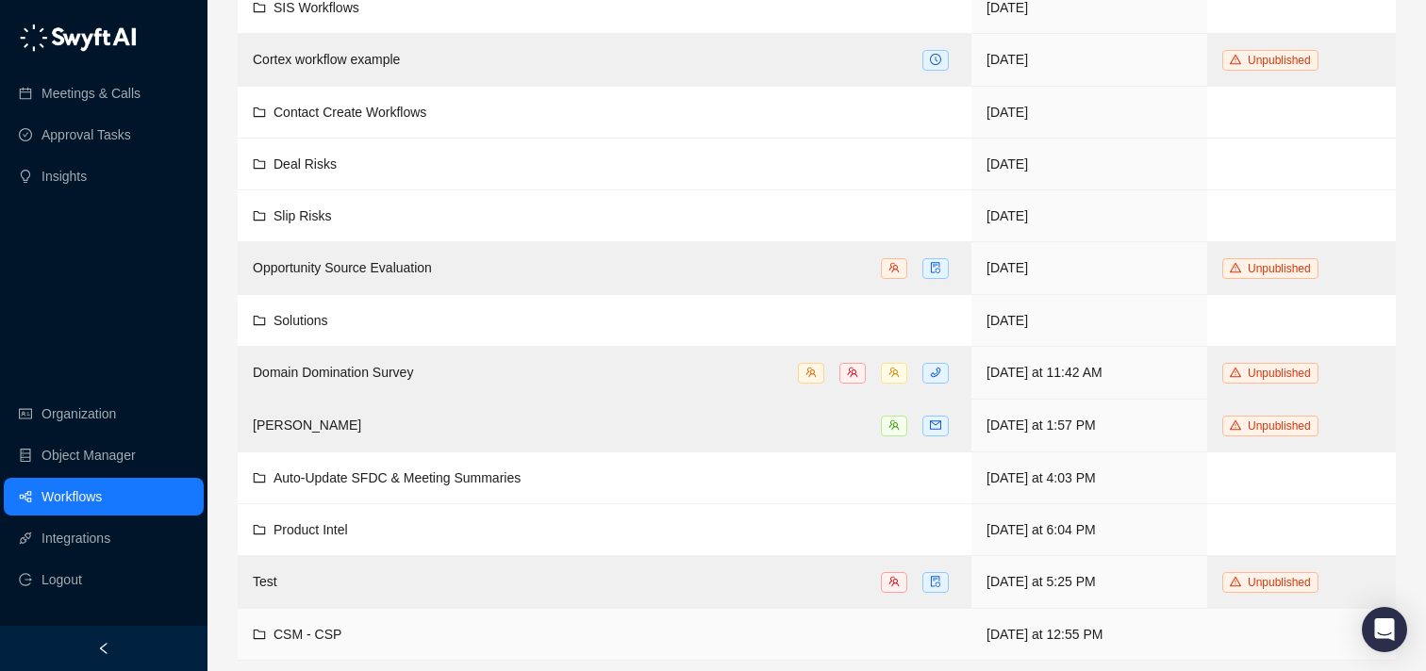
click at [308, 627] on span "CSM - CSP" at bounding box center [307, 634] width 68 height 15
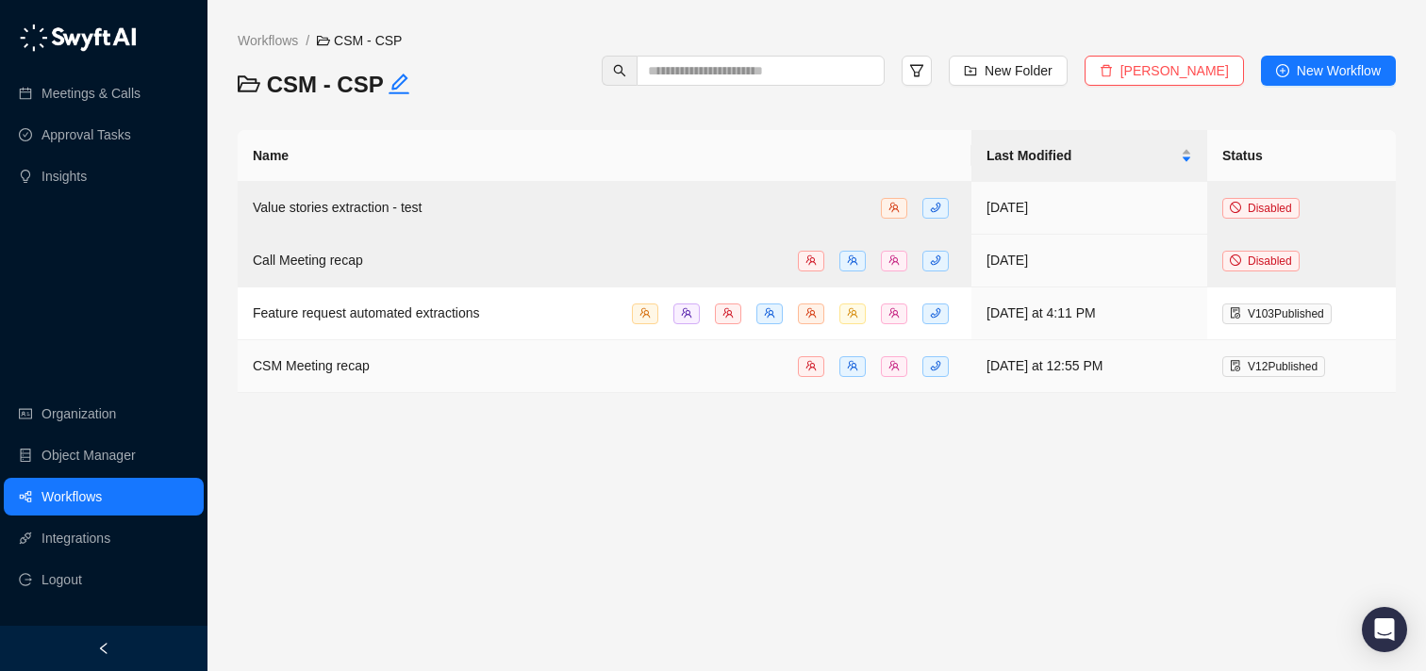
click at [372, 366] on div "CSM Meeting recap" at bounding box center [604, 367] width 703 height 22
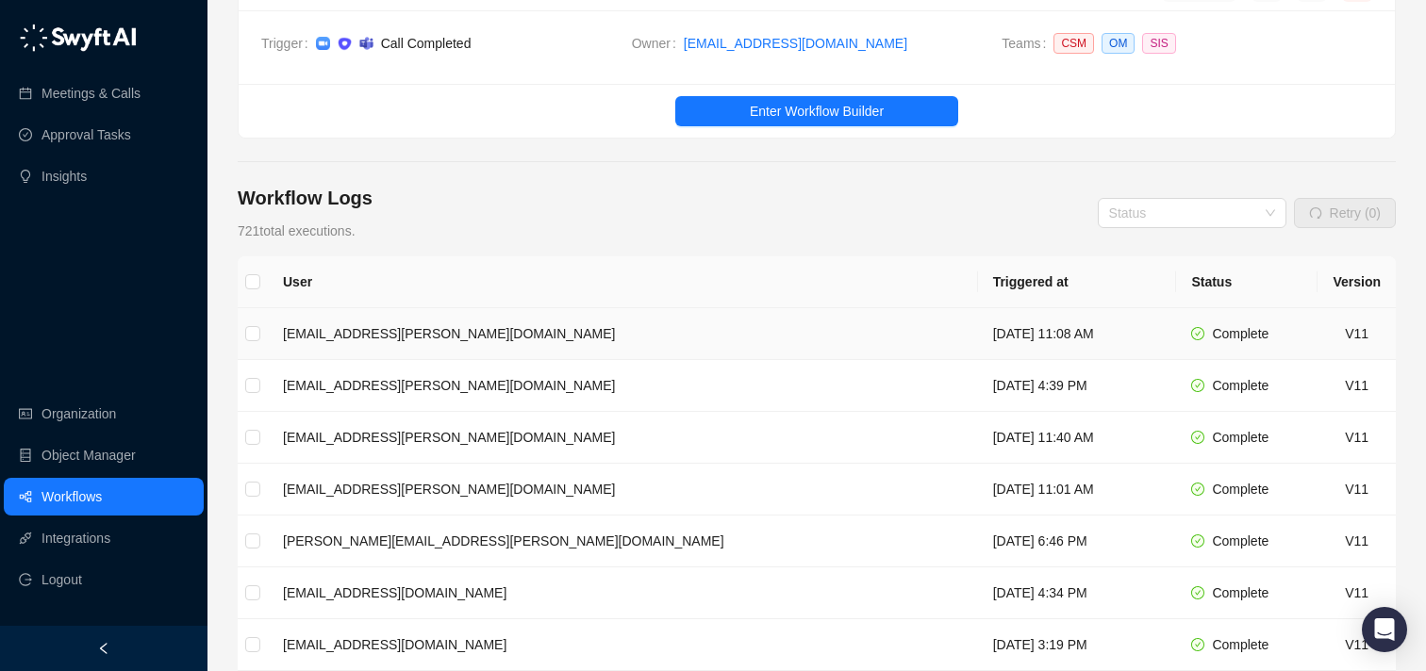
scroll to position [113, 0]
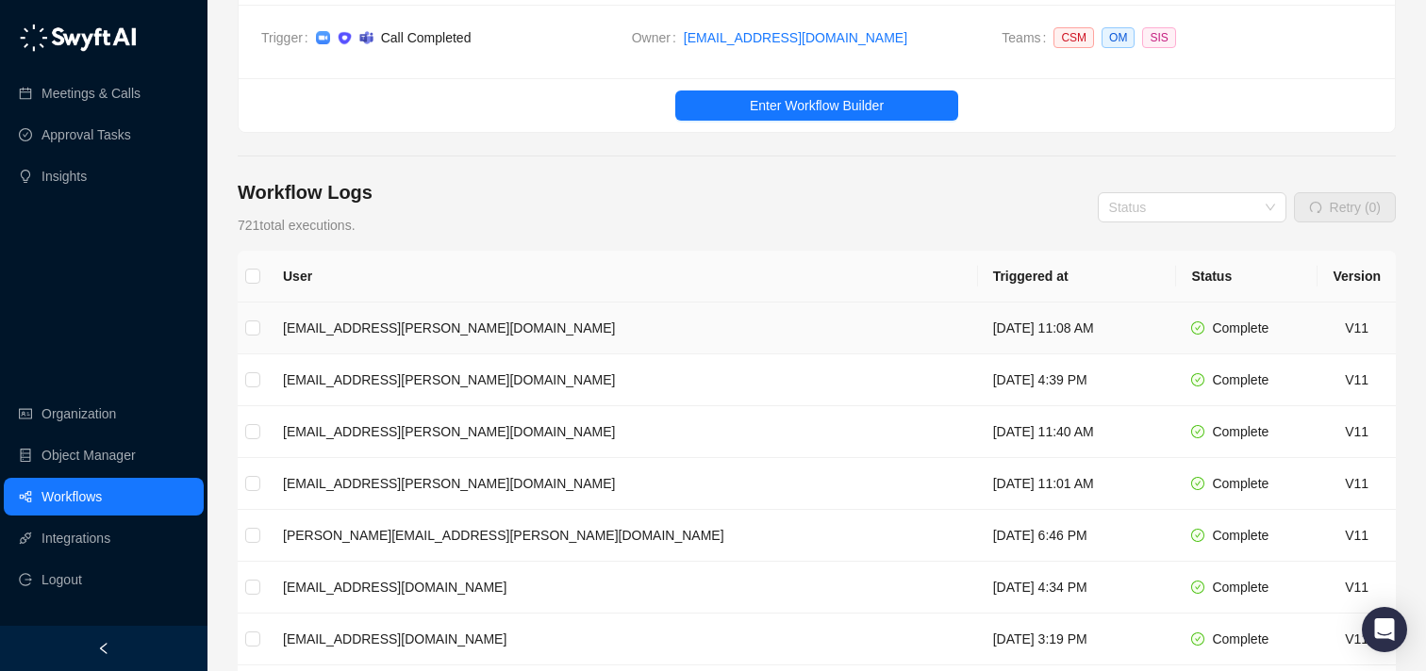
click at [509, 318] on td "[EMAIL_ADDRESS][PERSON_NAME][DOMAIN_NAME]" at bounding box center [623, 329] width 710 height 52
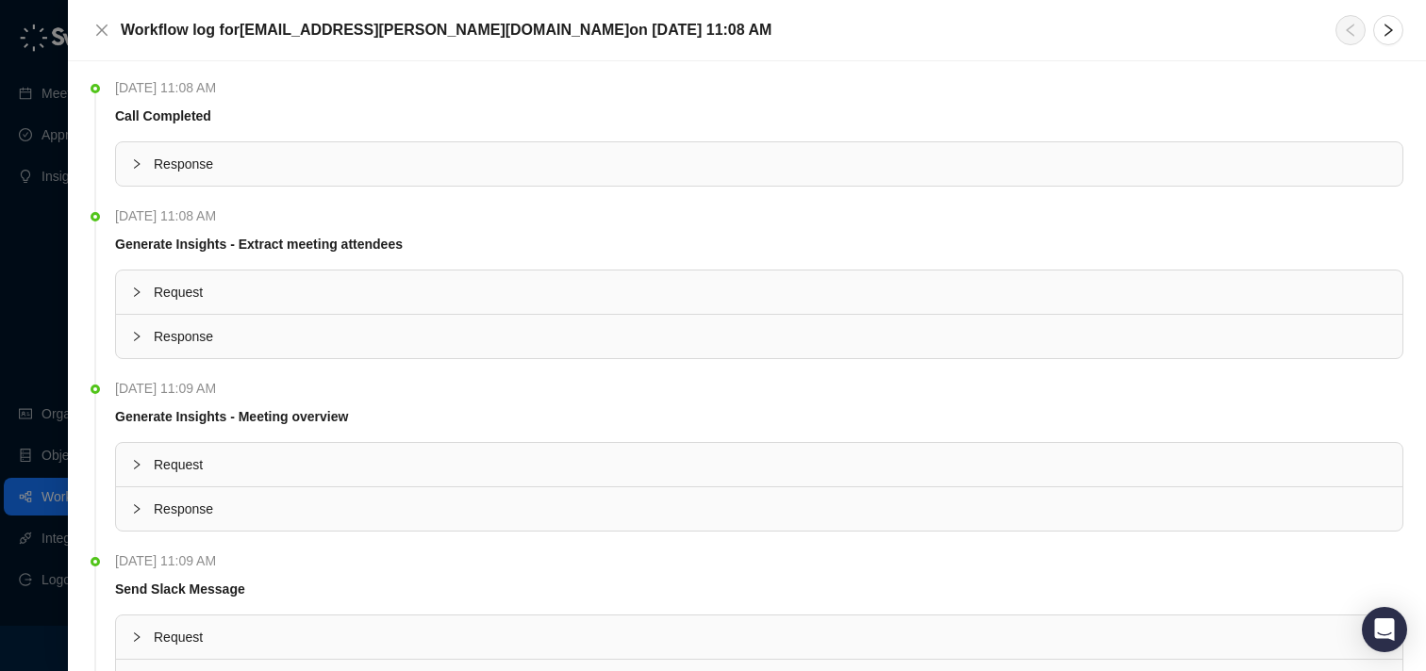
scroll to position [145, 0]
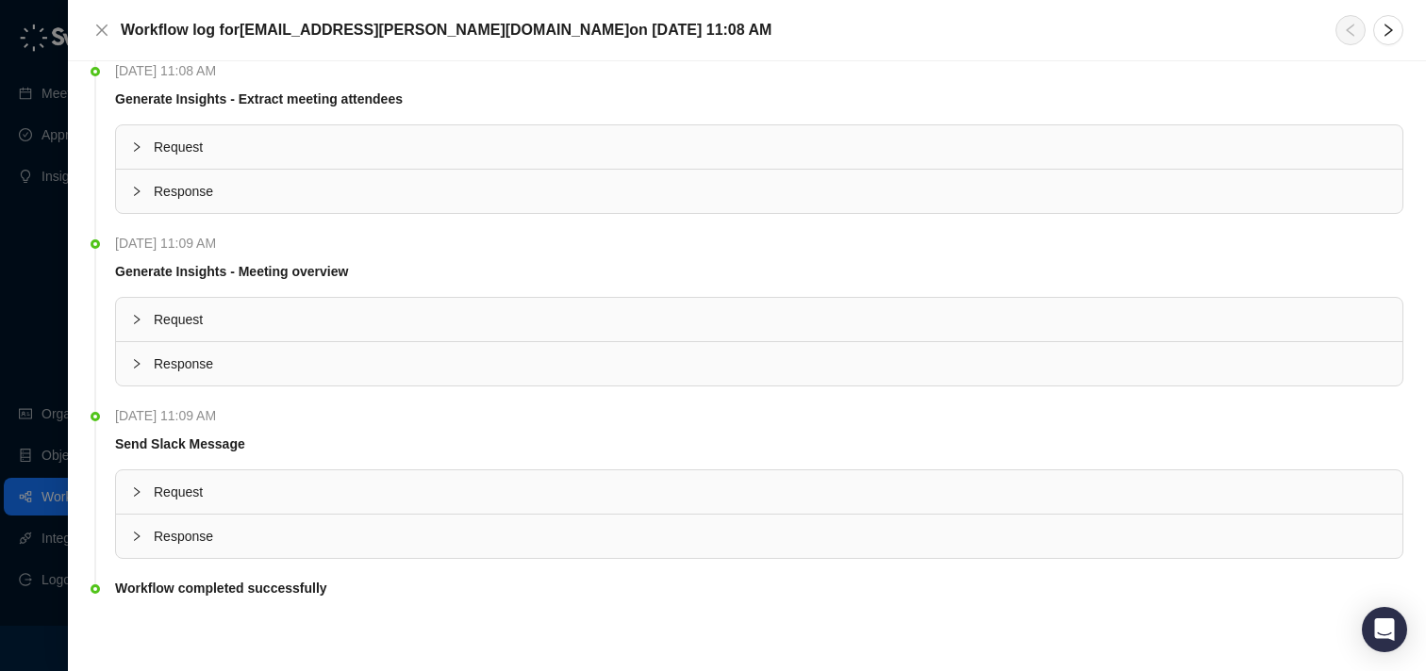
click at [251, 528] on span "Response" at bounding box center [770, 536] width 1233 height 21
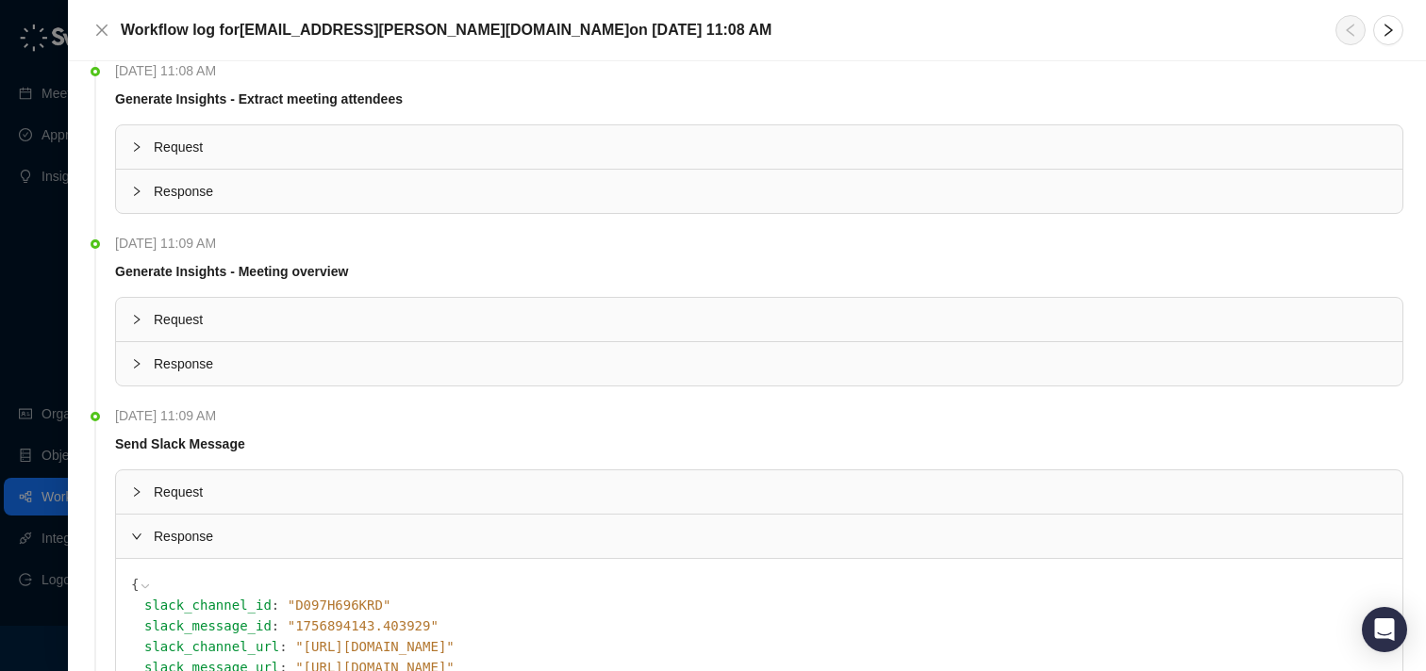
scroll to position [301, 0]
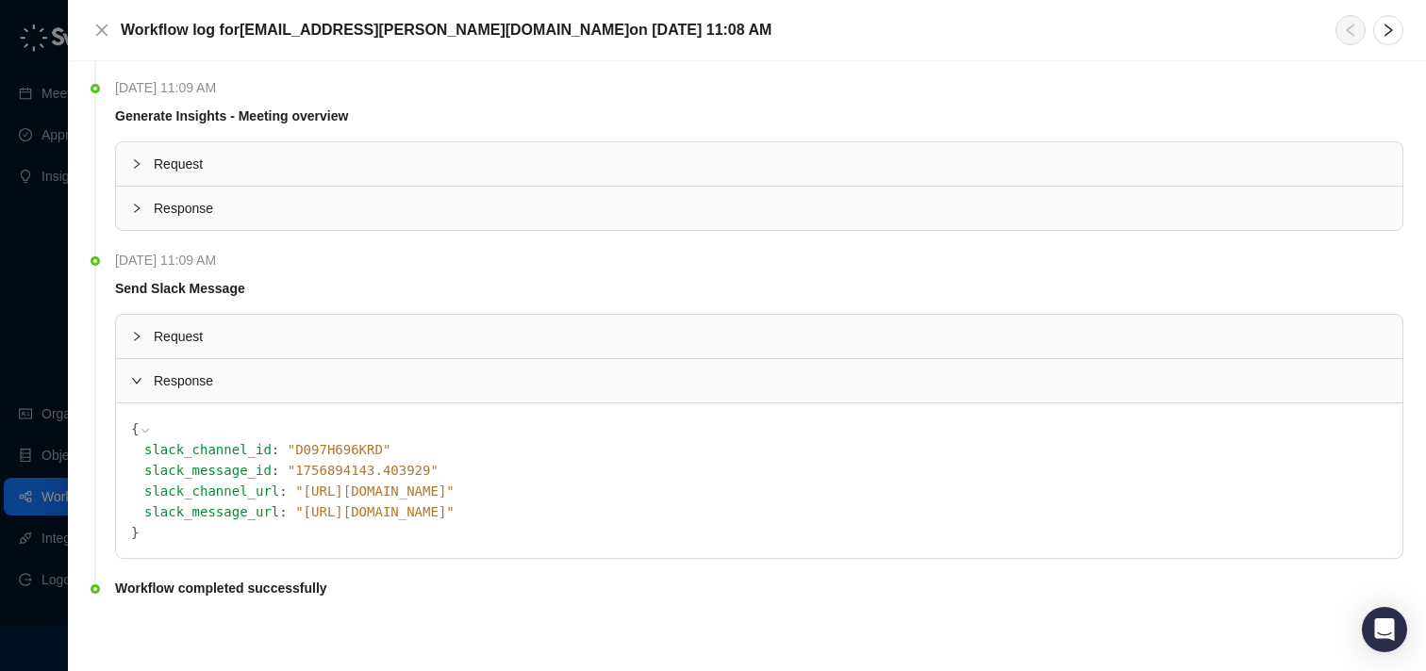
click at [296, 356] on div "Request" at bounding box center [759, 336] width 1286 height 43
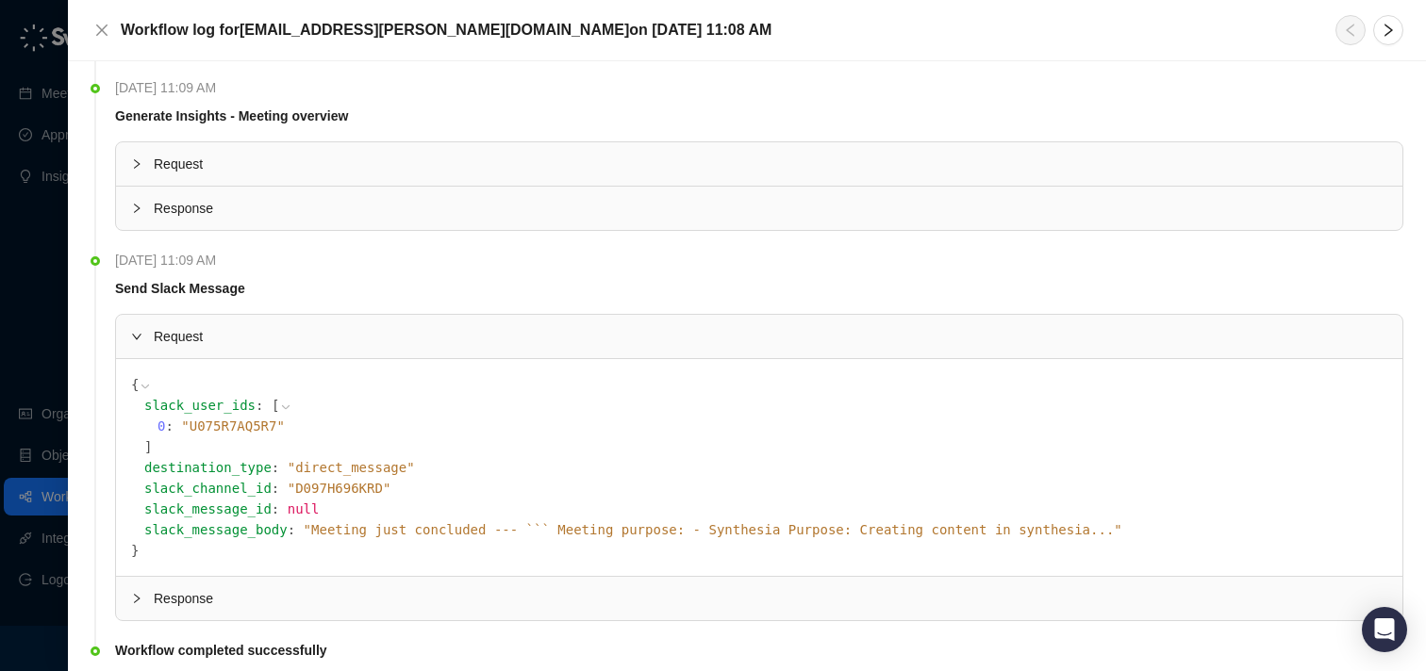
scroll to position [363, 0]
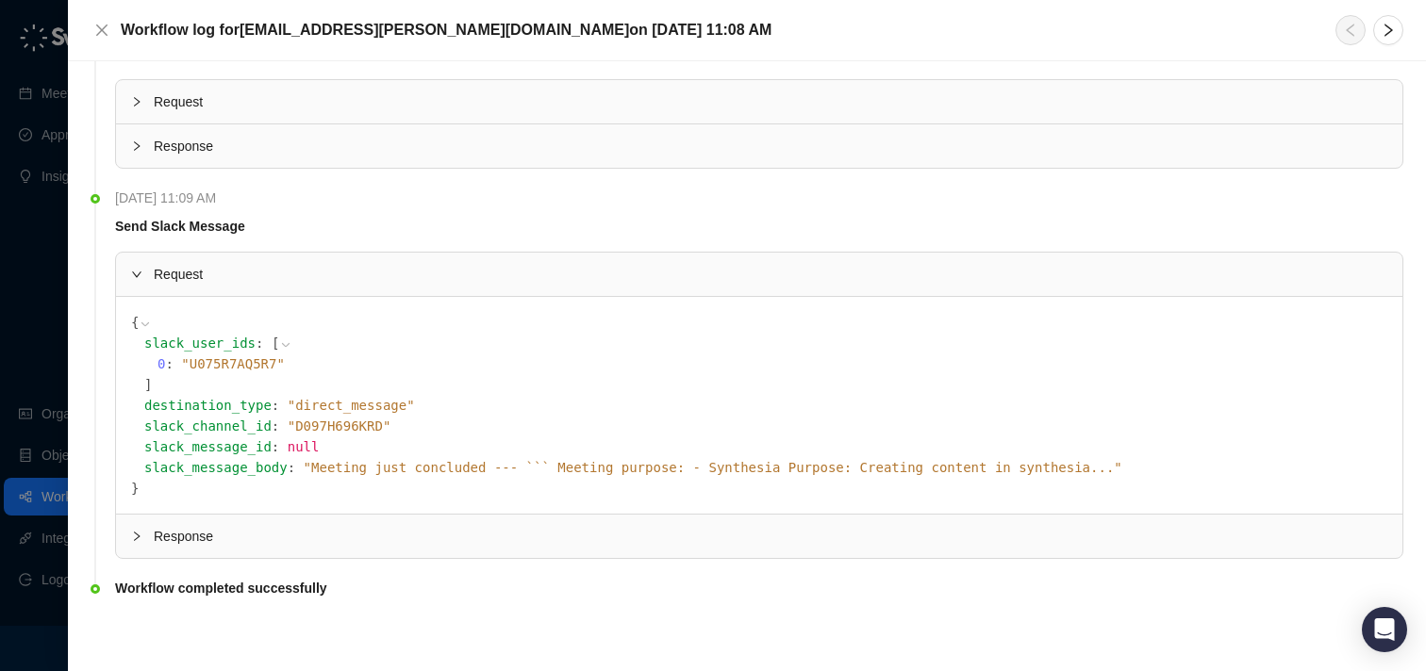
click at [304, 464] on span "" Meeting just concluded --- ``` Meeting purpose: - Synthesia Purpose: Creating…" at bounding box center [713, 467] width 819 height 15
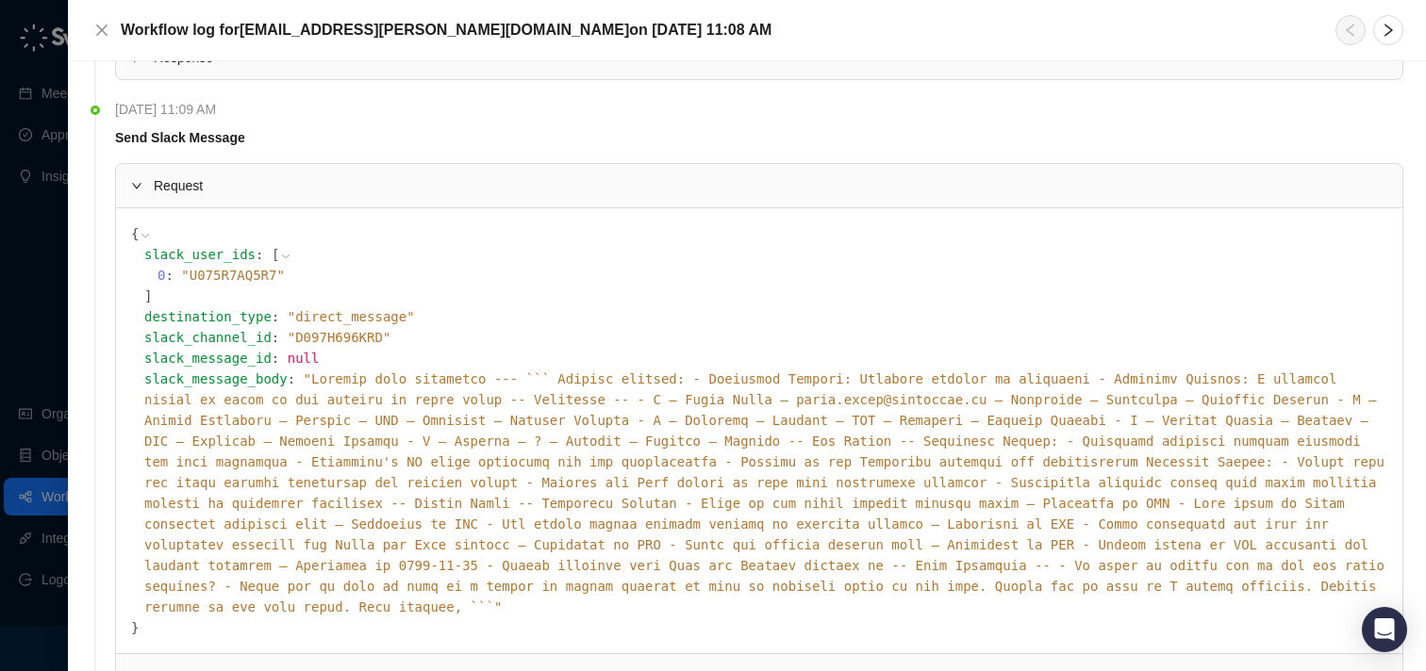
scroll to position [529, 0]
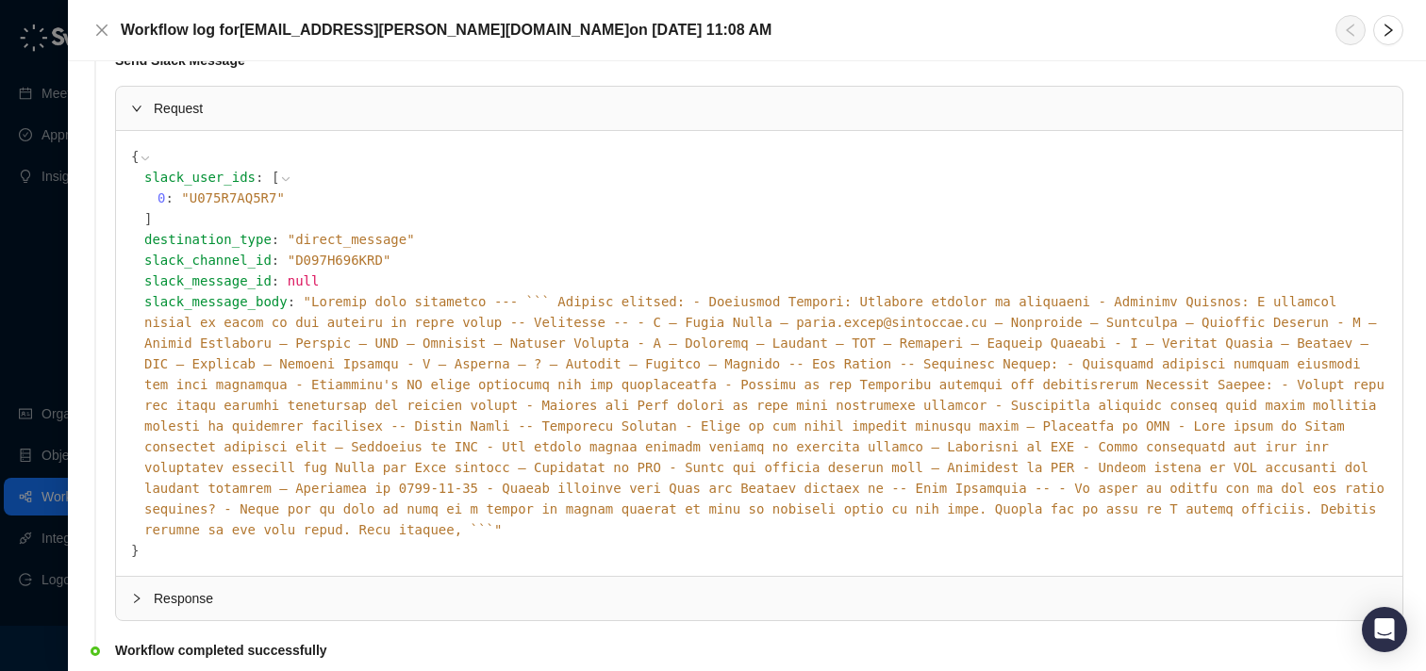
click at [283, 588] on span "Response" at bounding box center [770, 598] width 1233 height 21
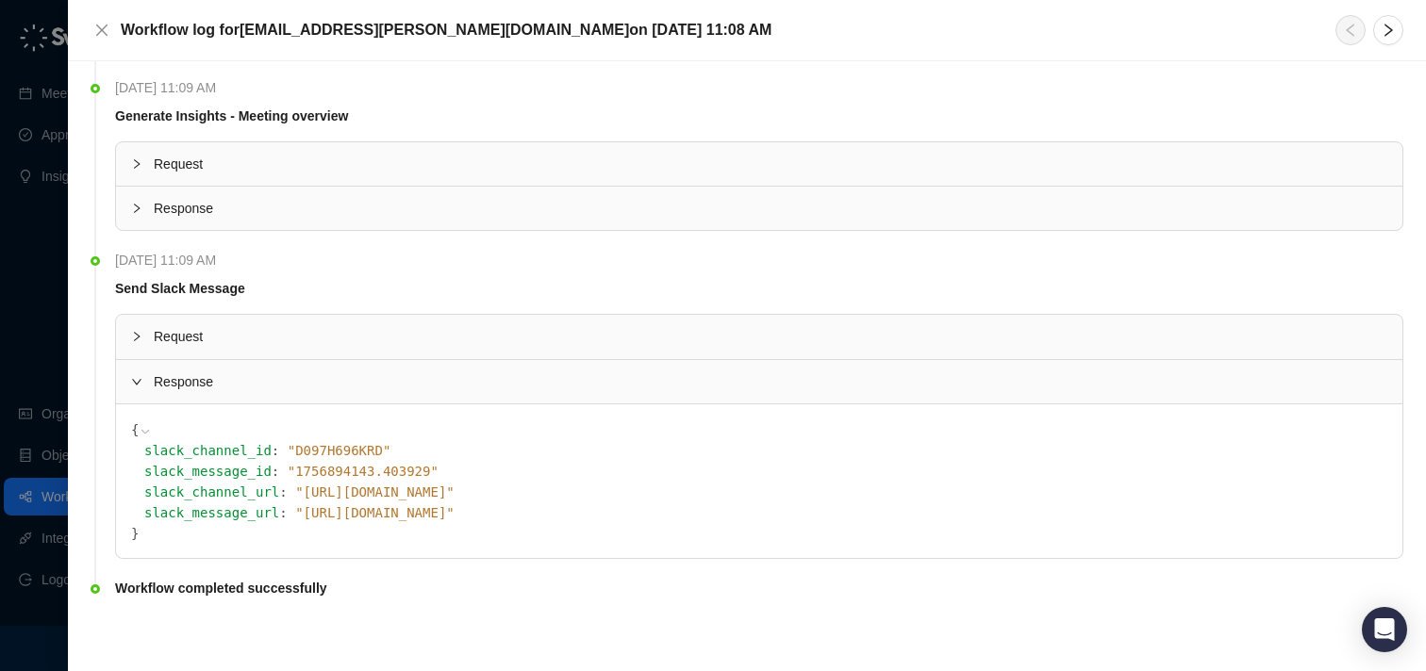
scroll to position [301, 0]
click at [108, 25] on icon "close" at bounding box center [101, 30] width 15 height 15
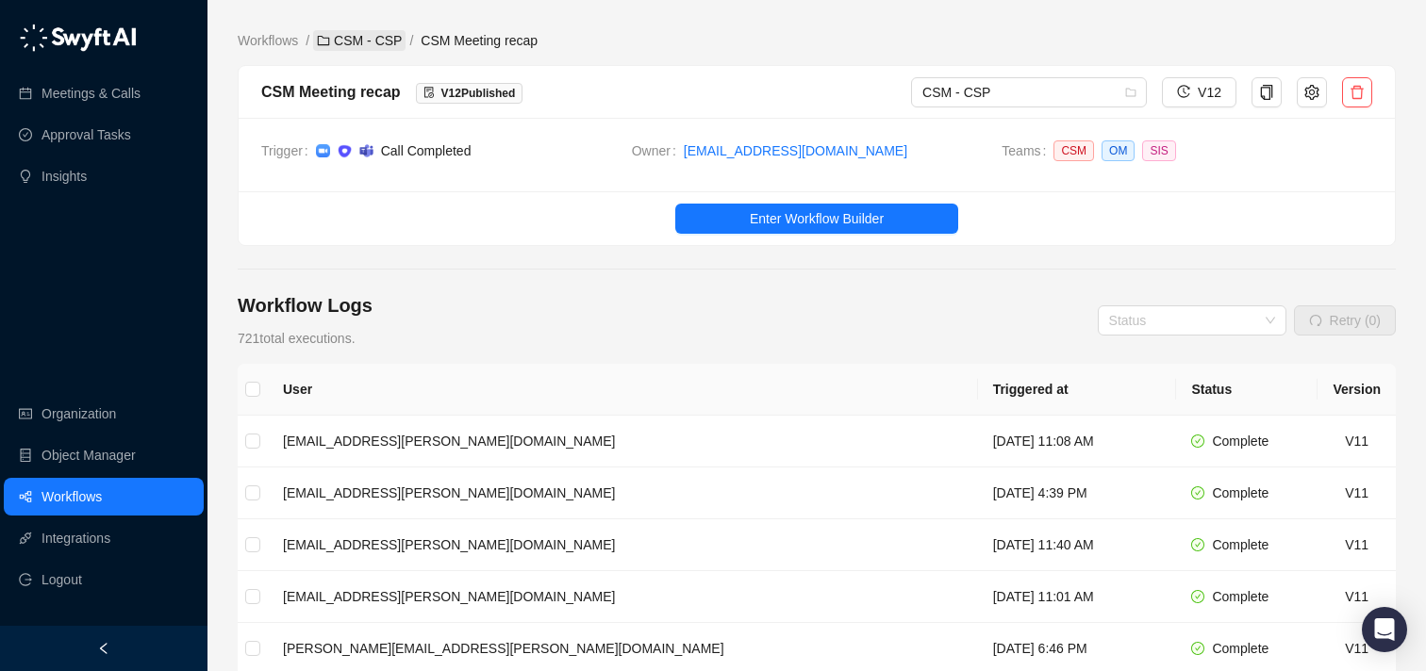
click at [372, 31] on link "CSM - CSP" at bounding box center [359, 40] width 92 height 21
